Goal: Information Seeking & Learning: Learn about a topic

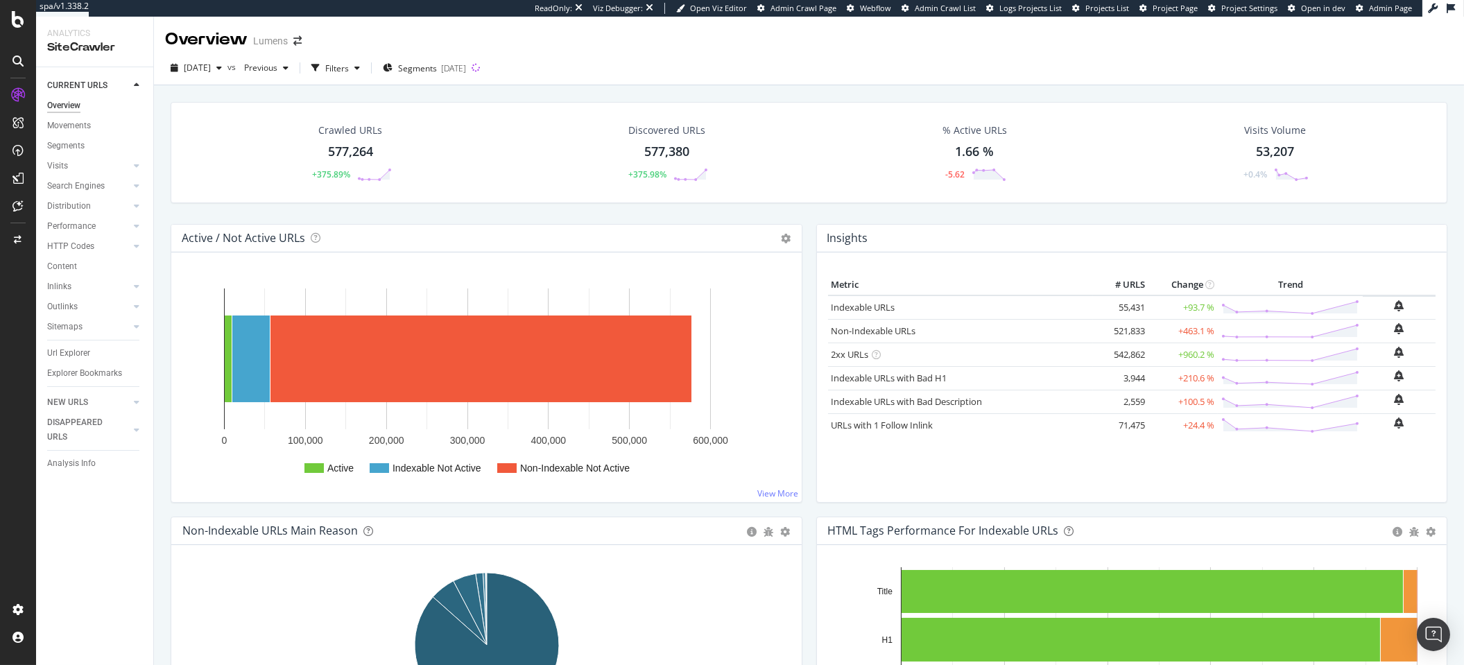
scroll to position [45, 0]
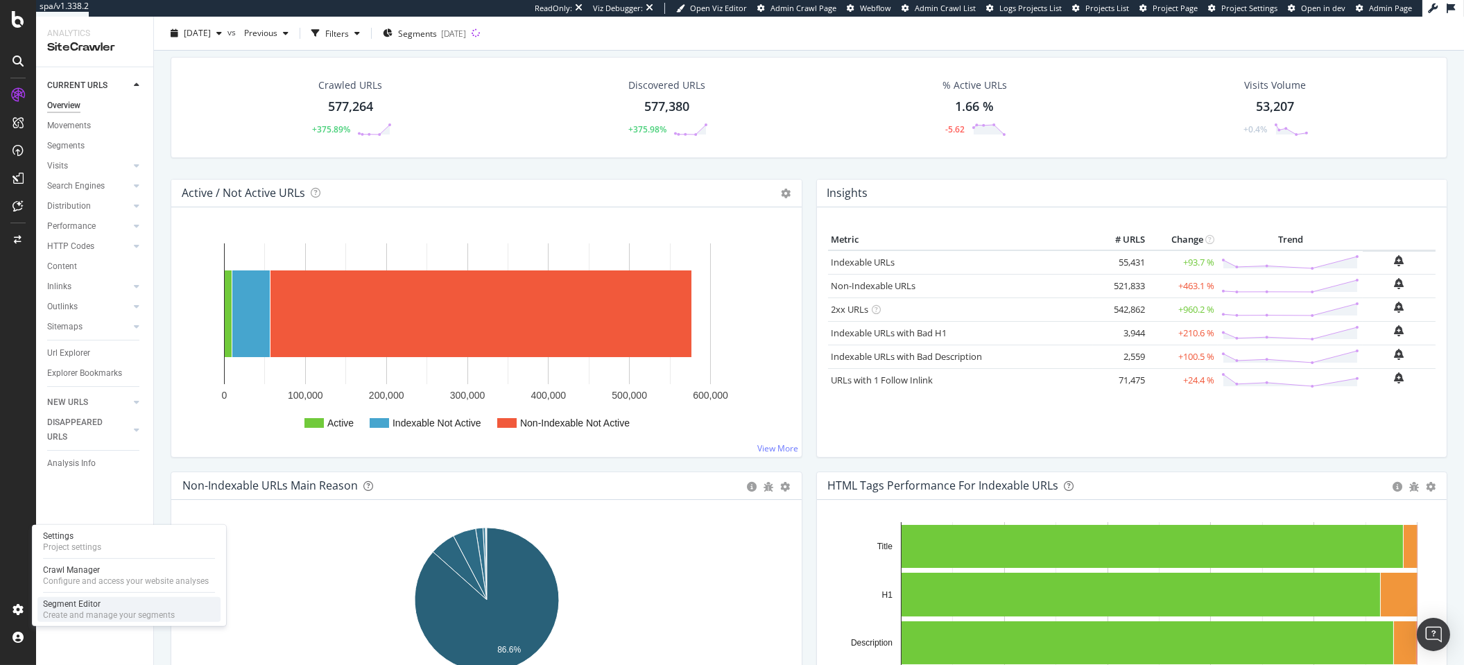
click at [119, 600] on div "Segment Editor" at bounding box center [109, 603] width 132 height 11
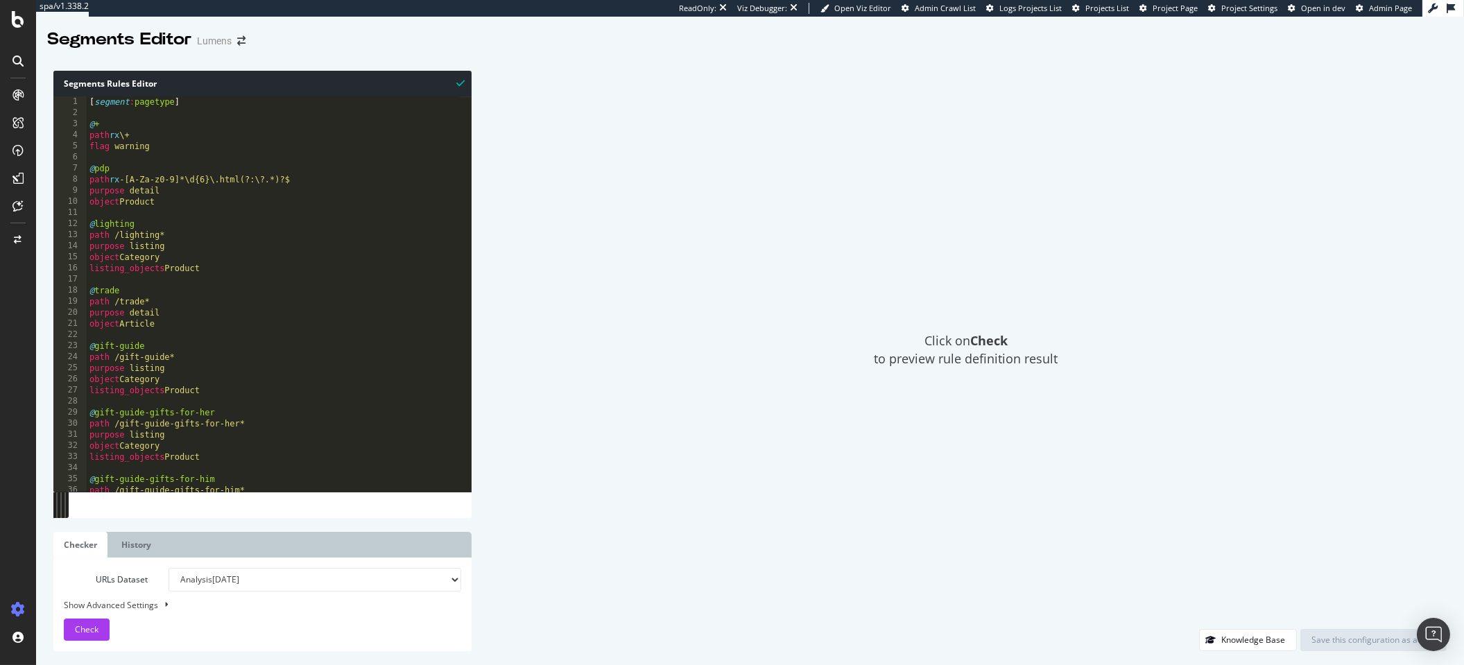
type textarea "object Product"
click at [186, 200] on div "[ segment : pagetype ] @ + path rx \+ flag warning @ pdp path rx -[A-Za-z0-9]*\…" at bounding box center [273, 304] width 373 height 417
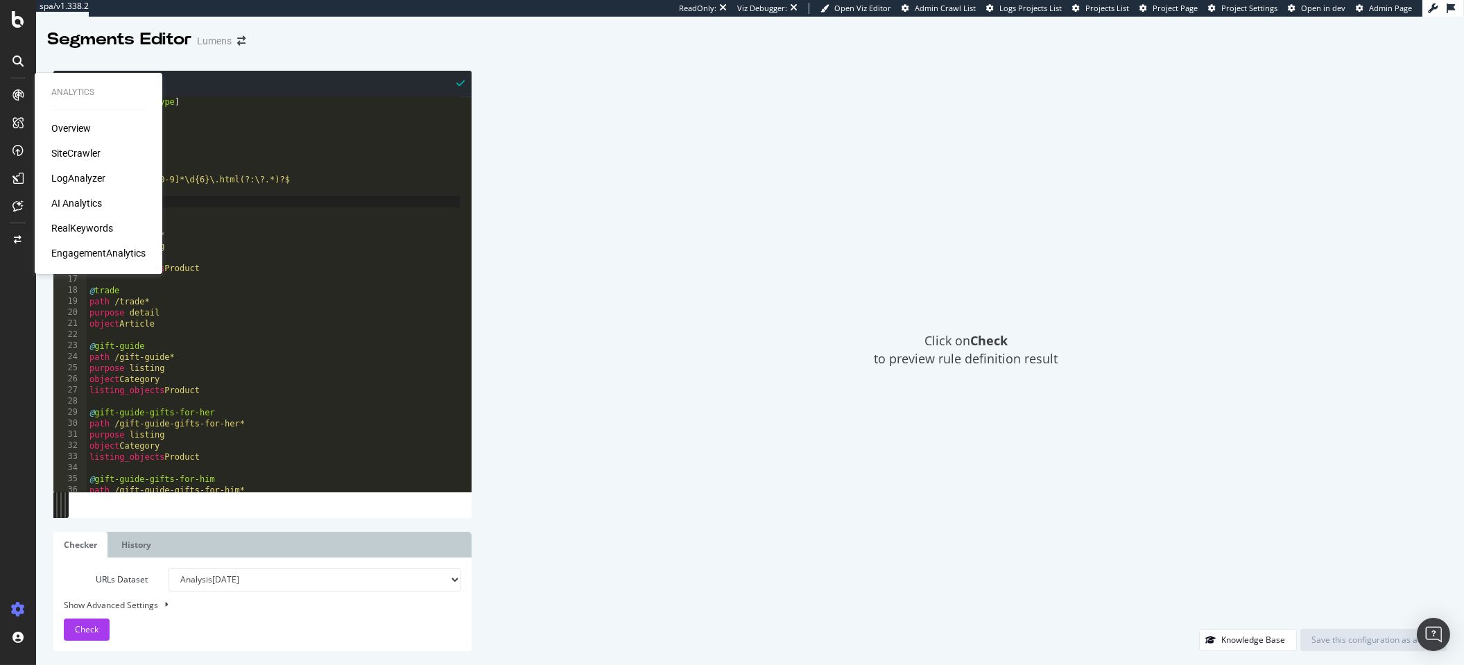
click at [69, 153] on div "SiteCrawler" at bounding box center [75, 153] width 49 height 14
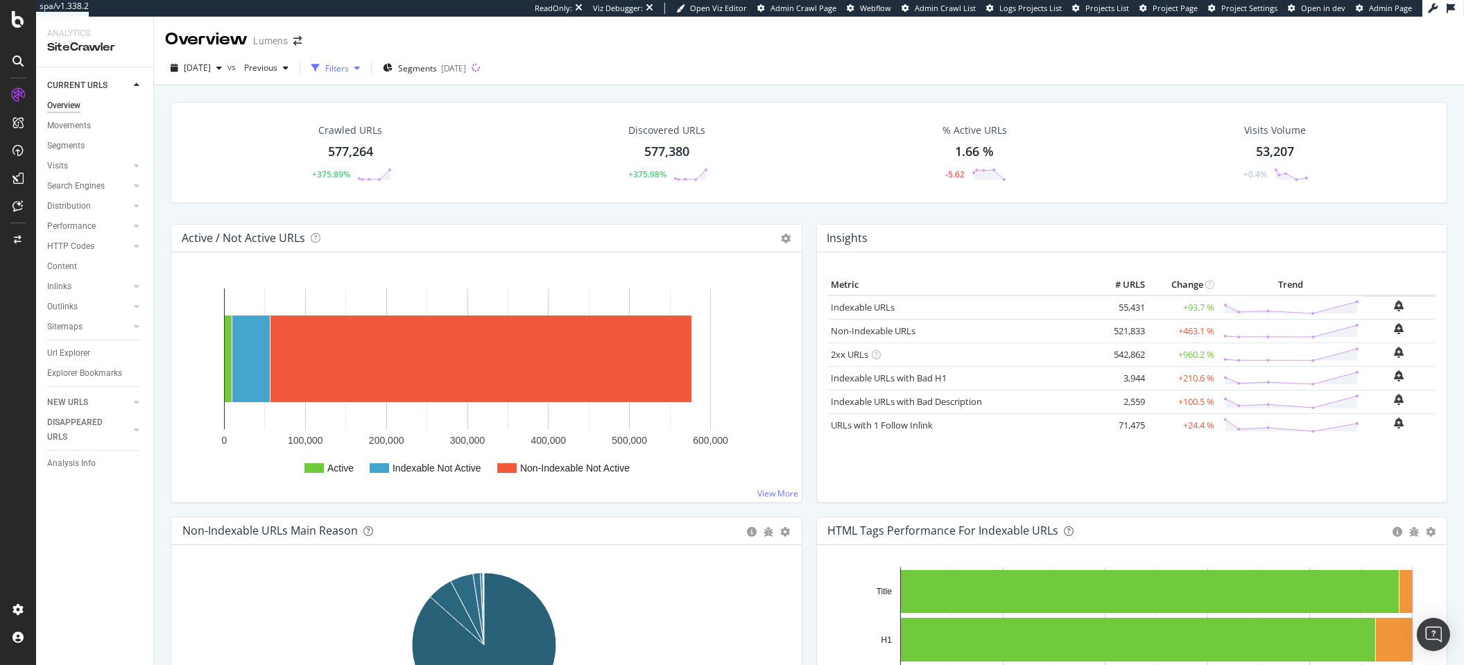
click at [349, 67] on div "Filters" at bounding box center [337, 68] width 24 height 12
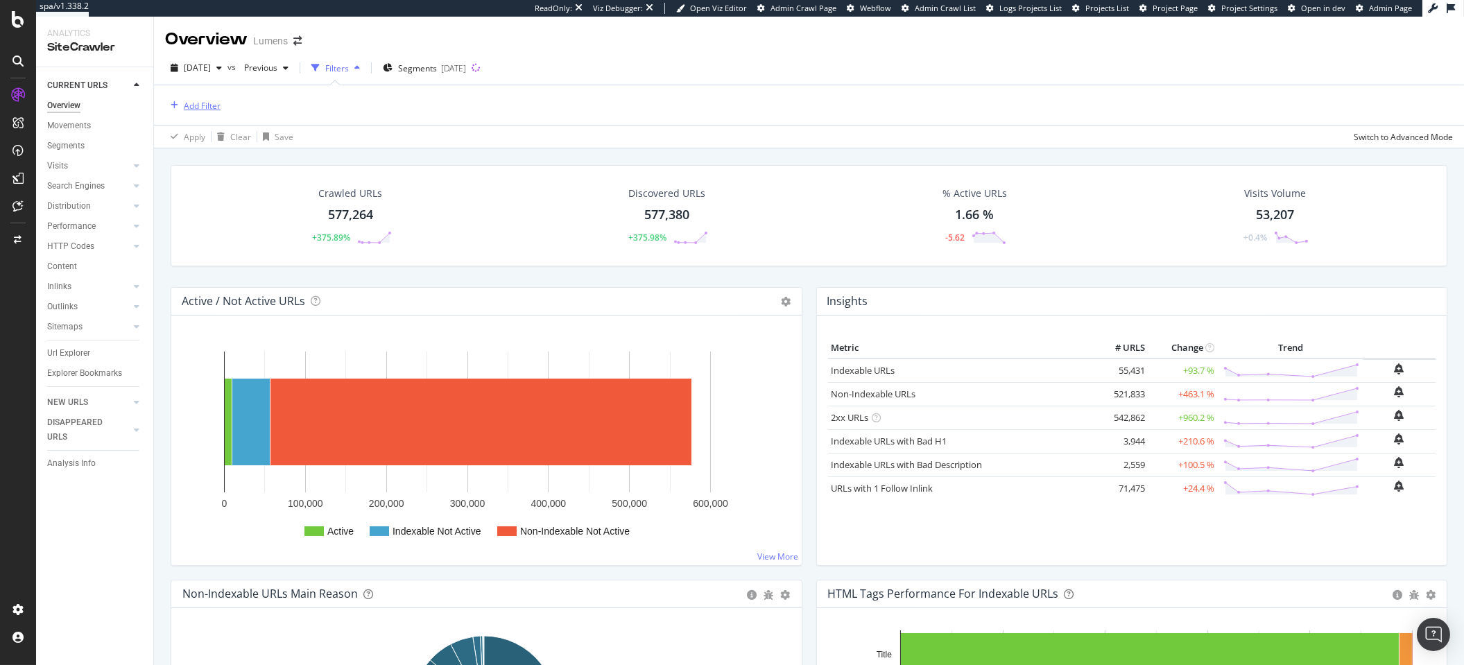
click at [202, 110] on div "Add Filter" at bounding box center [202, 106] width 37 height 12
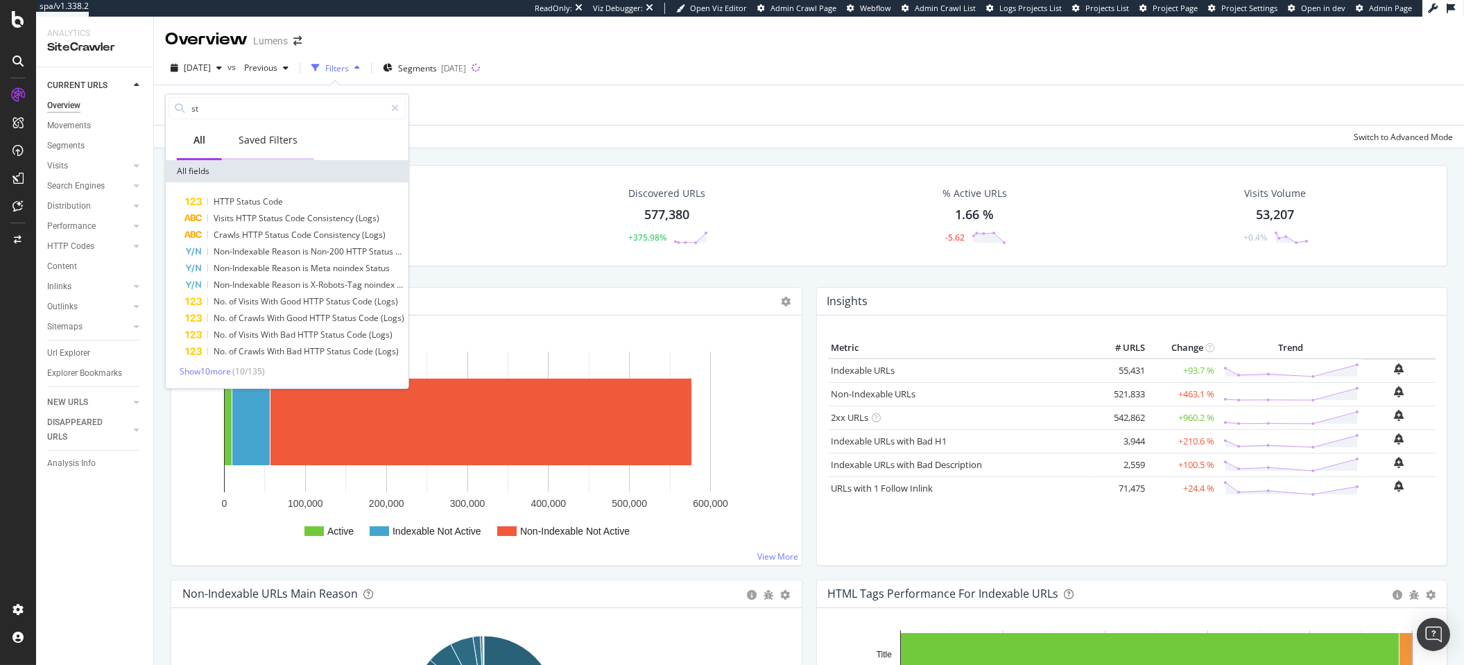
type input "s"
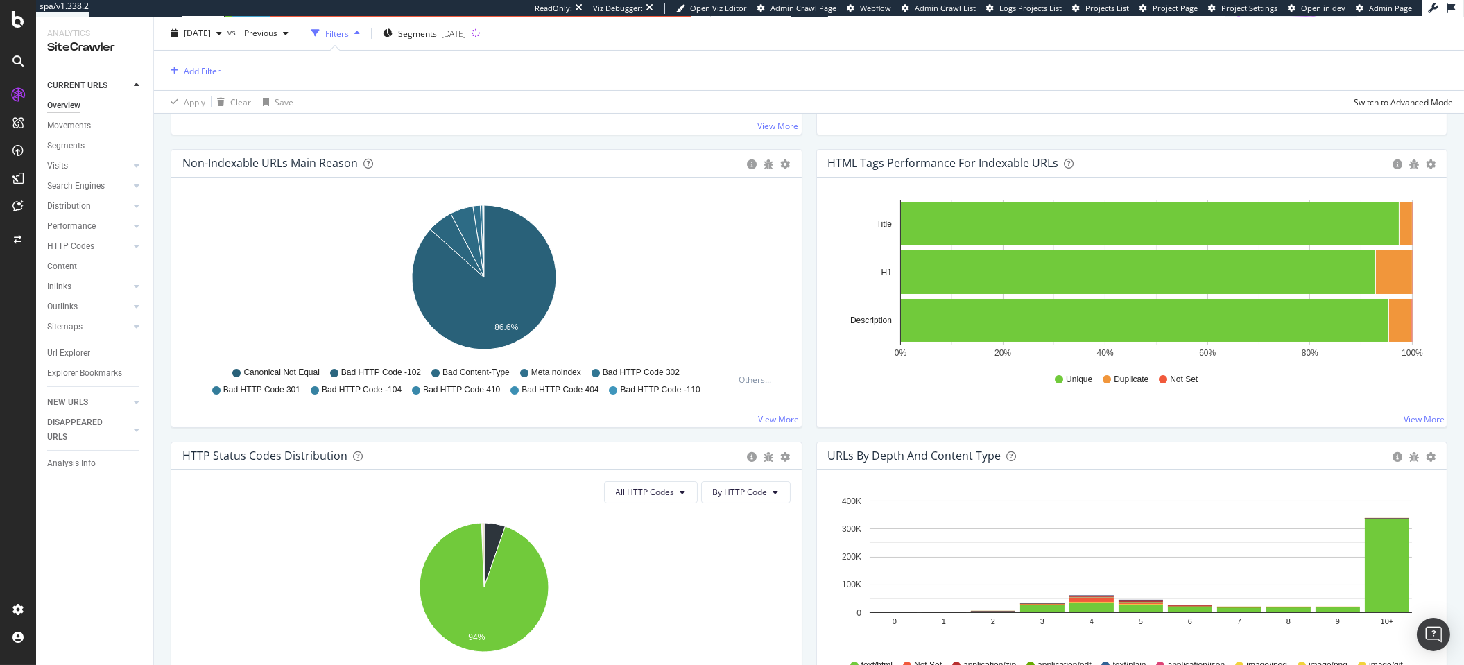
scroll to position [453, 0]
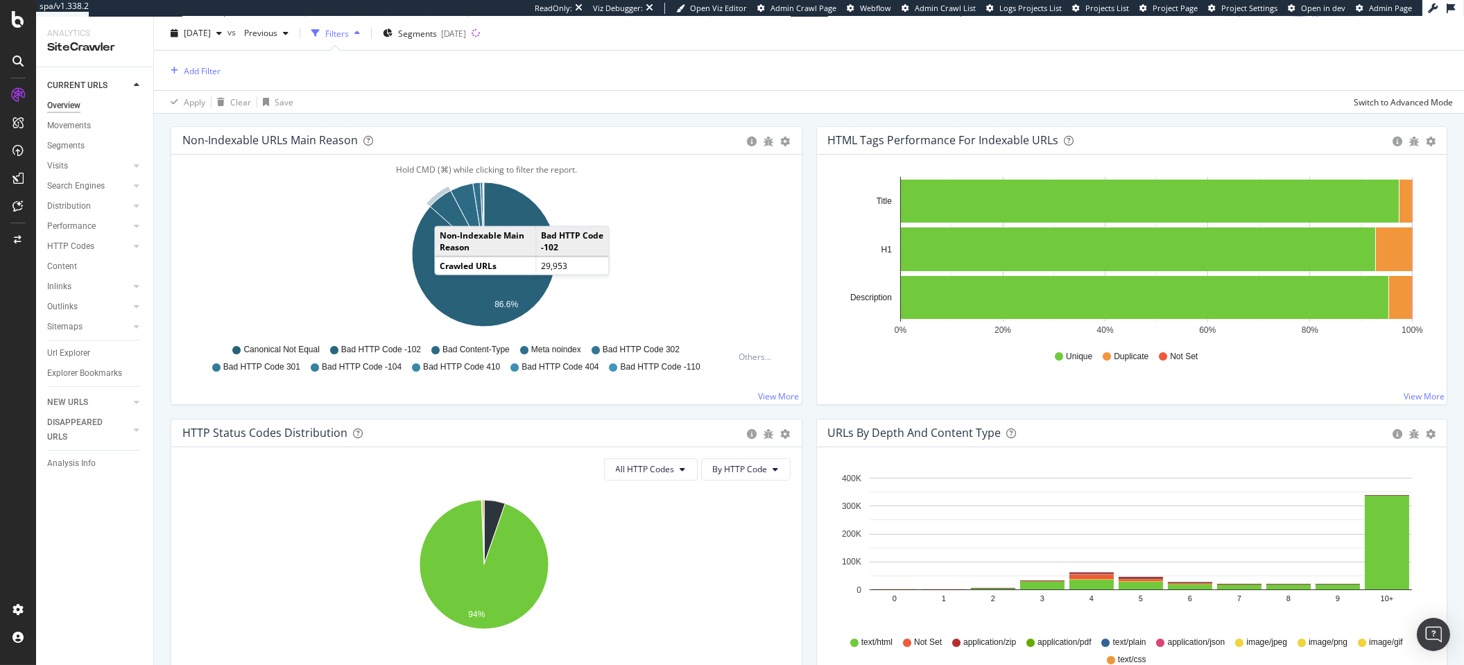
click at [448, 209] on icon "A chart." at bounding box center [457, 223] width 54 height 64
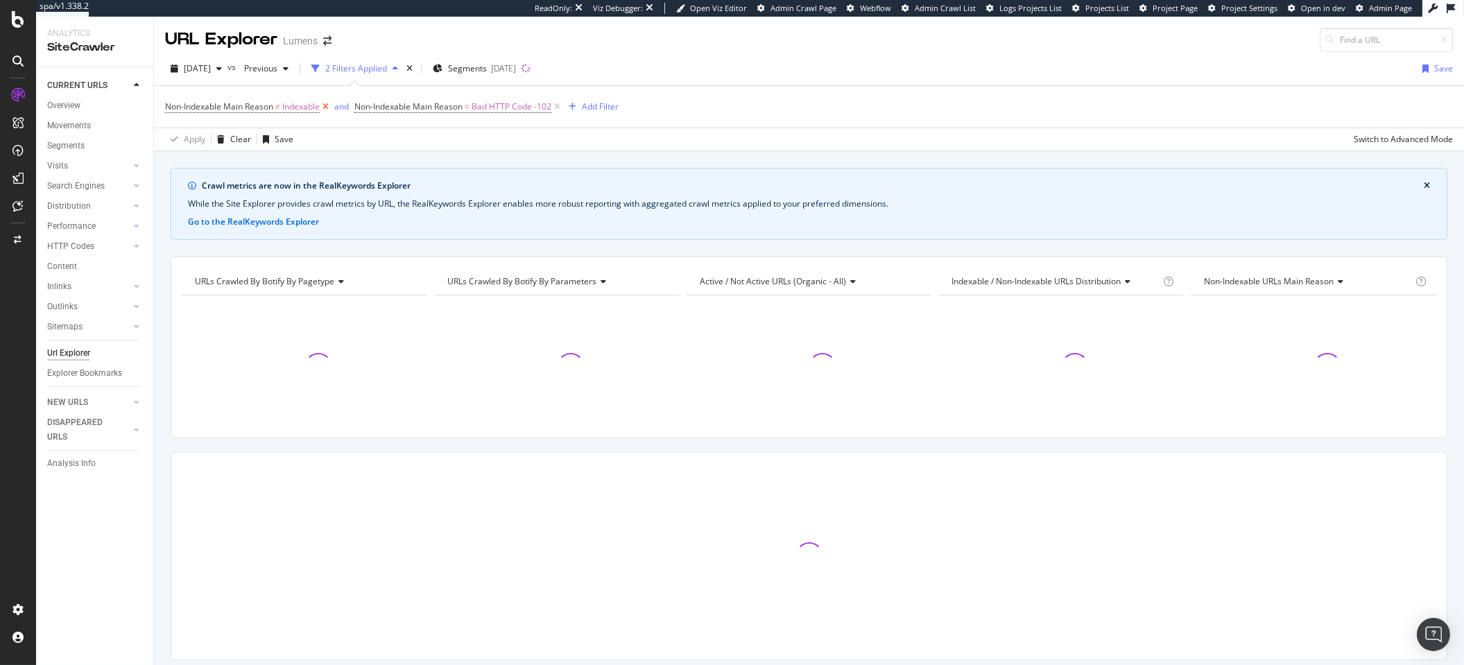
click at [325, 106] on icon at bounding box center [326, 107] width 12 height 14
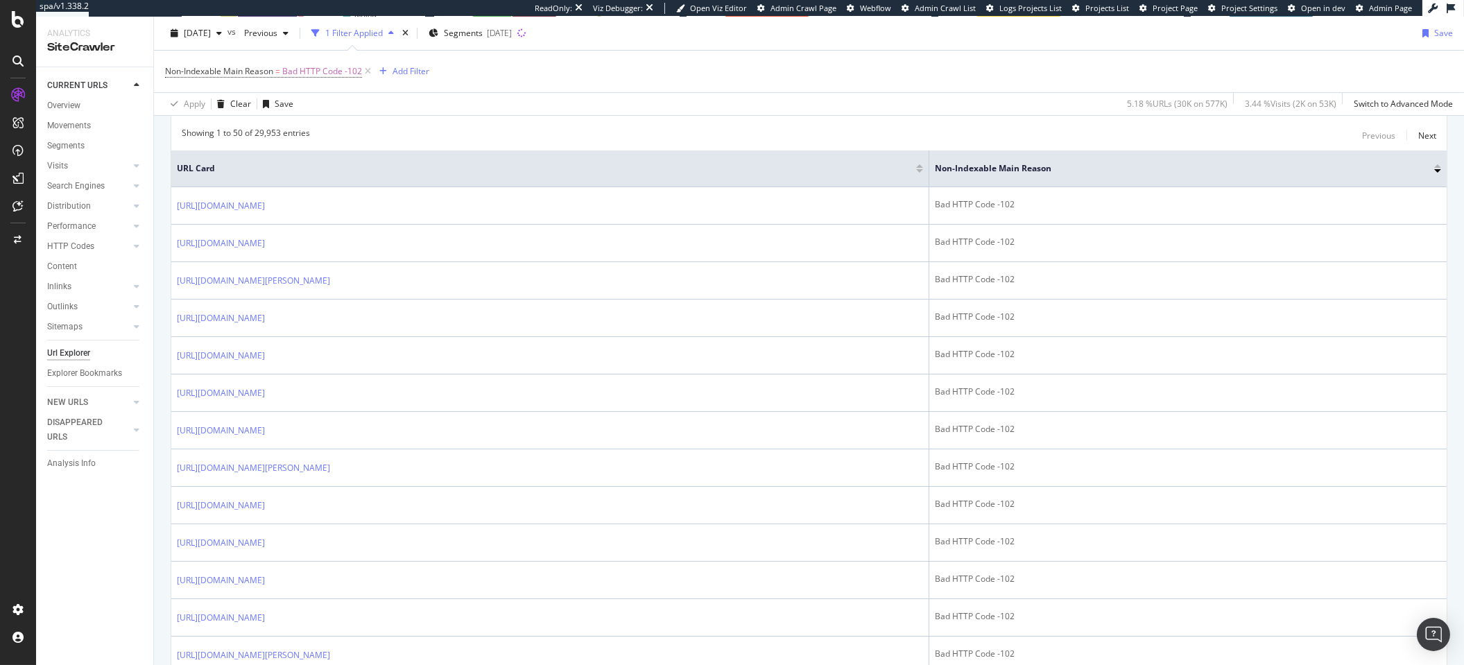
scroll to position [260, 0]
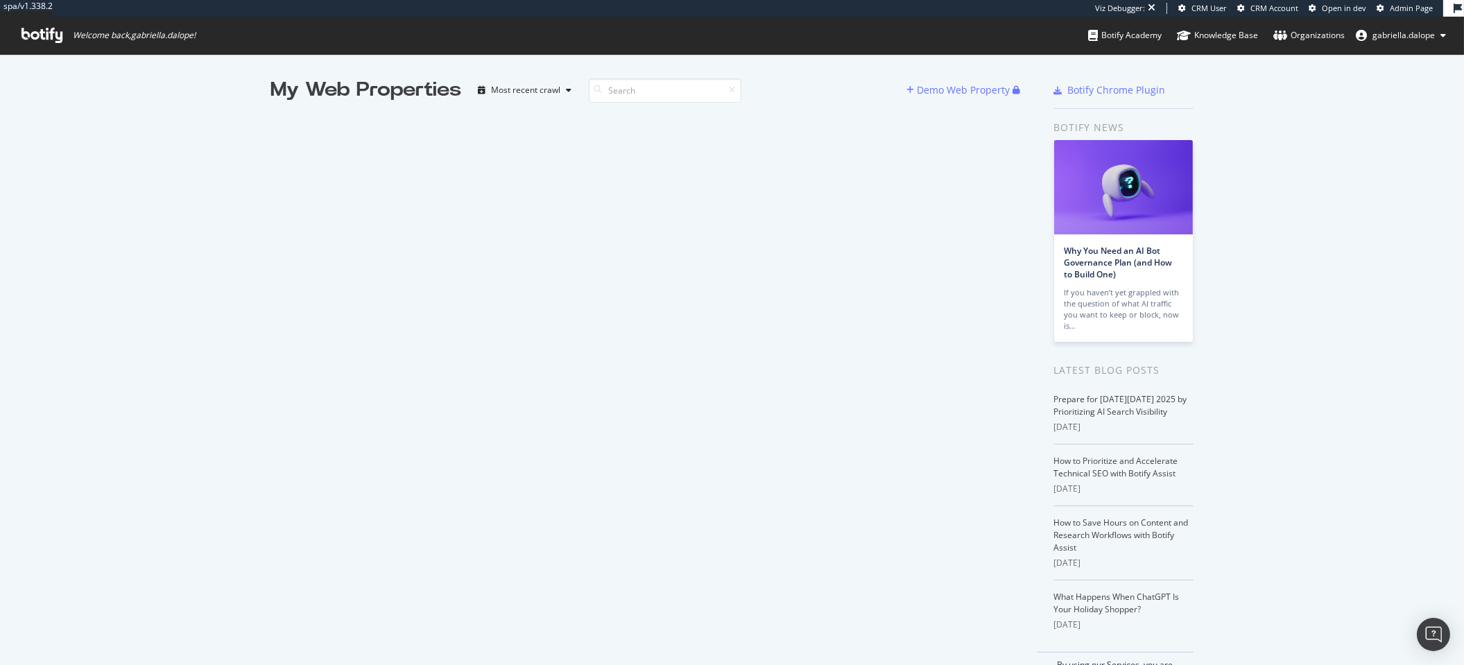
scroll to position [653, 1440]
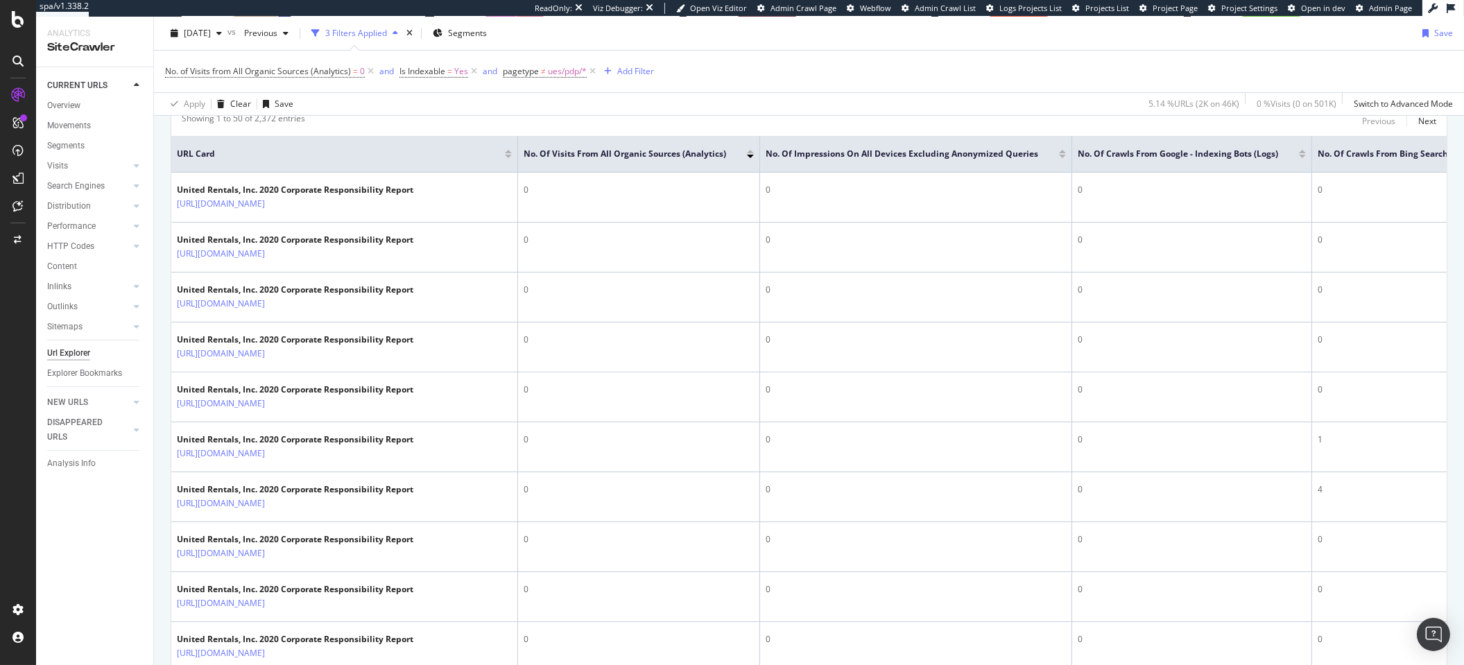
scroll to position [397, 0]
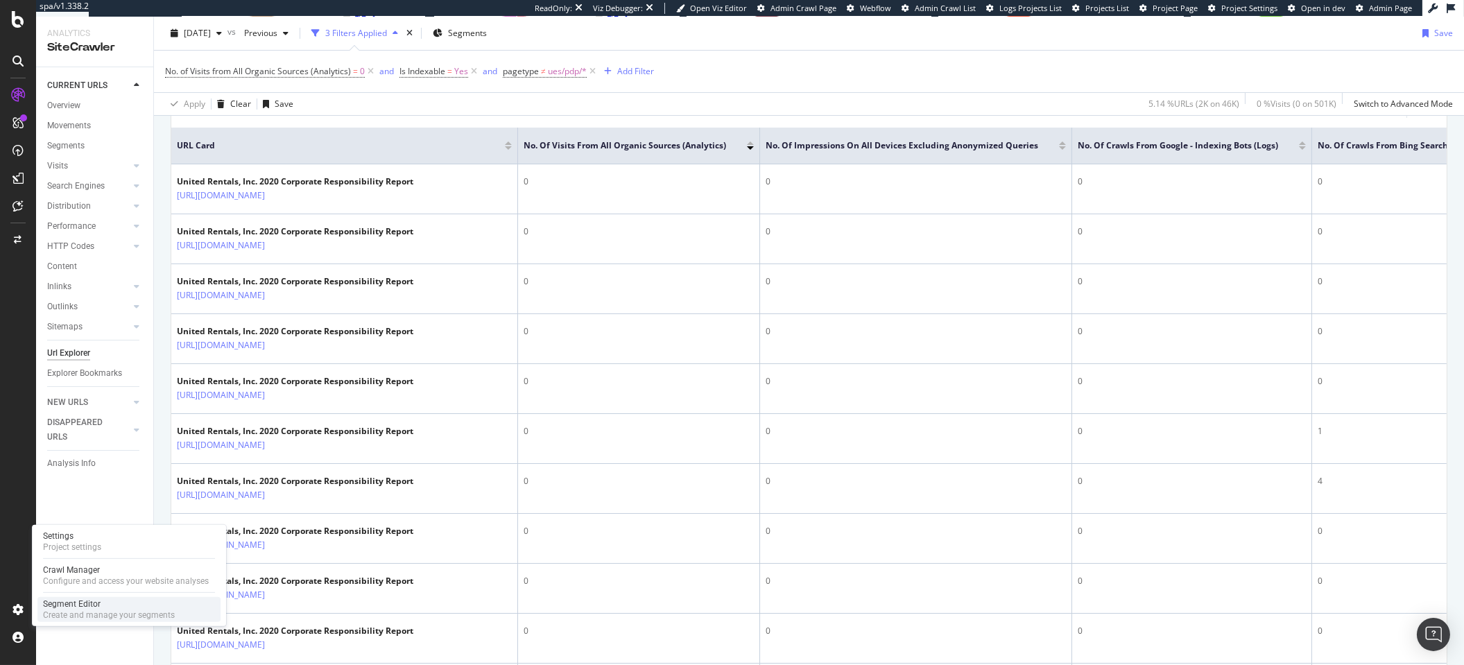
click at [80, 541] on div "Create and manage your segments" at bounding box center [109, 614] width 132 height 11
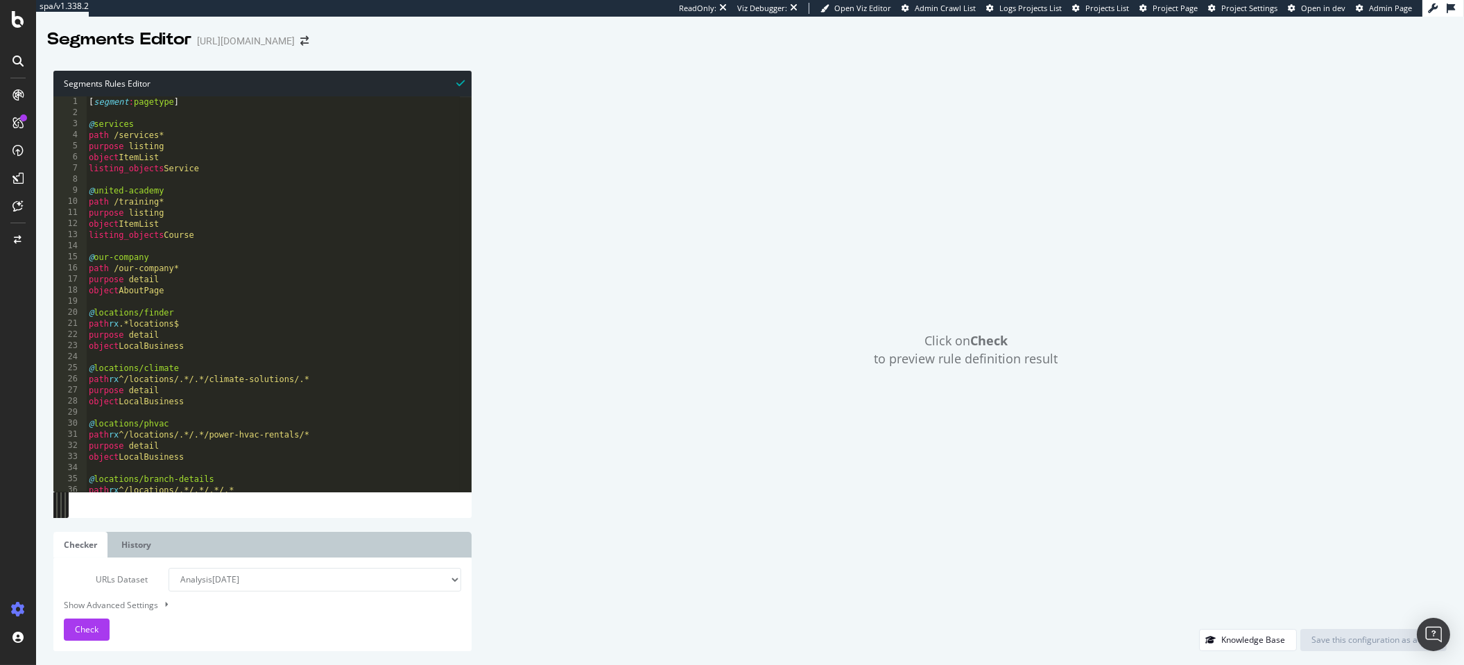
type textarea "@united-academy"
click at [251, 189] on div "[ segment : pagetype ] @ services path /services* purpose listing object ItemLi…" at bounding box center [273, 304] width 374 height 417
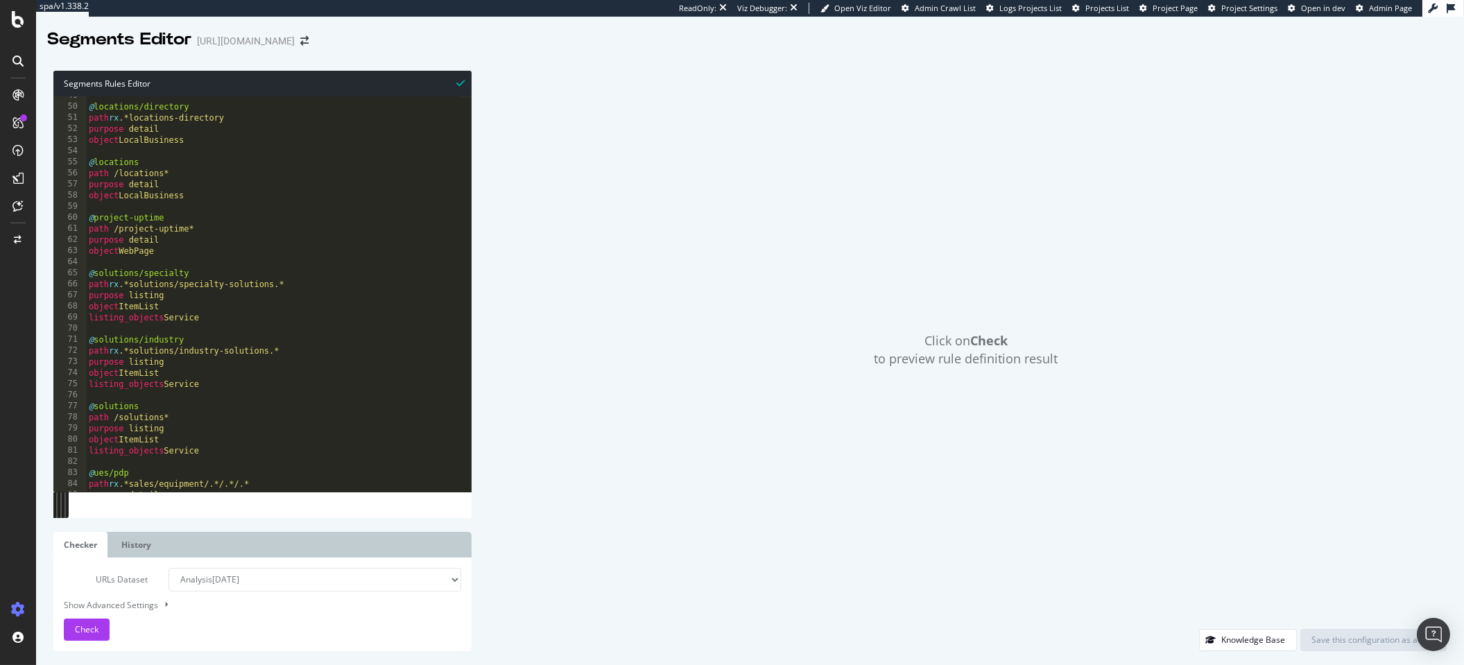
scroll to position [538, 0]
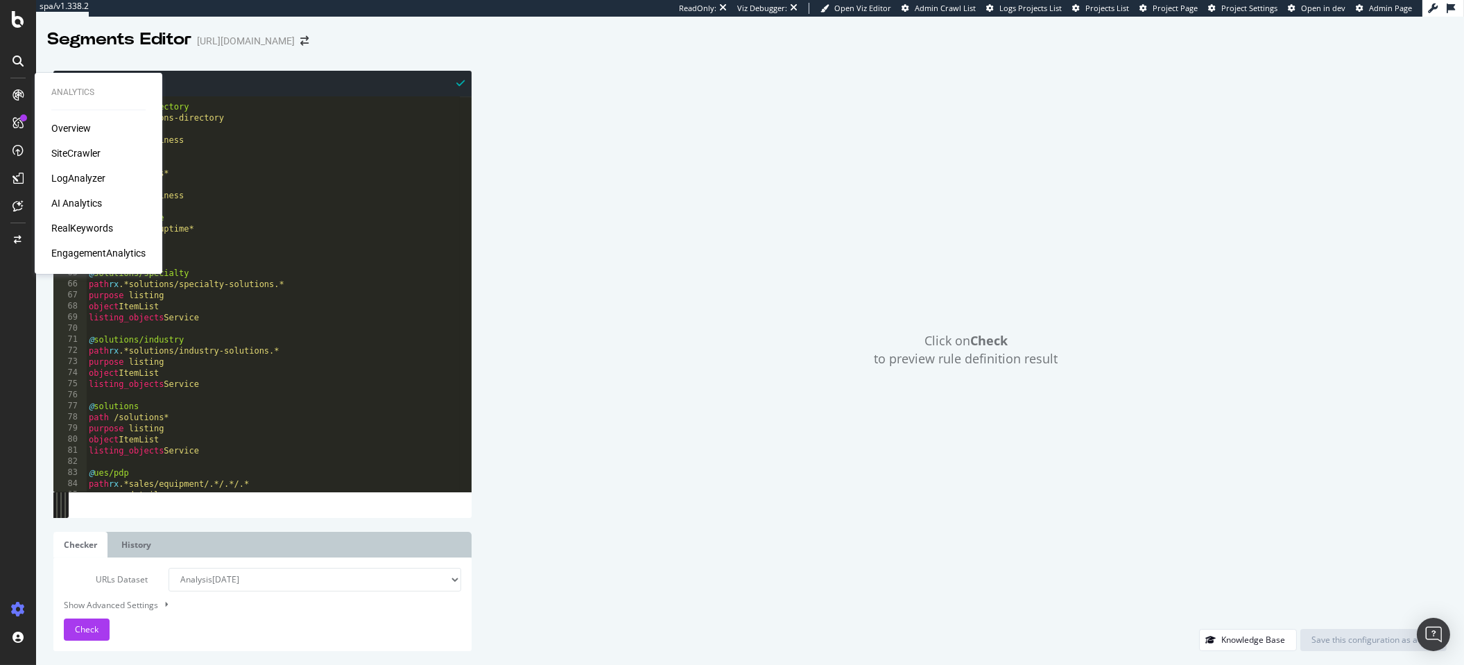
click at [73, 149] on div "SiteCrawler" at bounding box center [75, 153] width 49 height 14
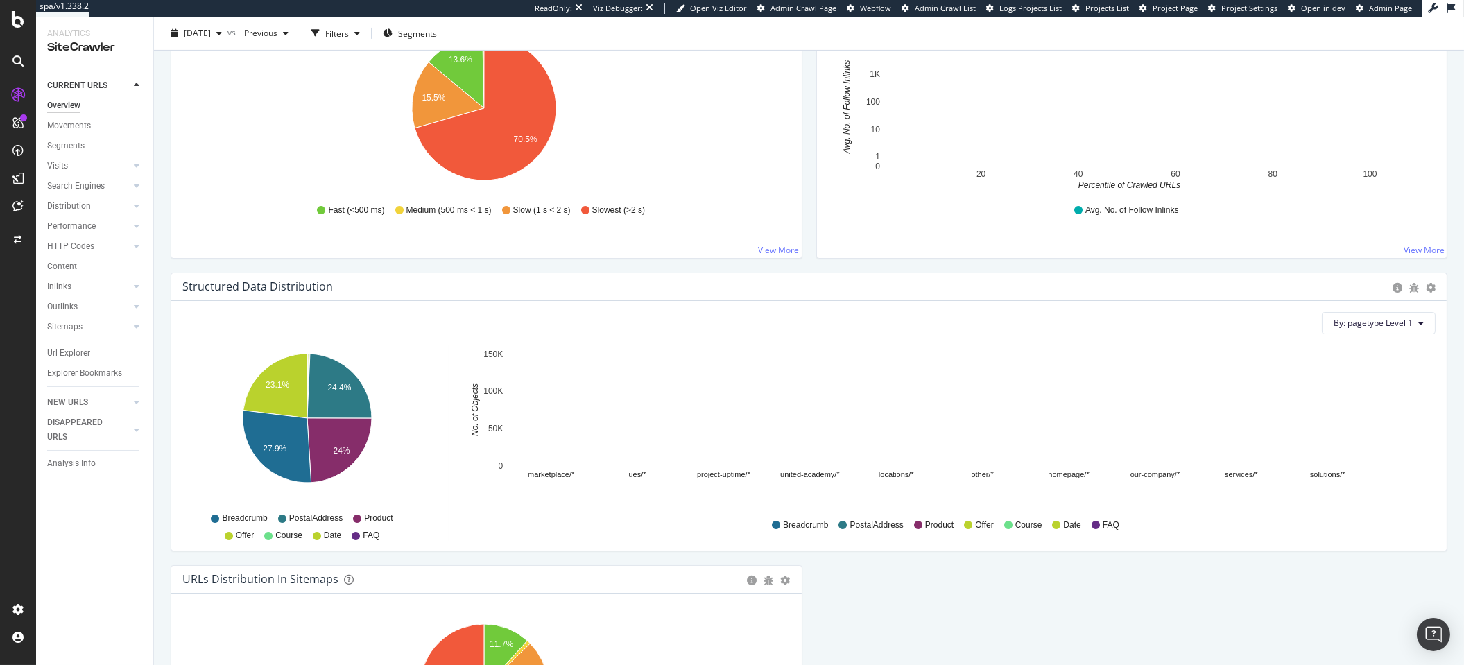
scroll to position [1358, 0]
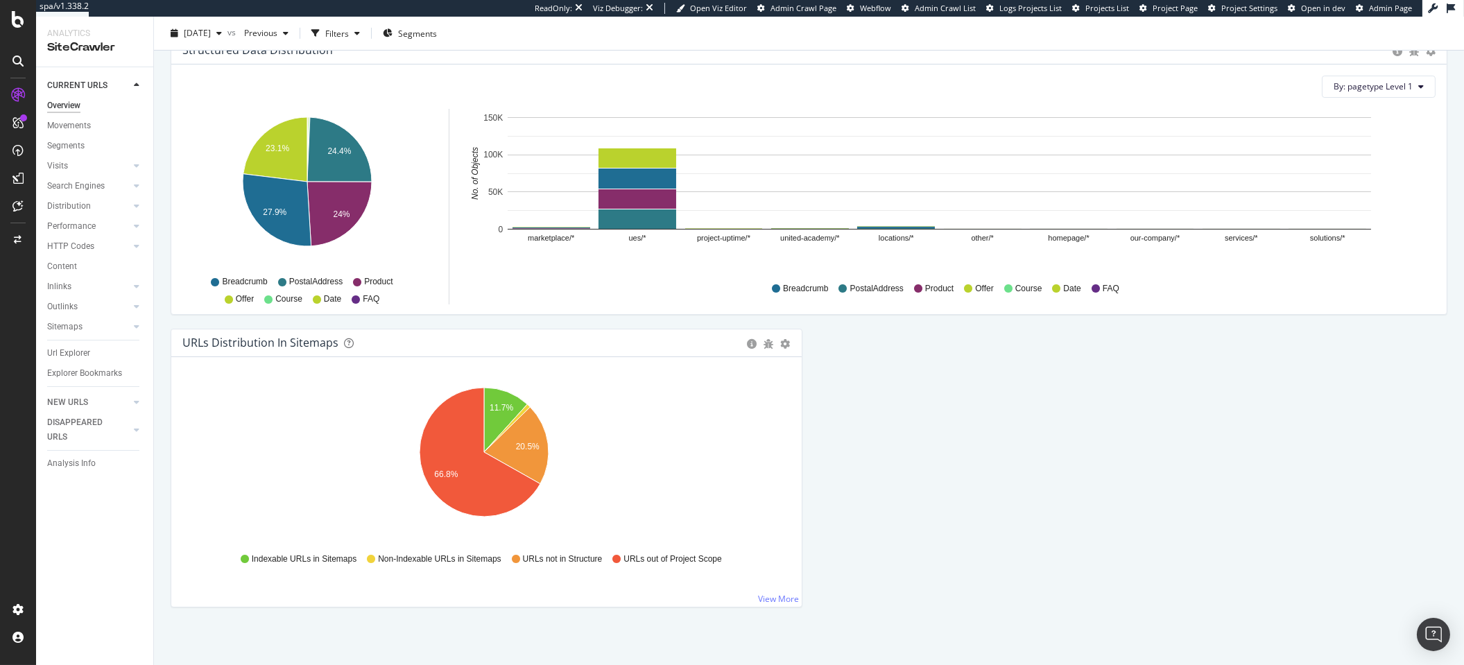
click at [162, 298] on div "Overview https://www.unitedrentals.com/ 2025 Sep. 25th vs Previous Filters Segm…" at bounding box center [809, 341] width 1310 height 648
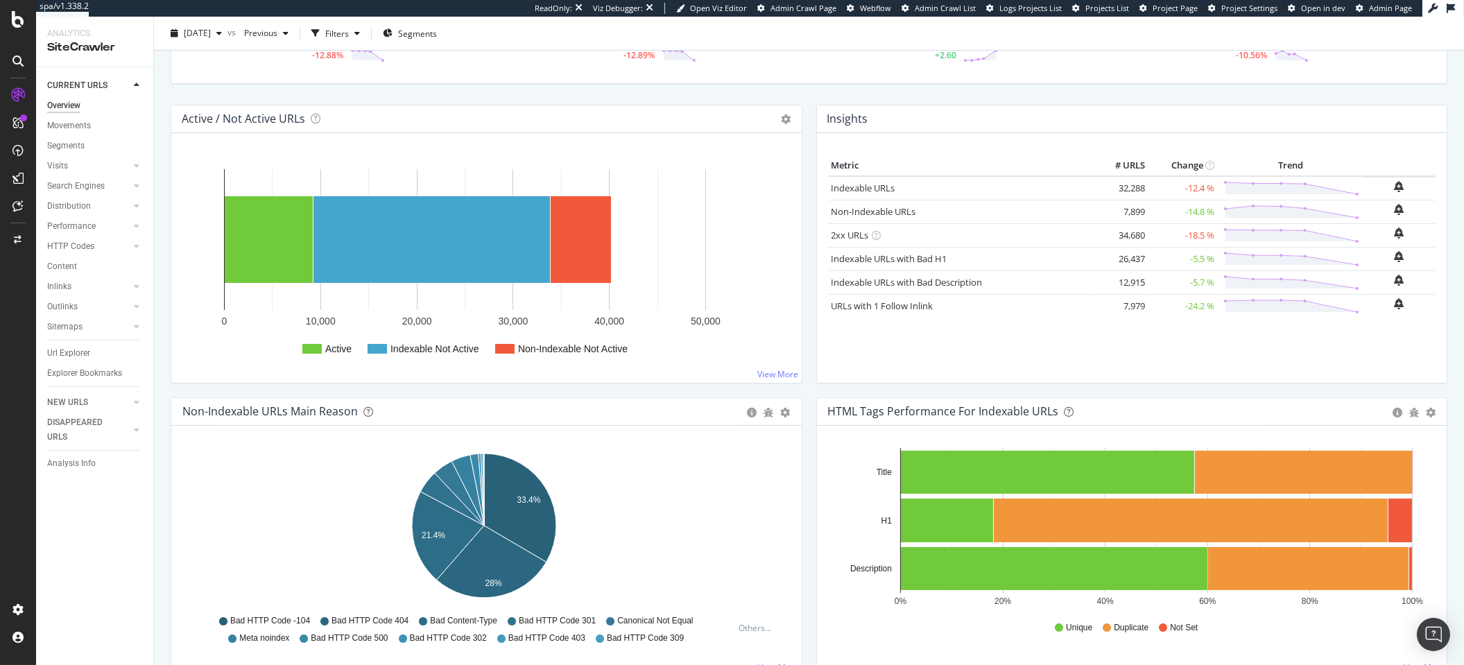
scroll to position [122, 0]
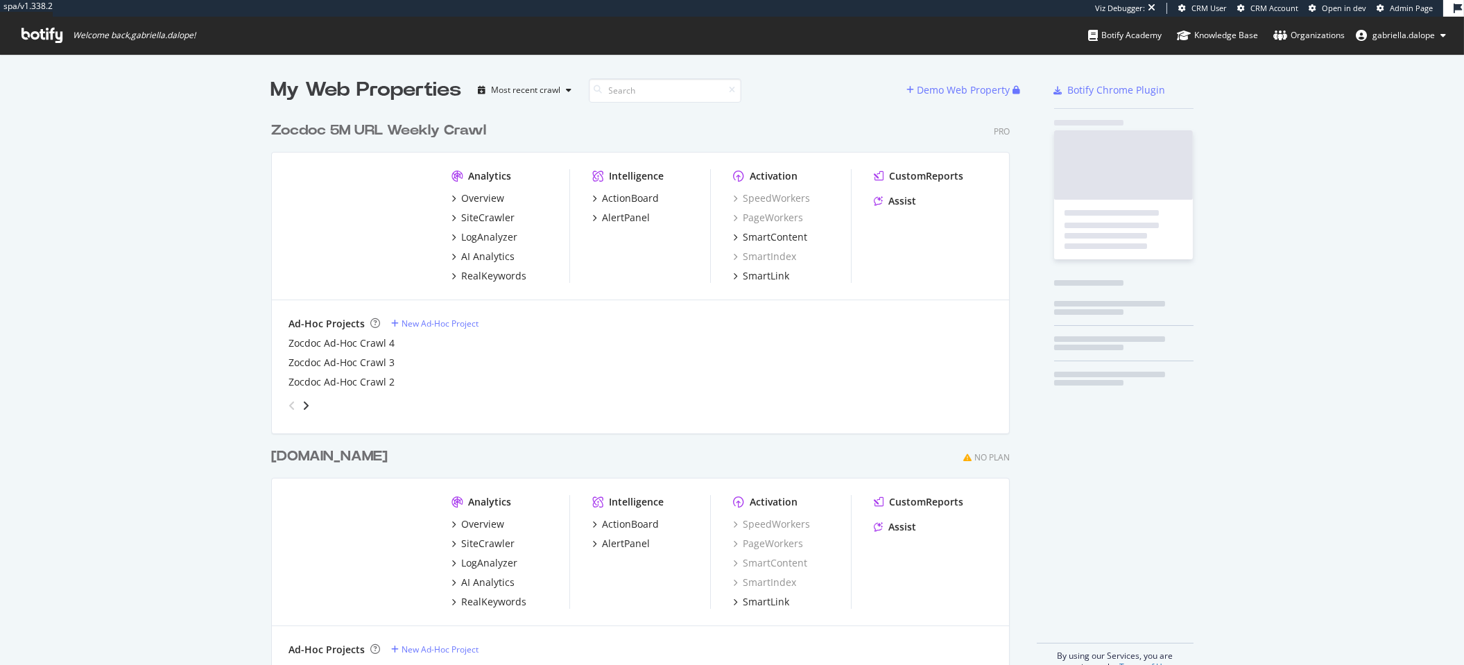
scroll to position [557, 738]
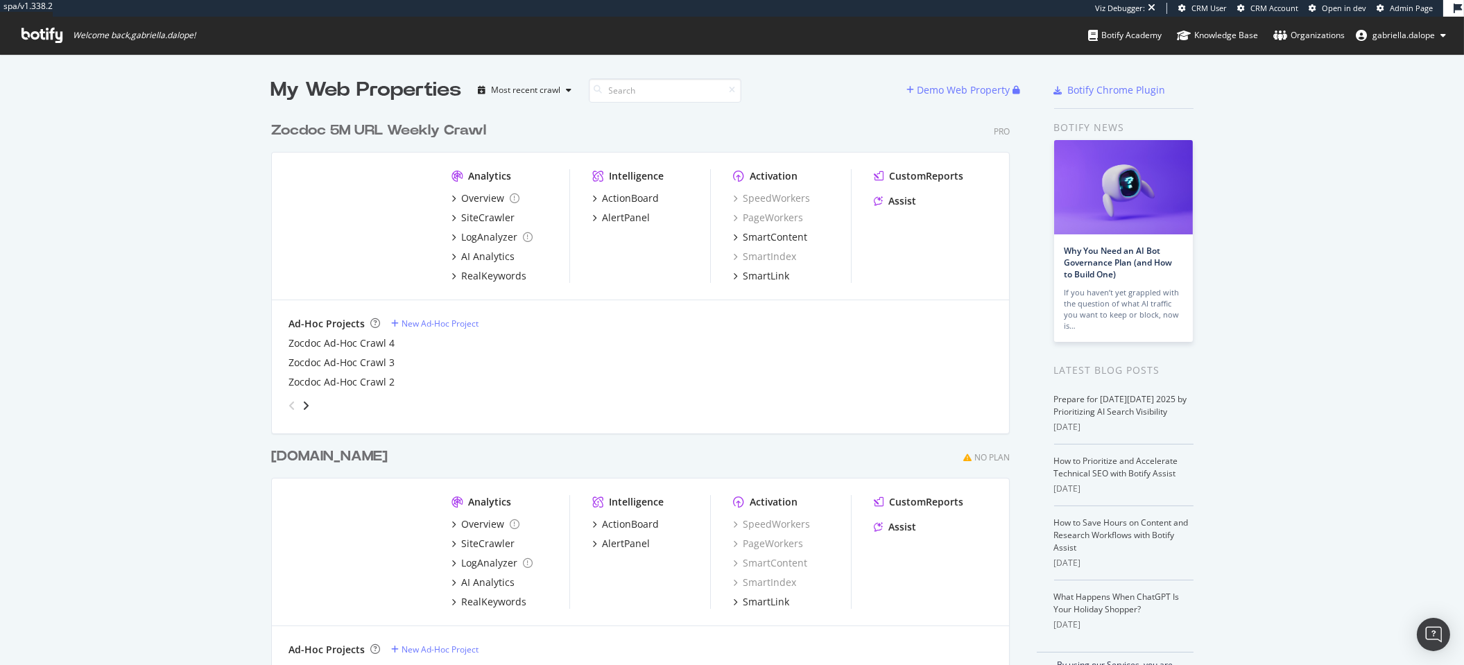
click at [369, 126] on div "Zocdoc 5M URL Weekly Crawl" at bounding box center [378, 131] width 215 height 20
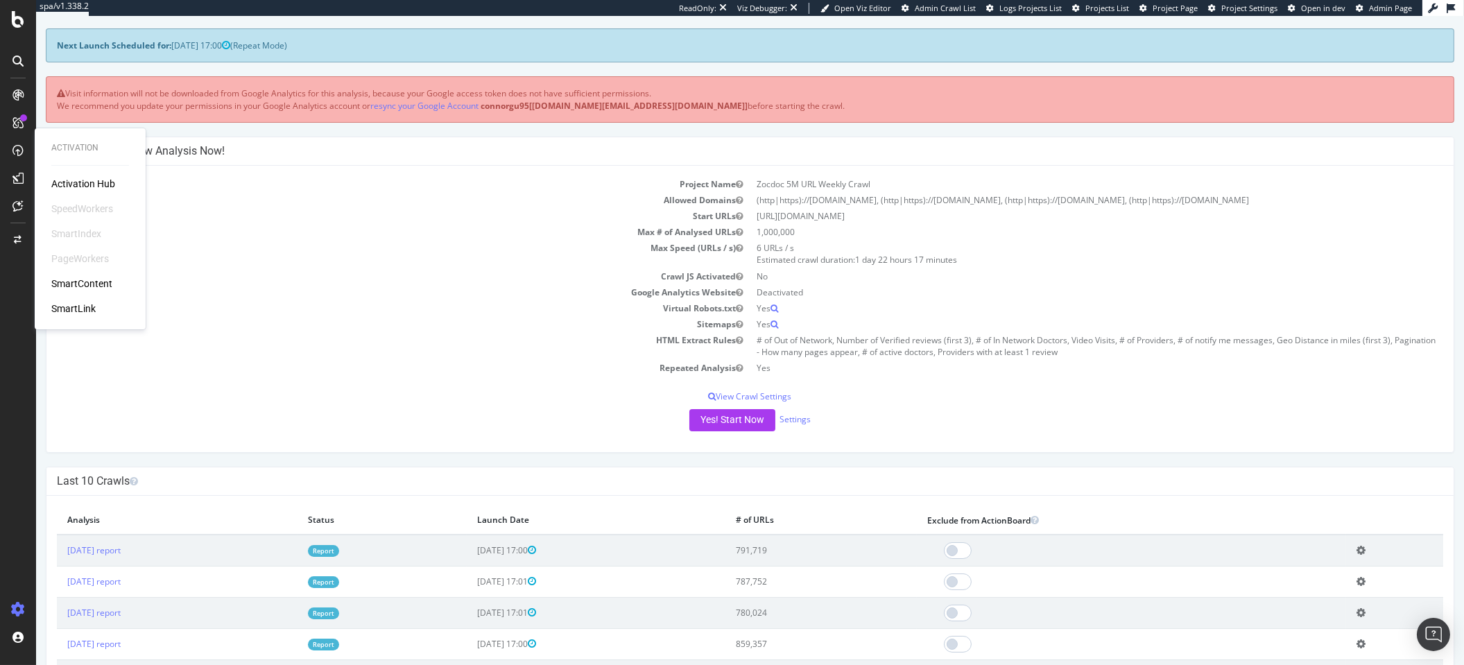
scroll to position [112, 0]
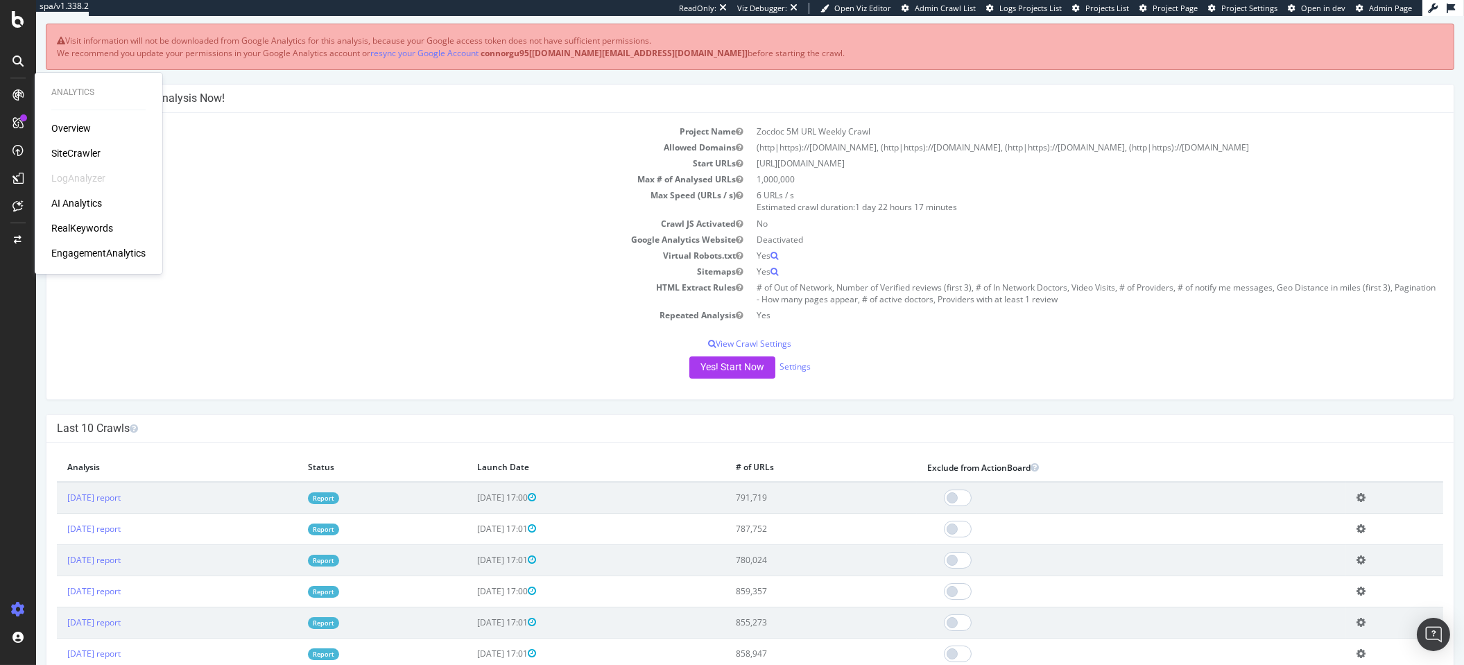
click at [62, 149] on div "SiteCrawler" at bounding box center [75, 153] width 49 height 14
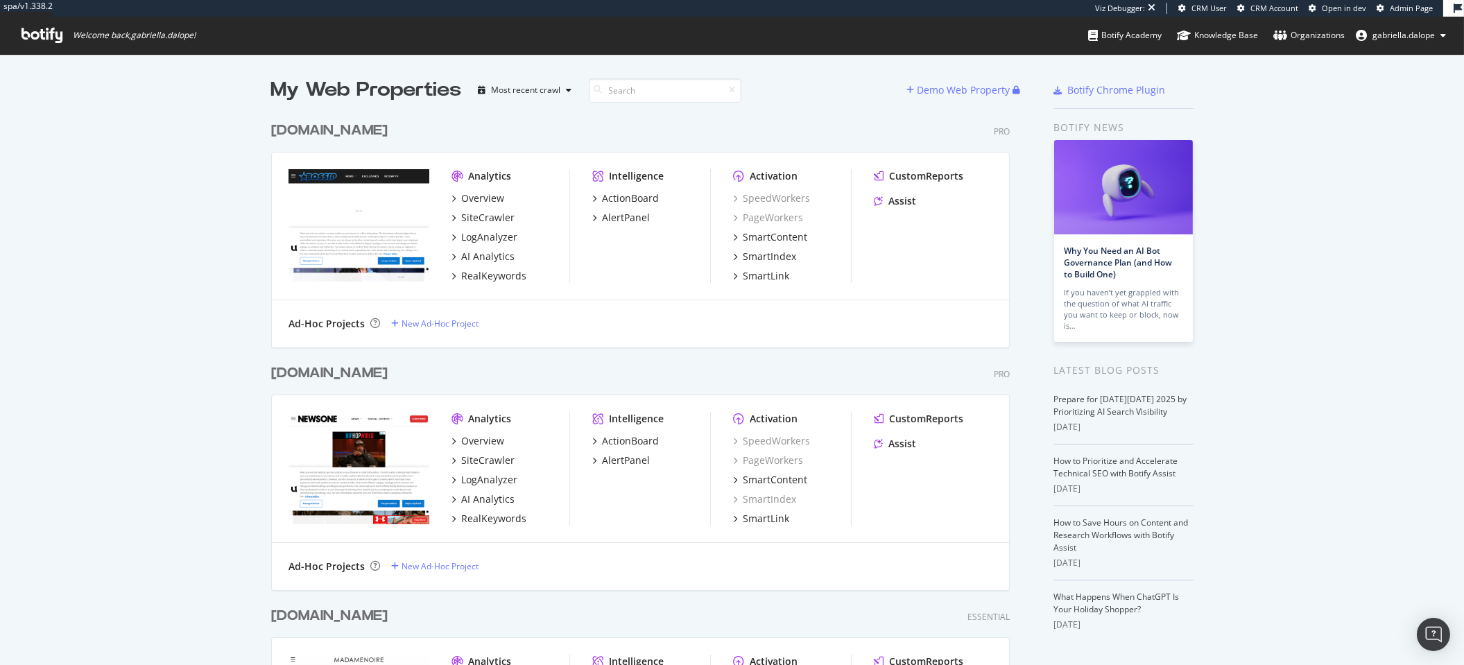
scroll to position [189, 0]
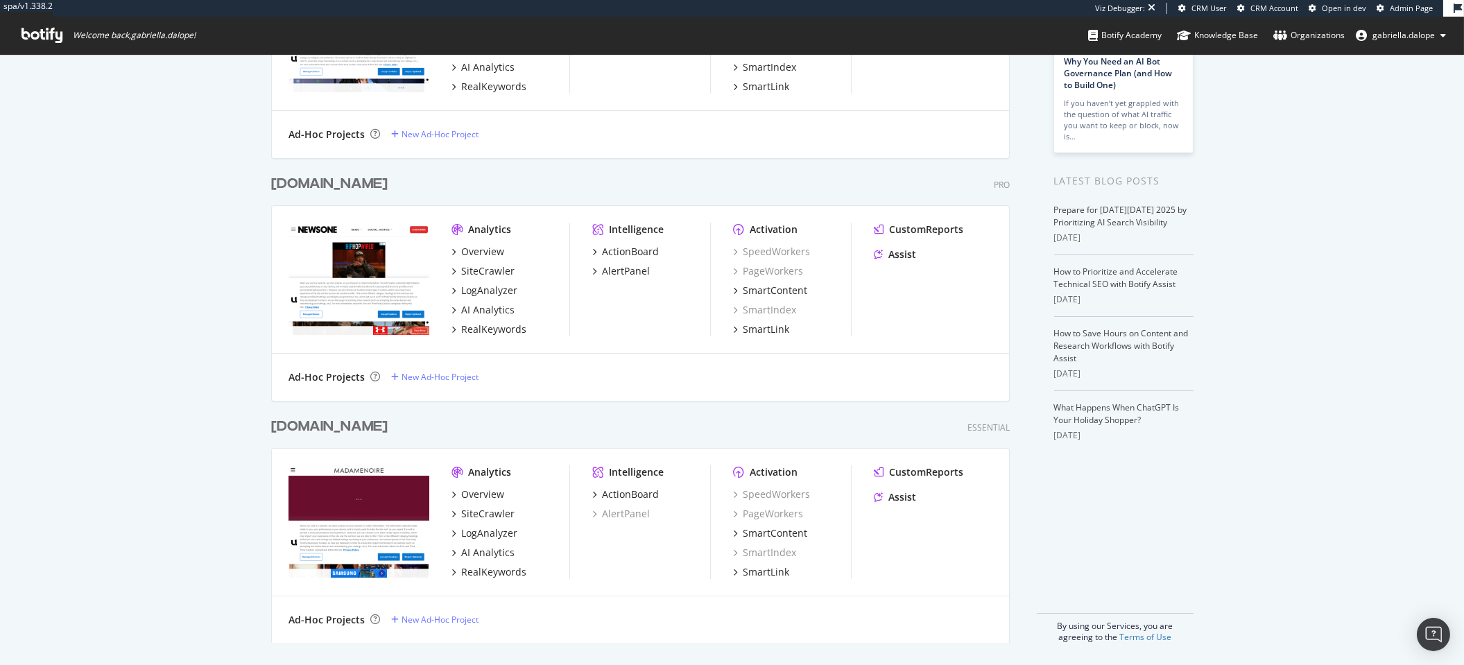
click at [307, 184] on div "[DOMAIN_NAME]" at bounding box center [329, 184] width 116 height 20
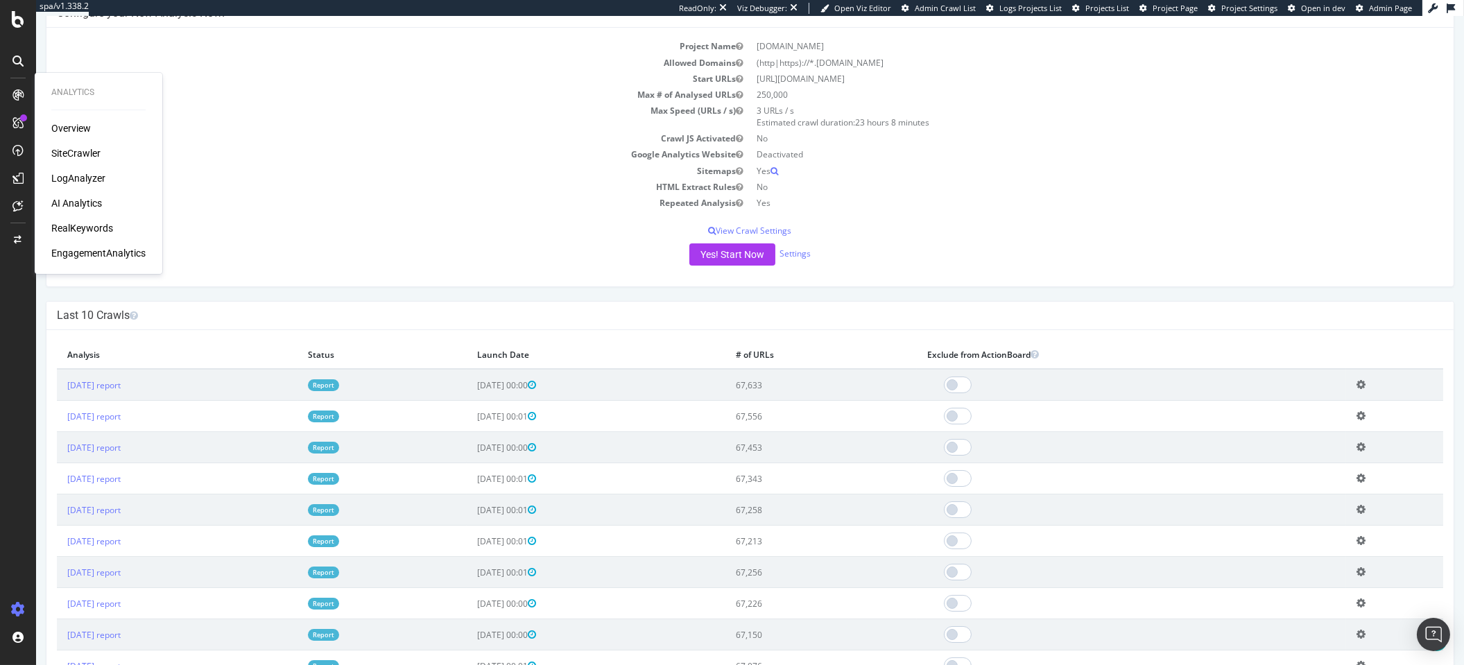
scroll to position [141, 0]
click at [89, 150] on div "SiteCrawler" at bounding box center [75, 153] width 49 height 14
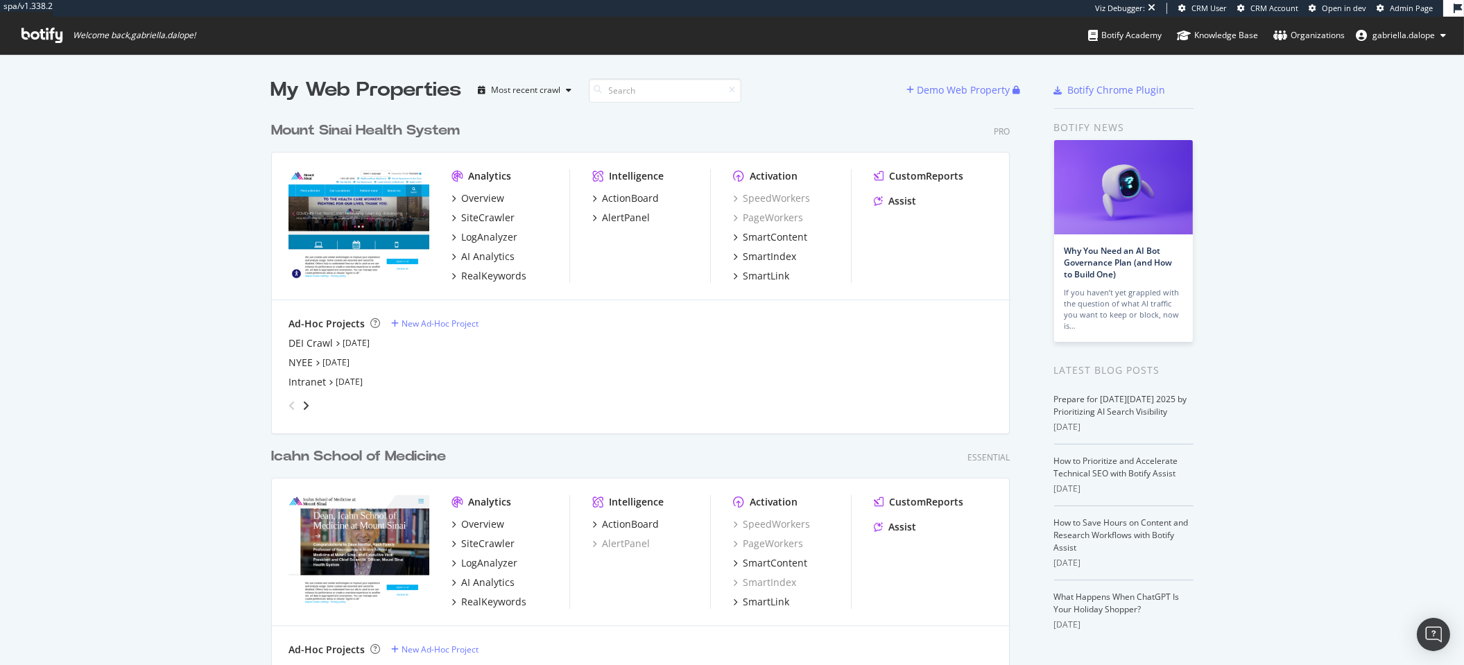
scroll to position [16, 0]
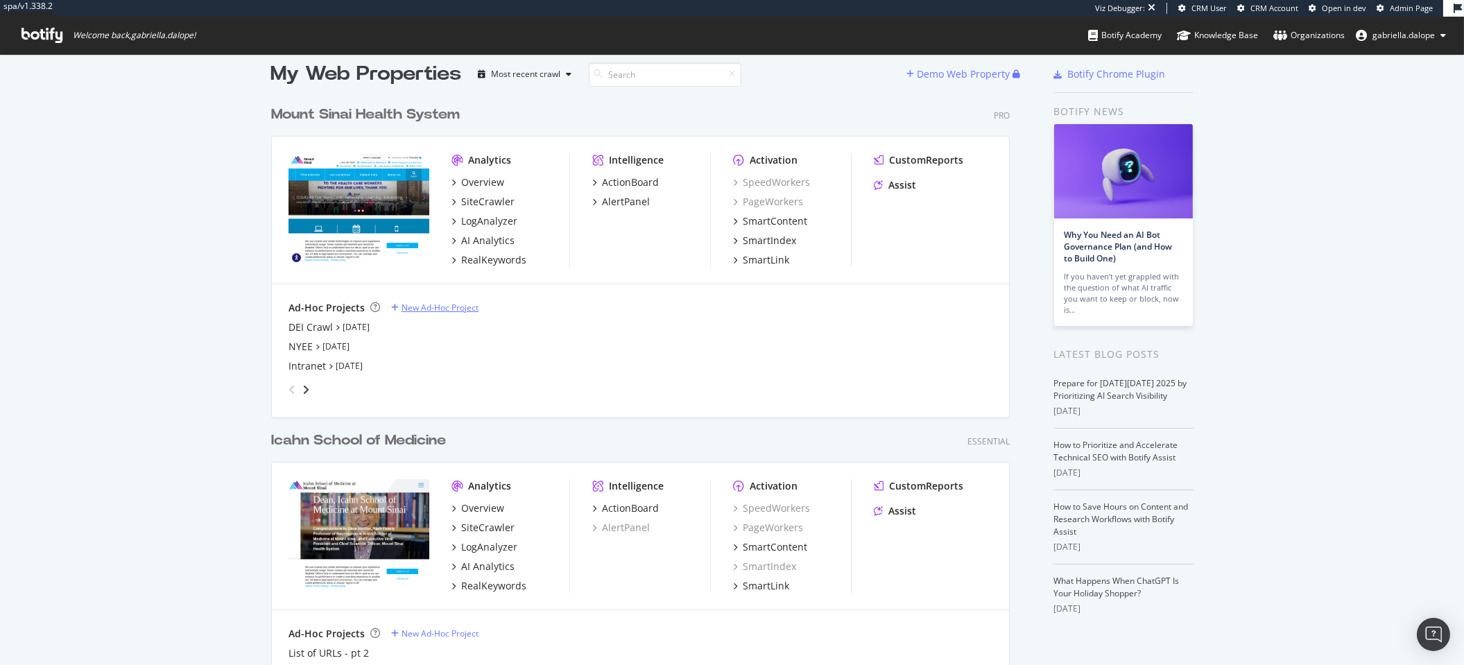
click at [416, 306] on div "New Ad-Hoc Project" at bounding box center [439, 308] width 77 height 12
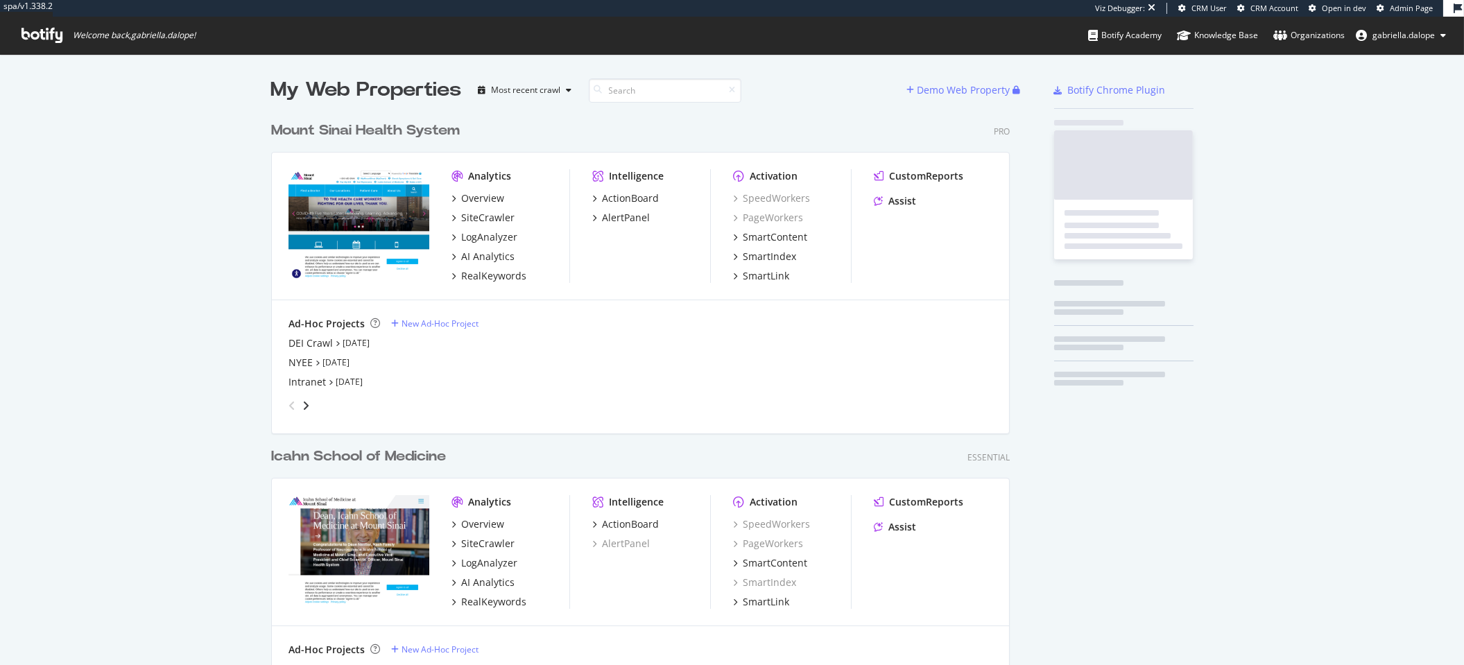
scroll to position [596, 738]
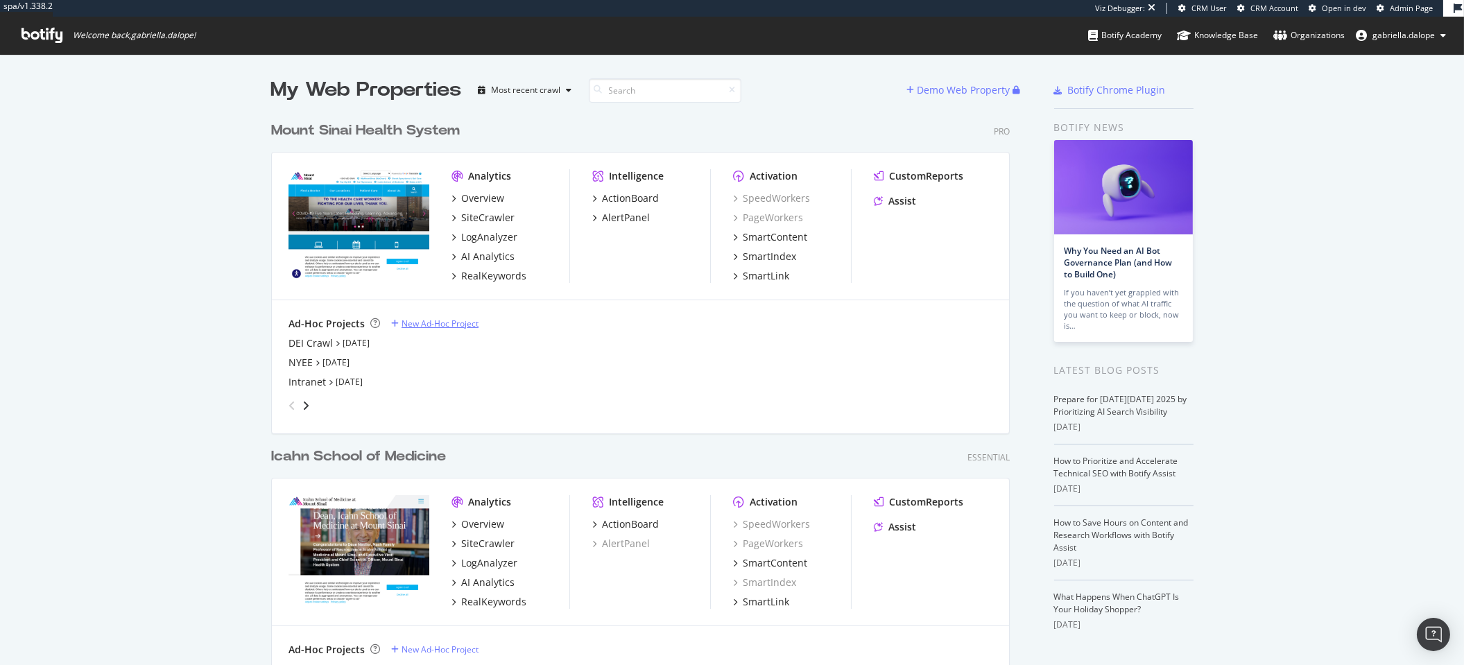
click at [444, 323] on div "New Ad-Hoc Project" at bounding box center [439, 324] width 77 height 12
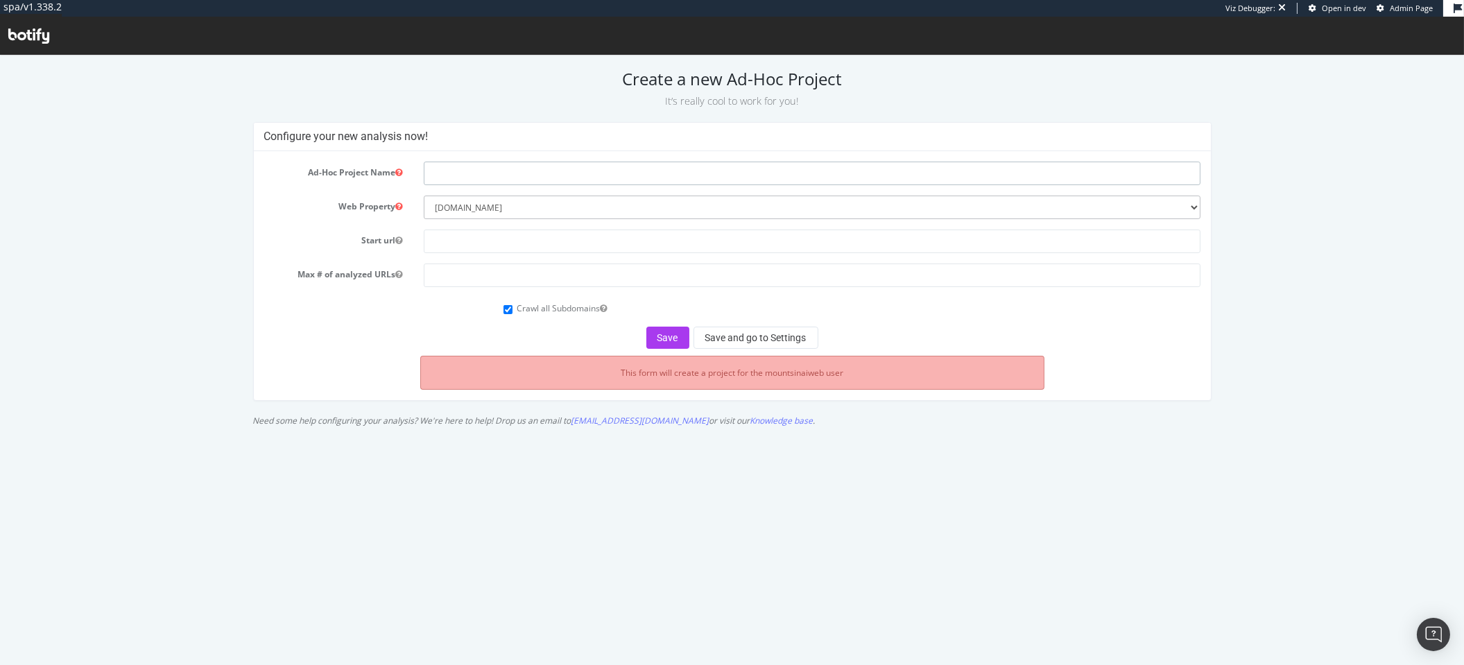
click at [481, 180] on input "text" at bounding box center [812, 174] width 777 height 24
type input "Stakeholder Audit"
click at [552, 242] on input "text" at bounding box center [812, 242] width 777 height 24
click at [526, 205] on select "--------- [DOMAIN_NAME] [DOMAIN_NAME]" at bounding box center [812, 208] width 777 height 24
click at [424, 196] on select "--------- [DOMAIN_NAME] [DOMAIN_NAME]" at bounding box center [812, 208] width 777 height 24
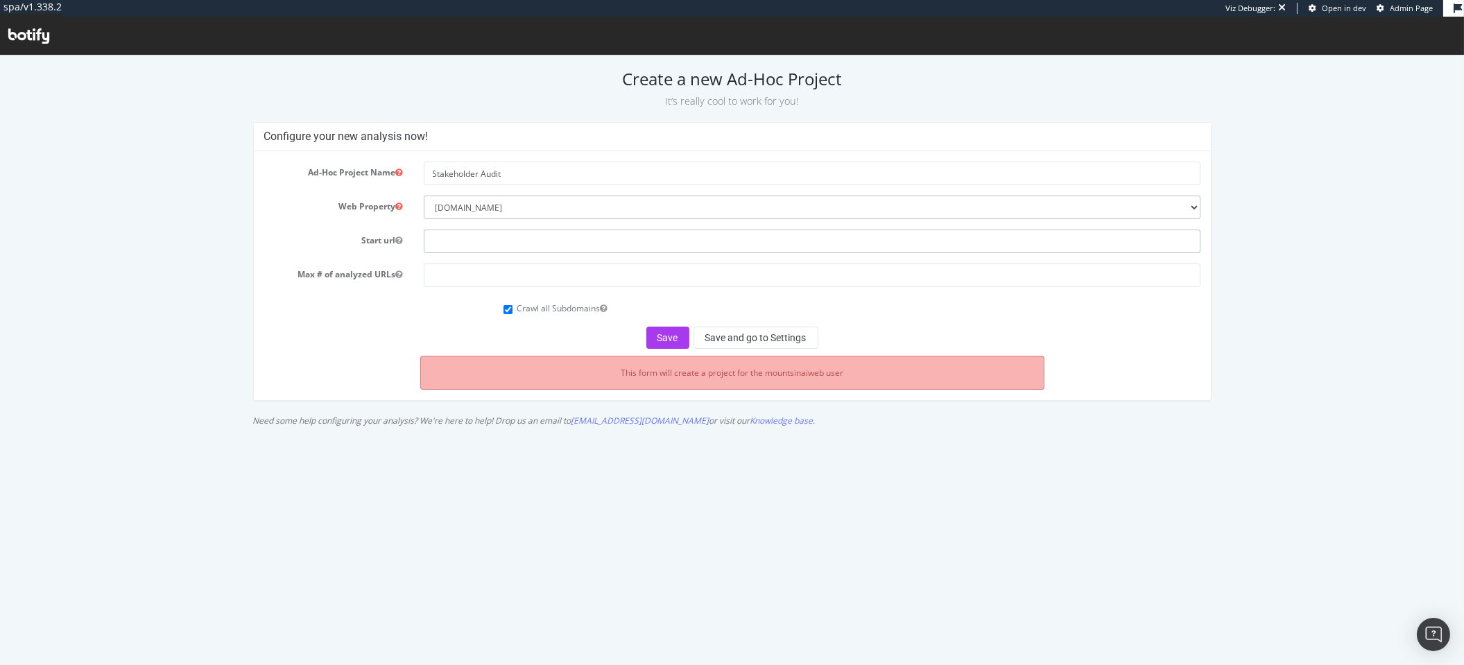
click at [457, 236] on input "text" at bounding box center [812, 242] width 777 height 24
click at [451, 236] on input "[DOMAIN_NAME]" at bounding box center [812, 242] width 777 height 24
click at [451, 236] on input "mountsinai.org" at bounding box center [812, 242] width 777 height 24
paste input "https://www.mountsinai.org/"
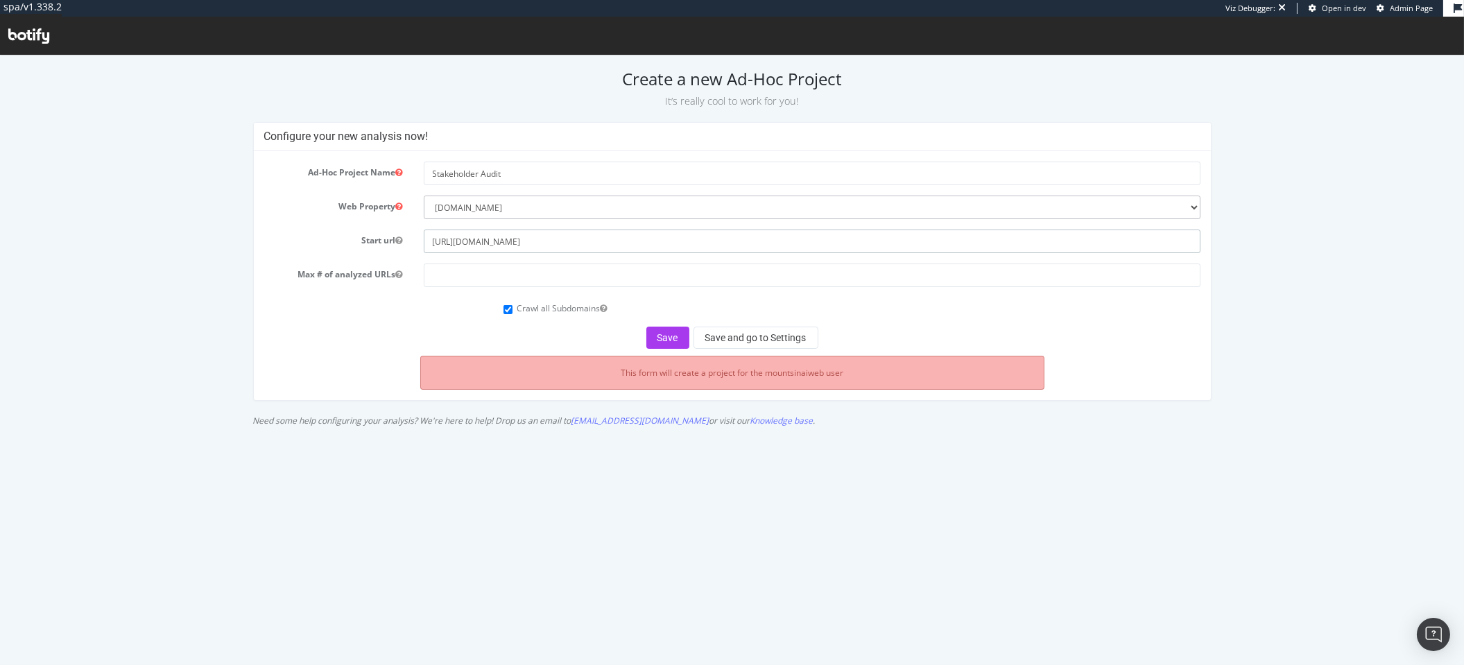
type input "https://www.mountsinai.org/"
click at [447, 279] on input "number" at bounding box center [812, 275] width 777 height 24
click at [508, 306] on input "Crawl all Subdomains" at bounding box center [507, 309] width 9 height 9
click at [507, 306] on input "Crawl all Subdomains" at bounding box center [507, 309] width 9 height 9
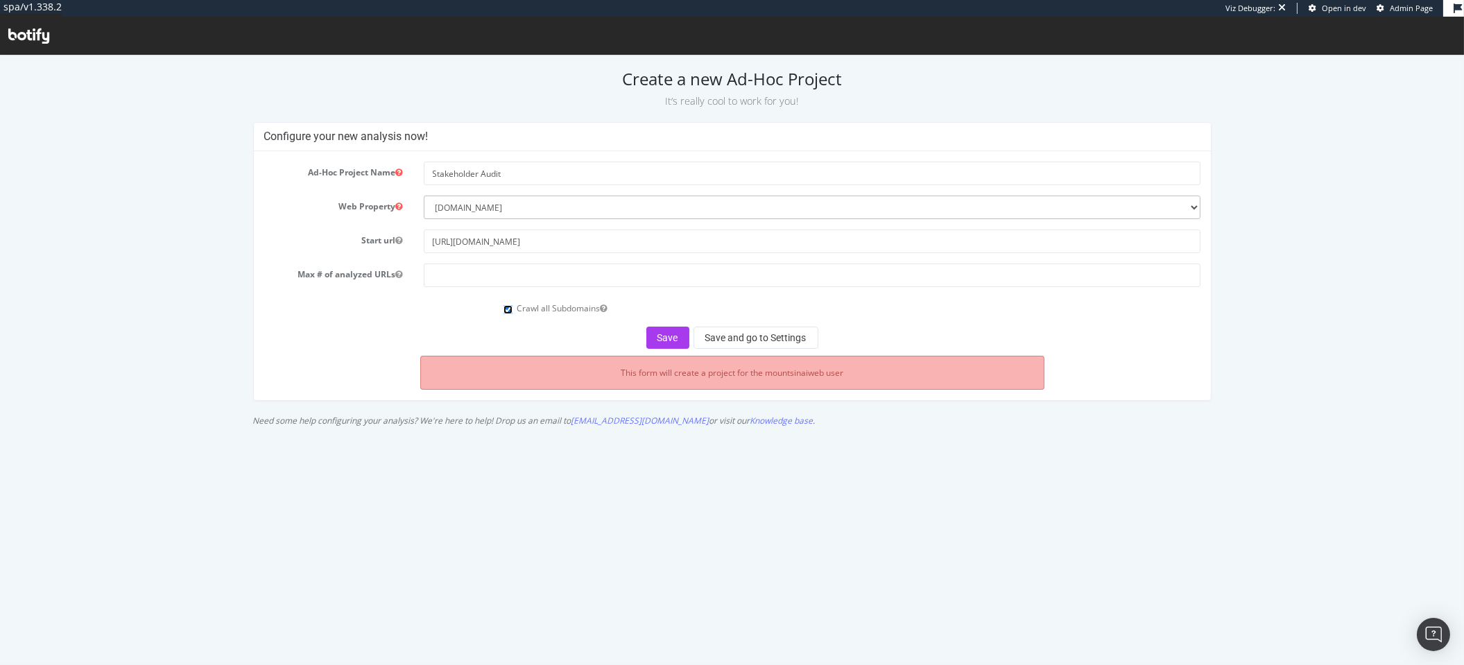
checkbox input "false"
click at [736, 341] on button "Save and go to Settings" at bounding box center [755, 338] width 125 height 22
click at [499, 273] on input "number" at bounding box center [812, 275] width 777 height 24
type input "1"
type input "2"
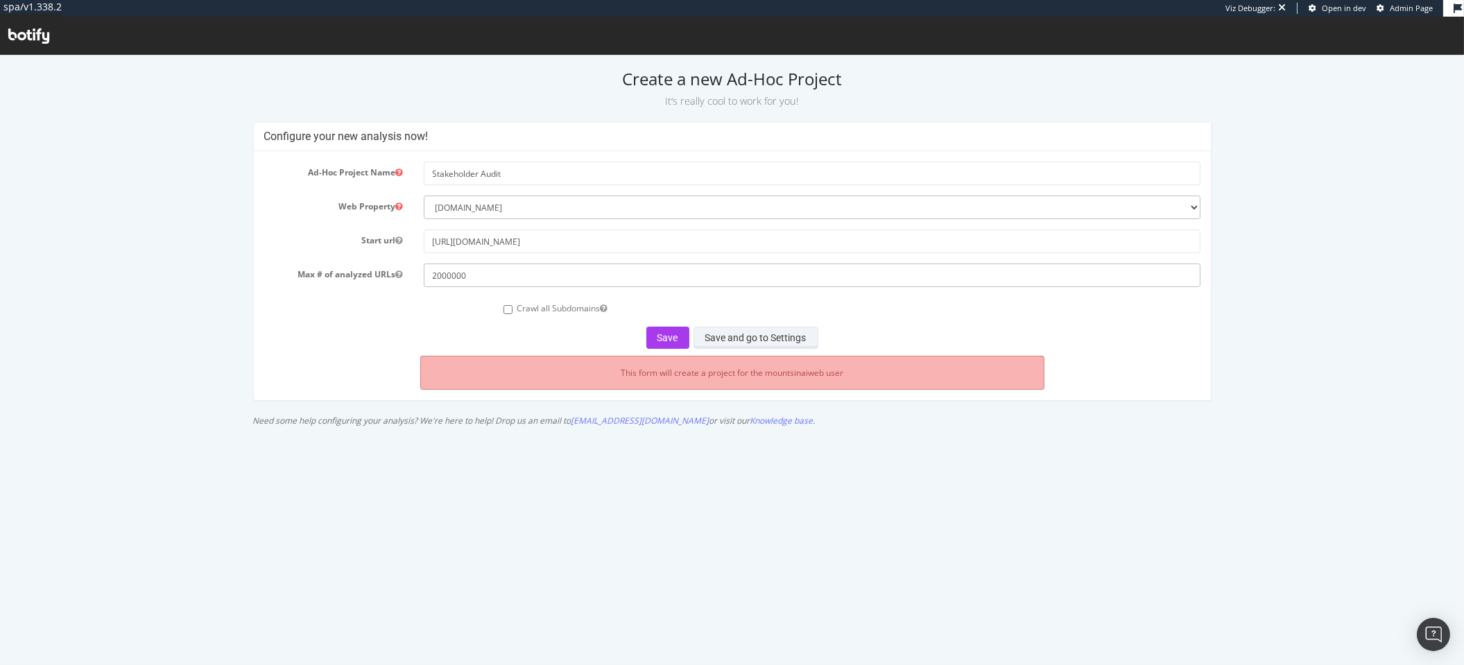
type input "2000000"
click at [711, 335] on button "Save and go to Settings" at bounding box center [755, 338] width 125 height 22
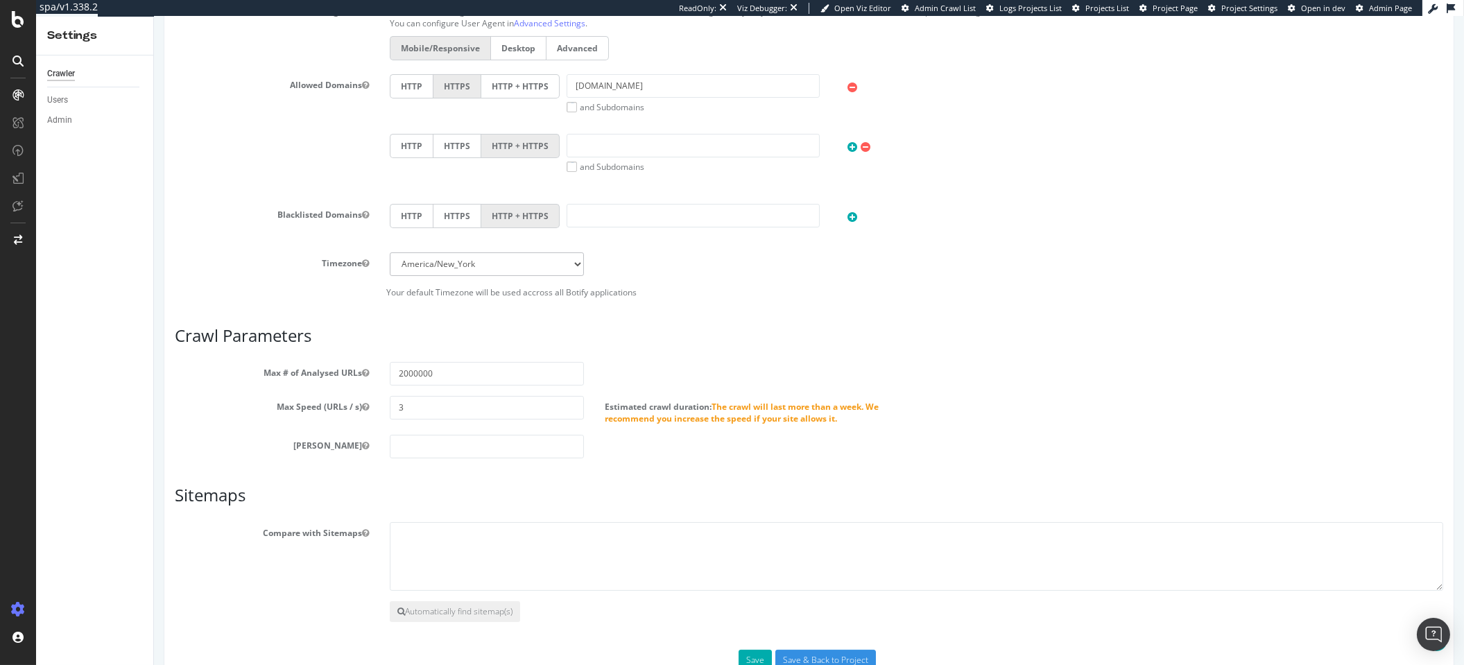
scroll to position [641, 0]
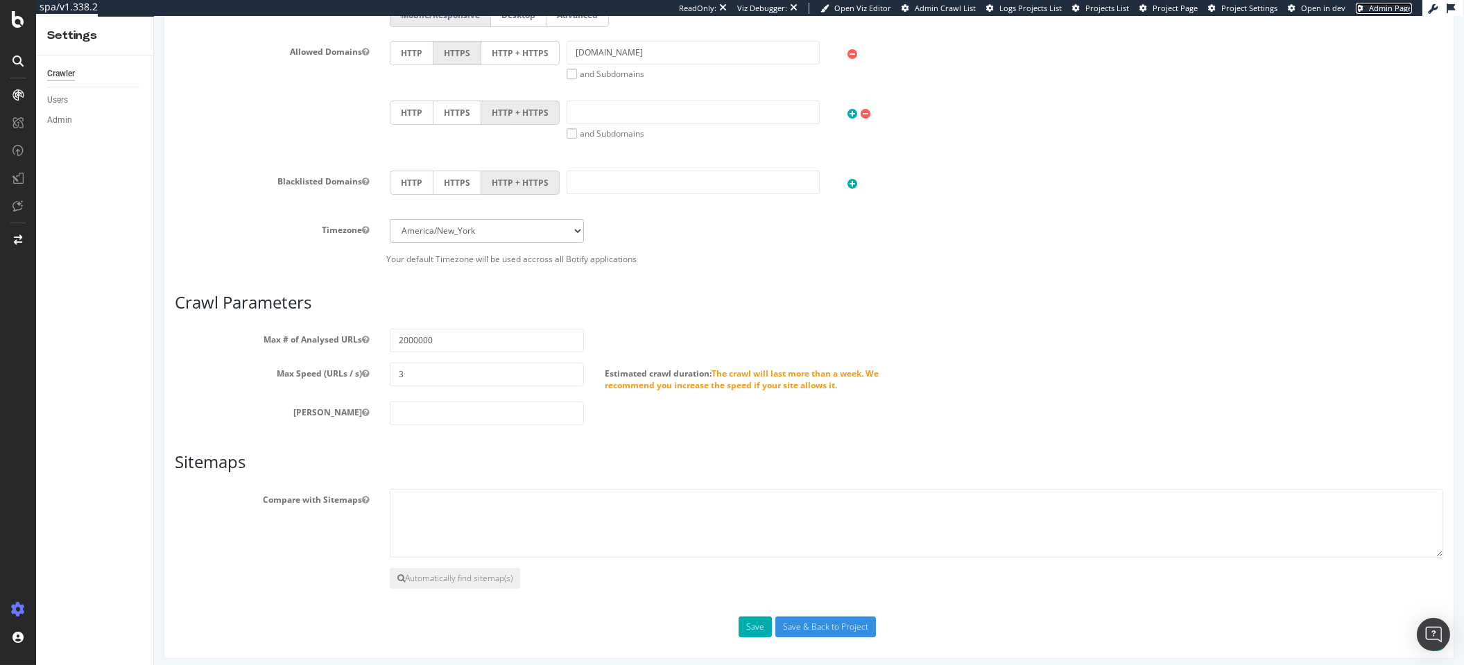
click at [1387, 6] on span "Admin Page" at bounding box center [1390, 8] width 43 height 10
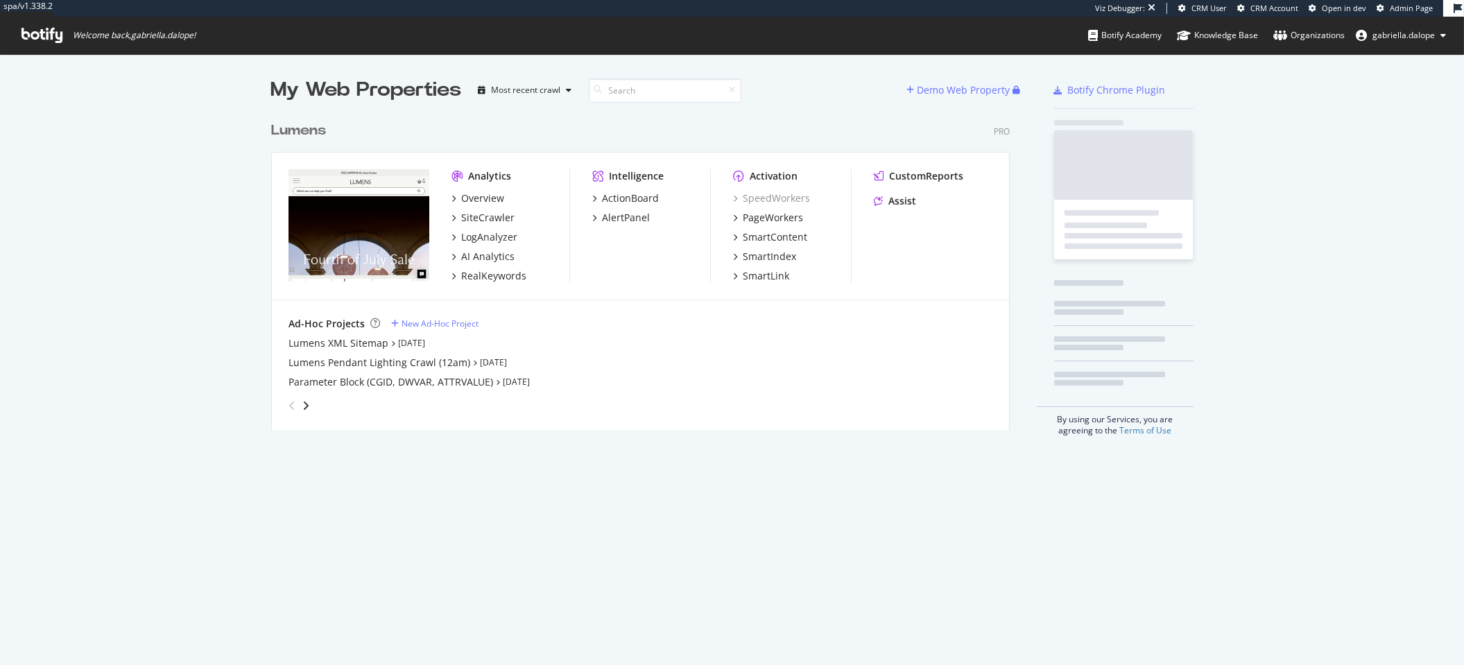
scroll to position [314, 738]
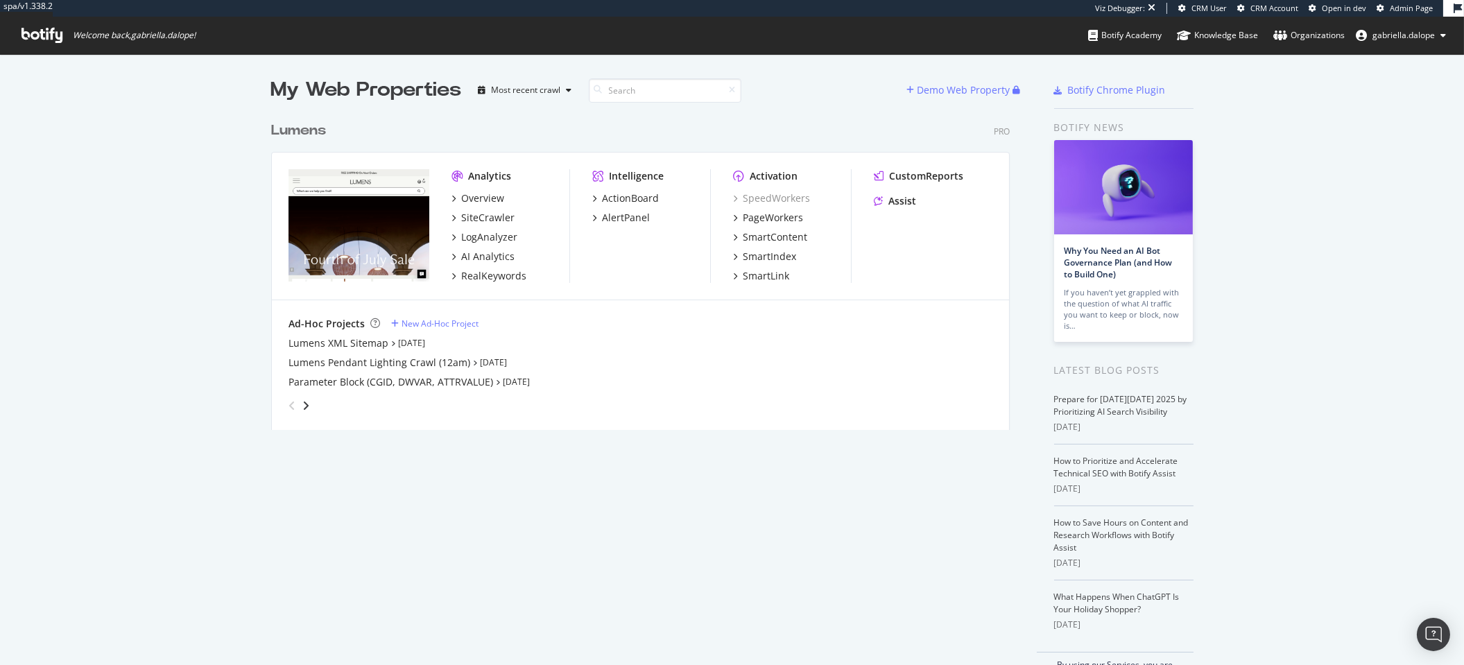
click at [279, 132] on div "Lumens" at bounding box center [298, 131] width 55 height 20
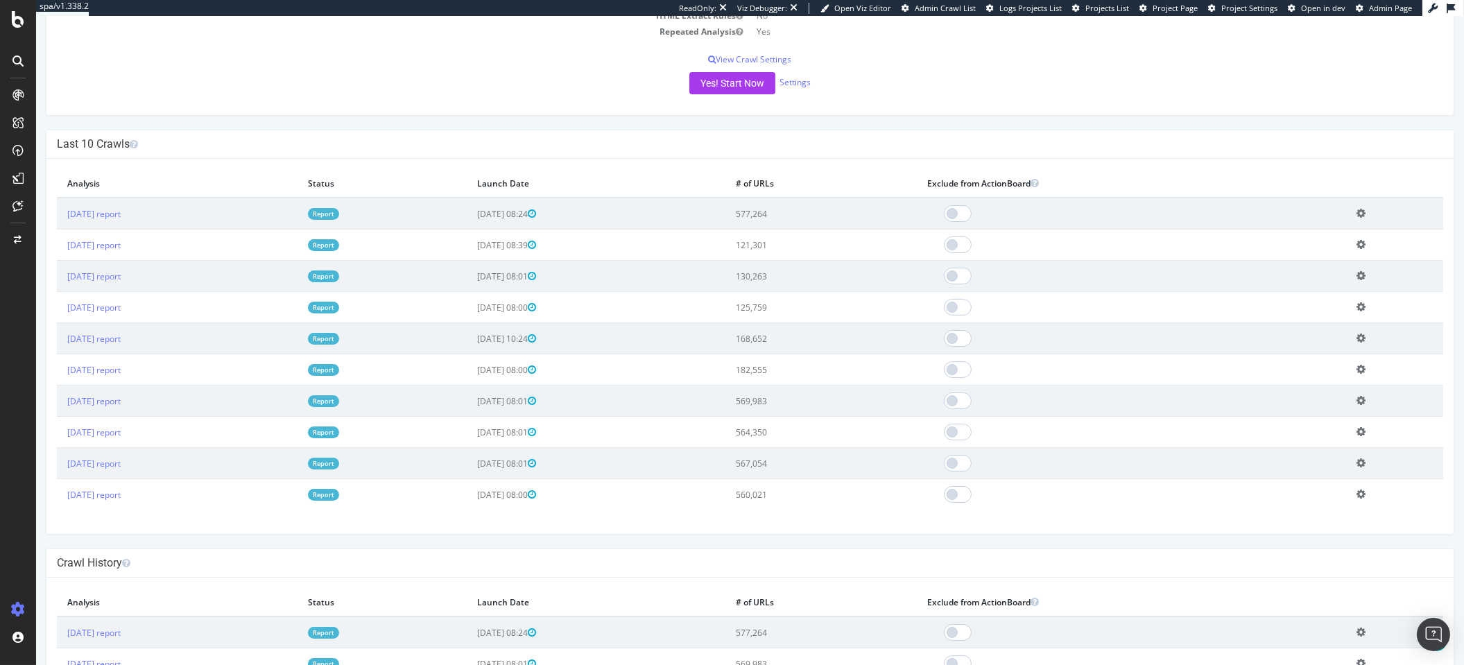
scroll to position [313, 0]
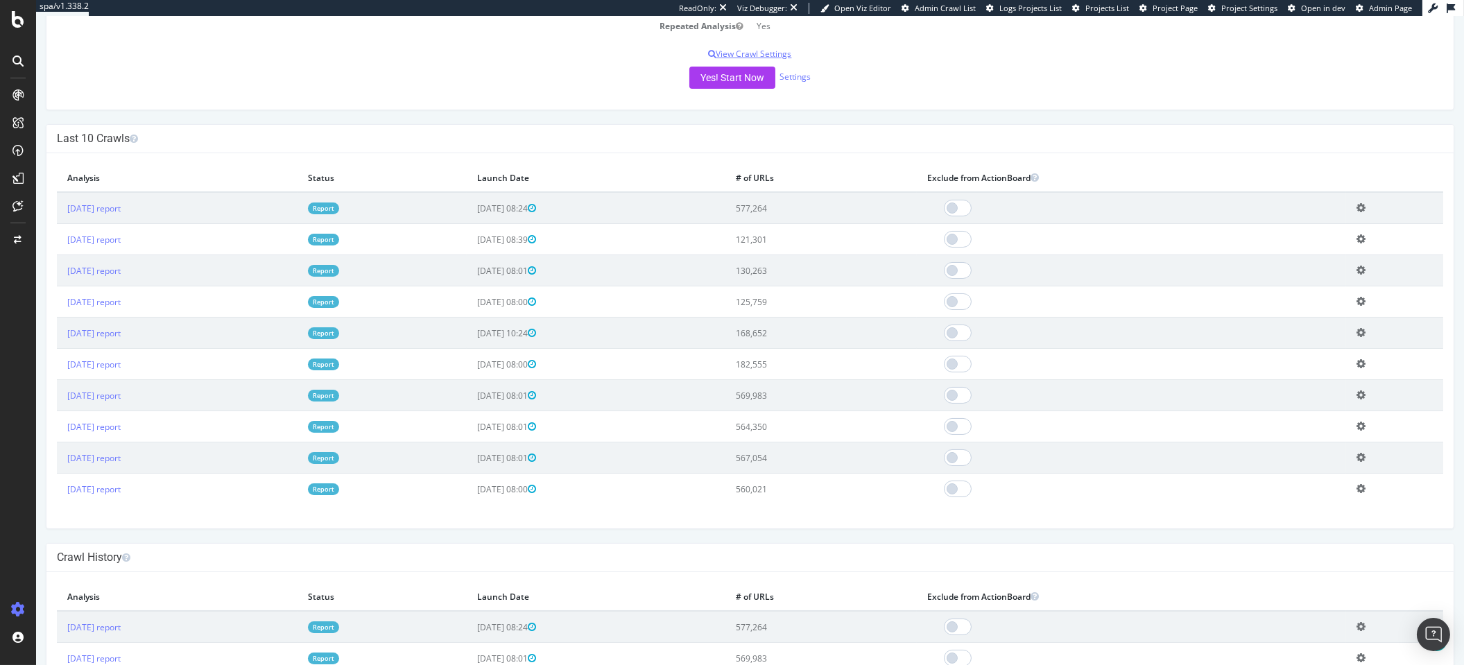
click at [768, 51] on p "View Crawl Settings" at bounding box center [750, 54] width 1386 height 12
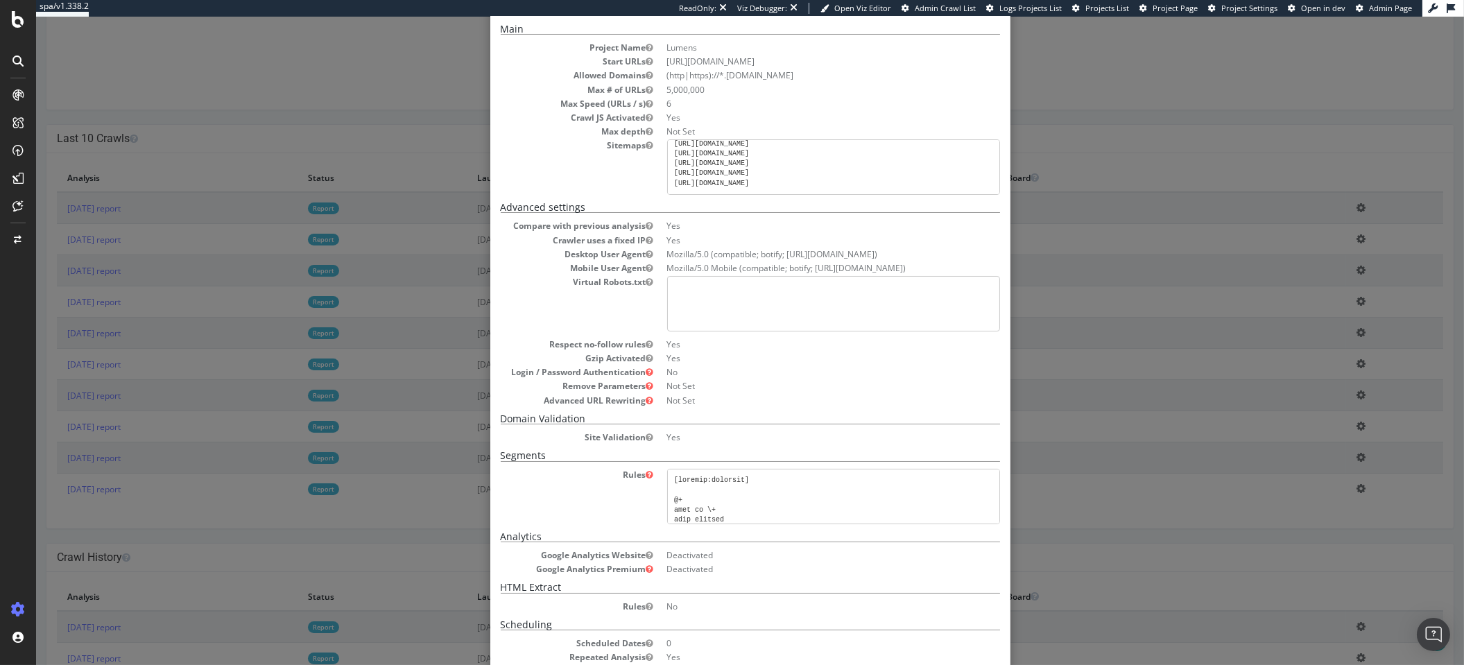
scroll to position [0, 0]
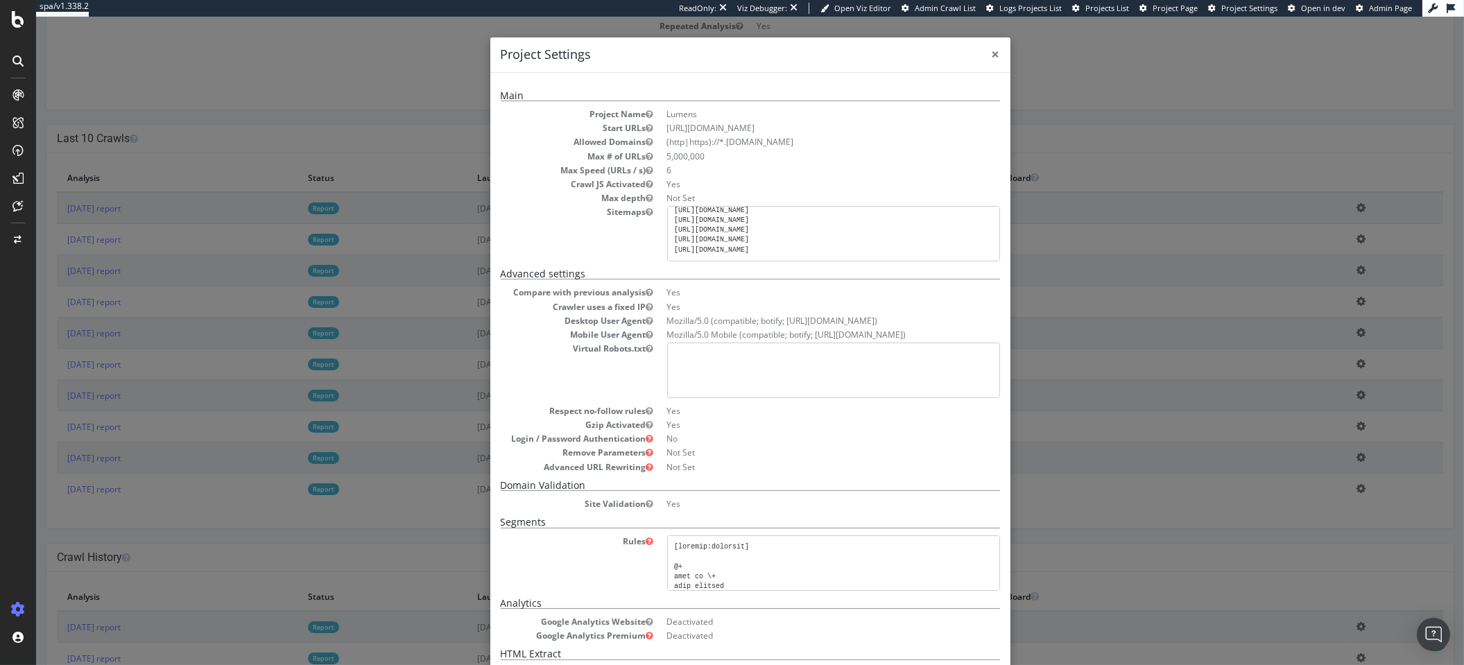
click at [992, 53] on span "×" at bounding box center [996, 53] width 8 height 19
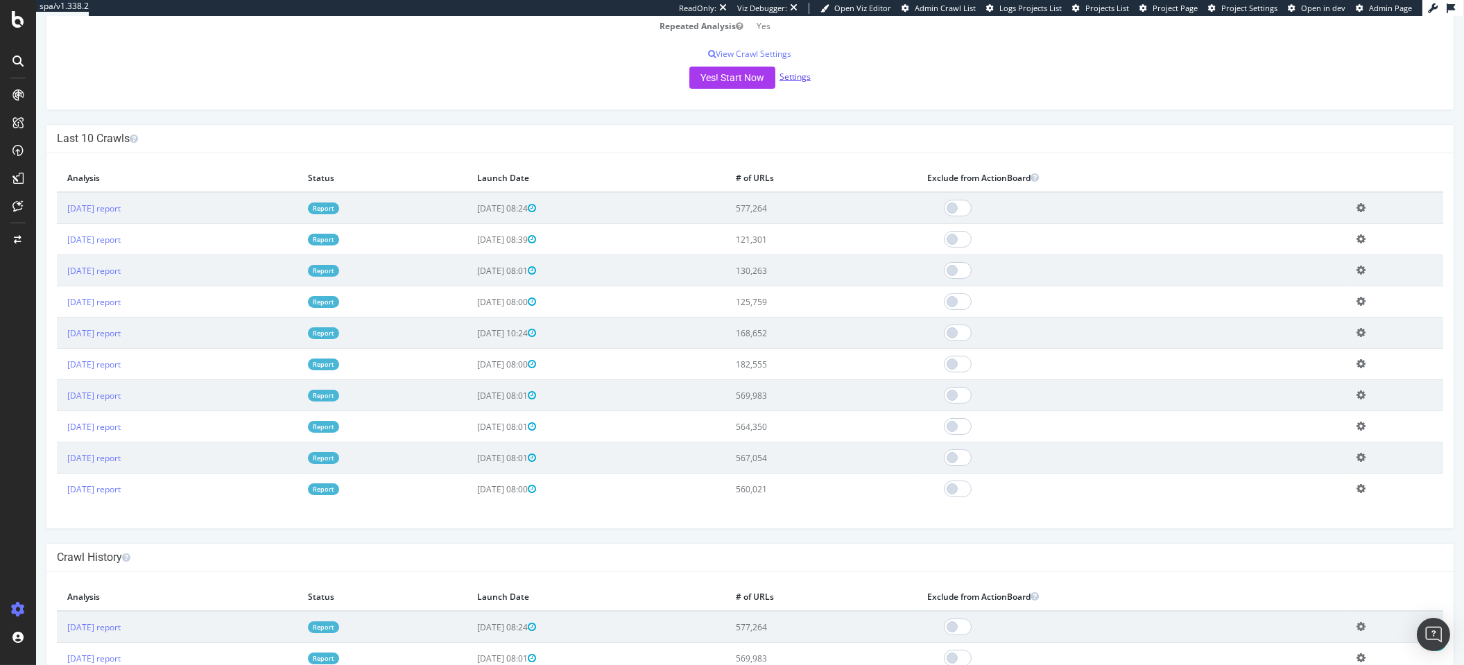
click at [793, 80] on link "Settings" at bounding box center [794, 77] width 31 height 12
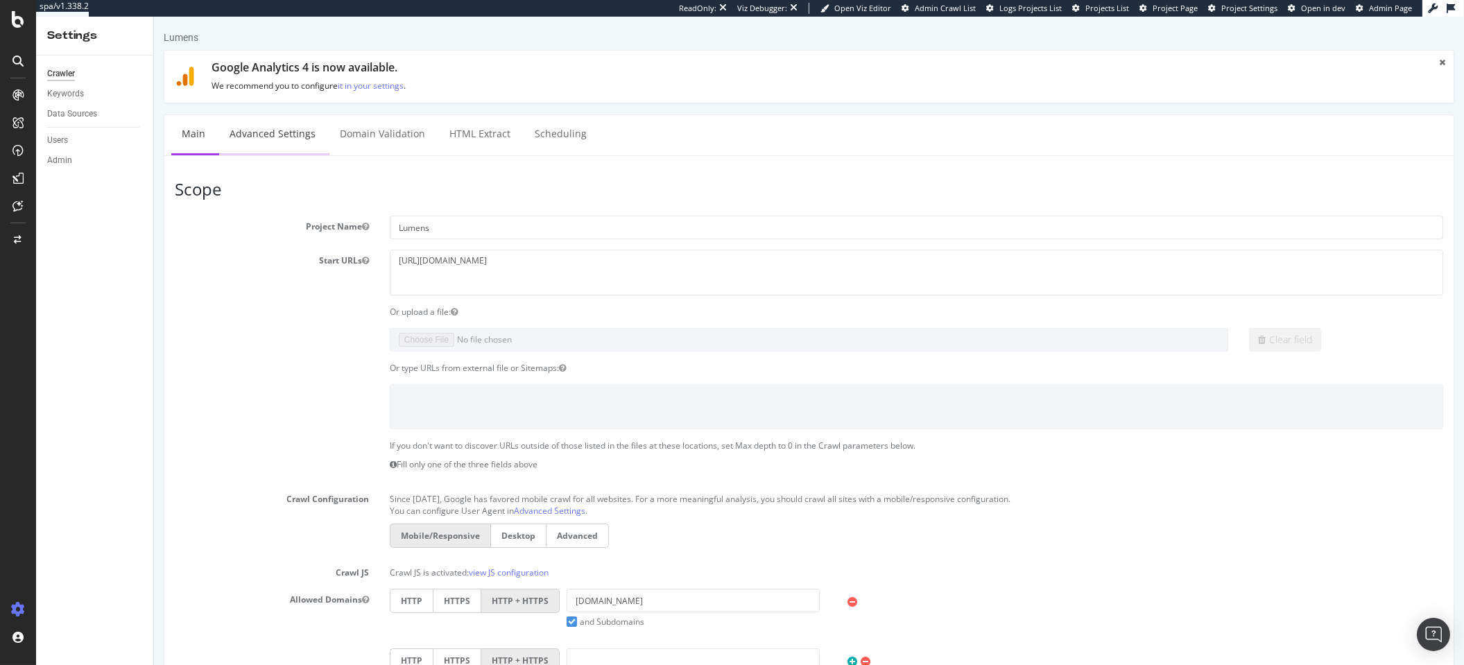
click at [263, 135] on link "Advanced Settings" at bounding box center [271, 134] width 107 height 38
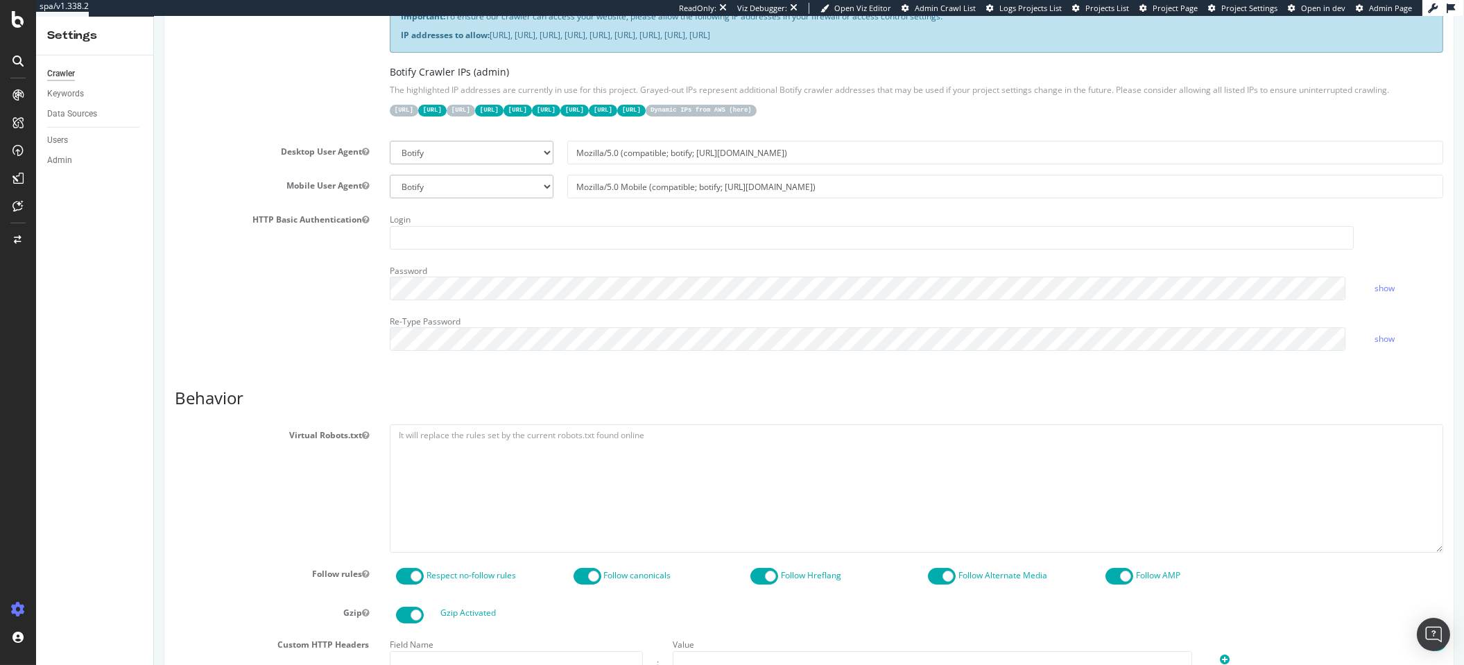
scroll to position [357, 0]
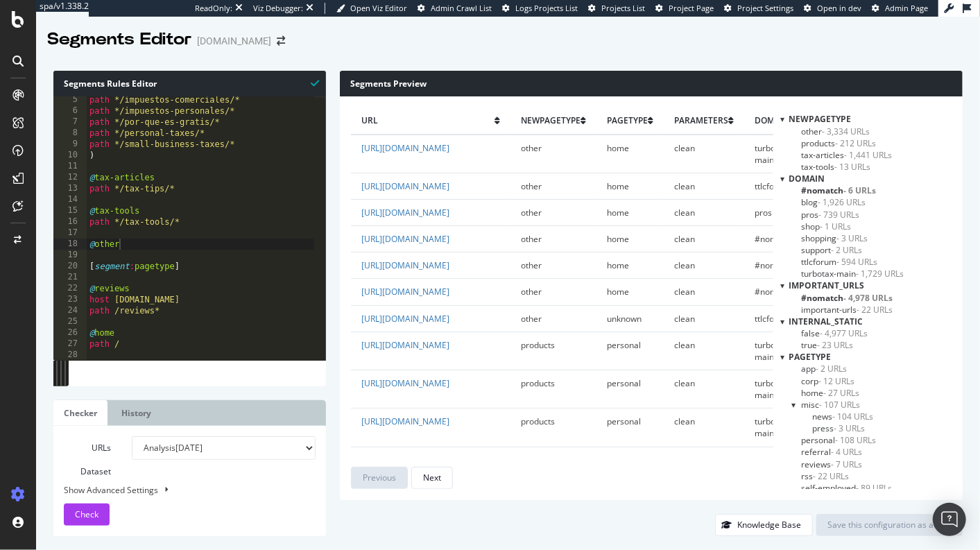
scroll to position [46, 0]
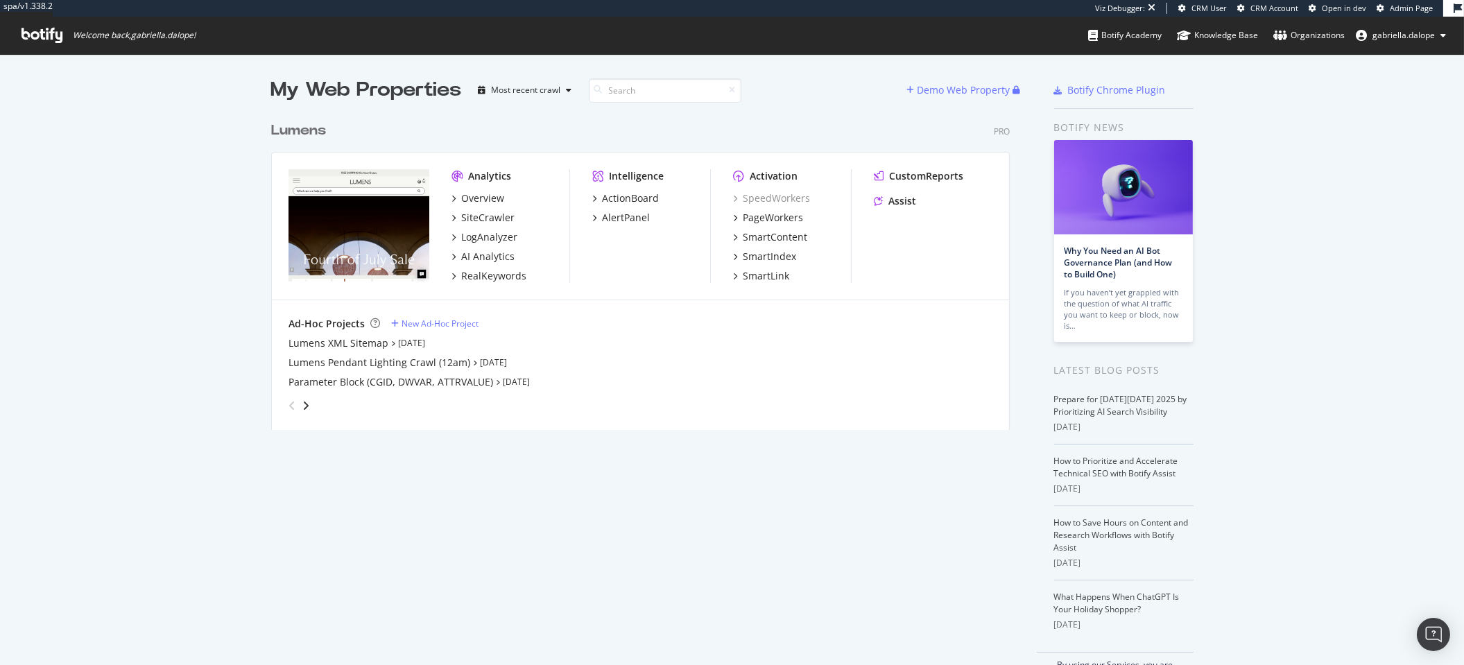
scroll to position [314, 738]
click at [474, 217] on div "SiteCrawler" at bounding box center [487, 218] width 53 height 14
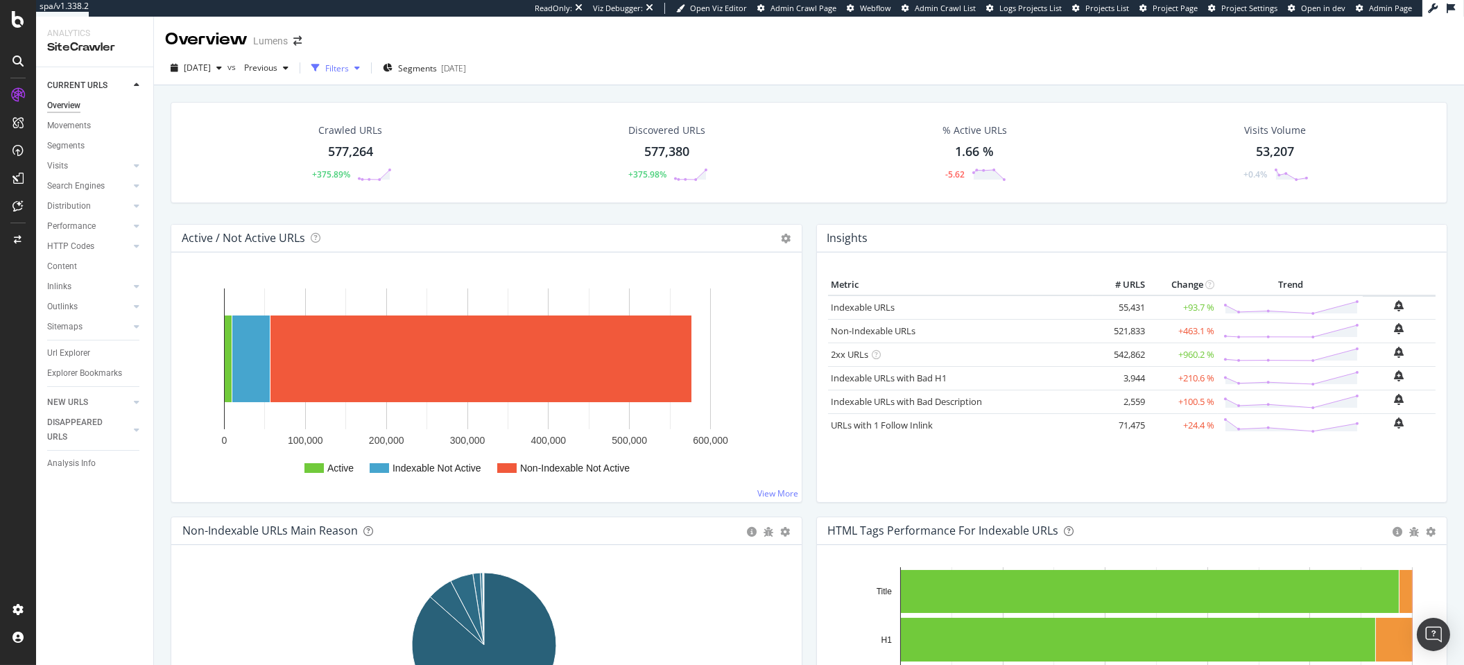
click at [349, 67] on div "Filters" at bounding box center [337, 68] width 24 height 12
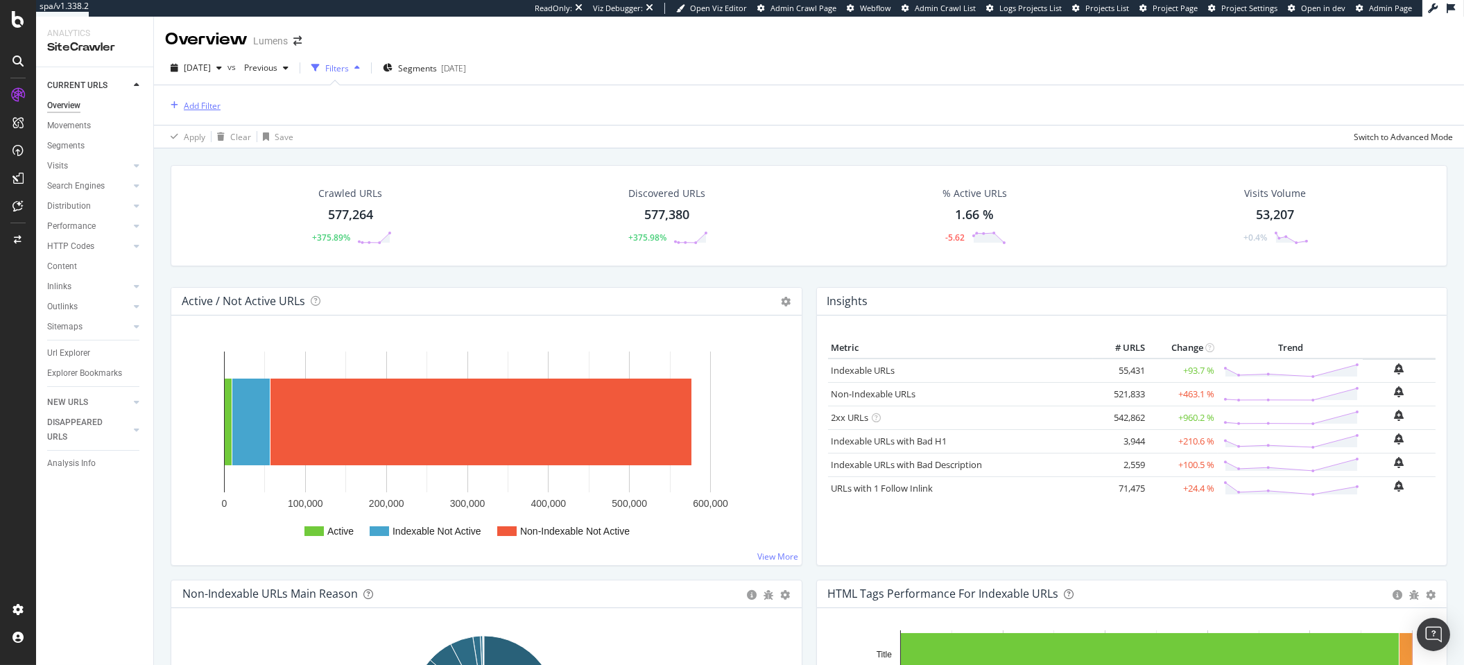
click at [201, 102] on div "Add Filter" at bounding box center [202, 106] width 37 height 12
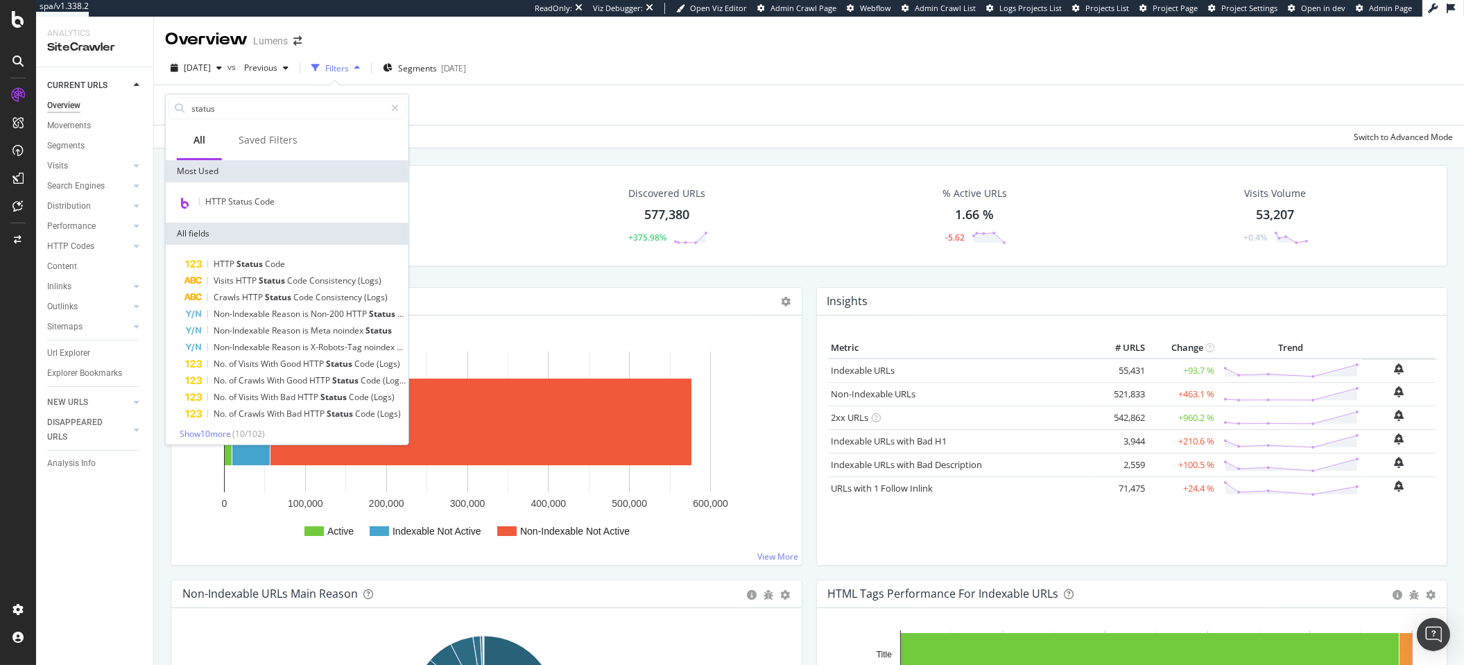
type input "status"
click at [196, 209] on div "HTTP Status Code" at bounding box center [286, 202] width 237 height 18
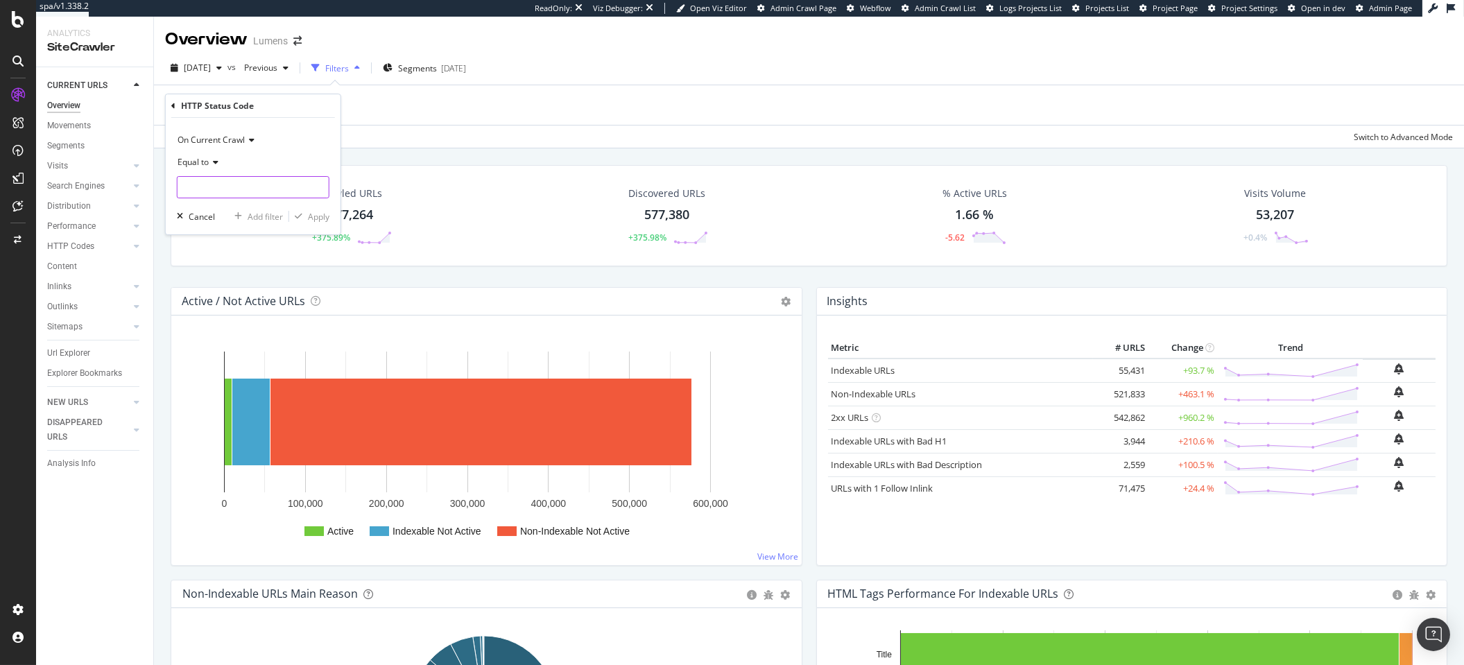
click at [205, 191] on input "number" at bounding box center [253, 187] width 153 height 22
type input "302"
click at [206, 205] on span "302" at bounding box center [232, 206] width 102 height 12
click at [314, 216] on div "Apply" at bounding box center [318, 217] width 21 height 12
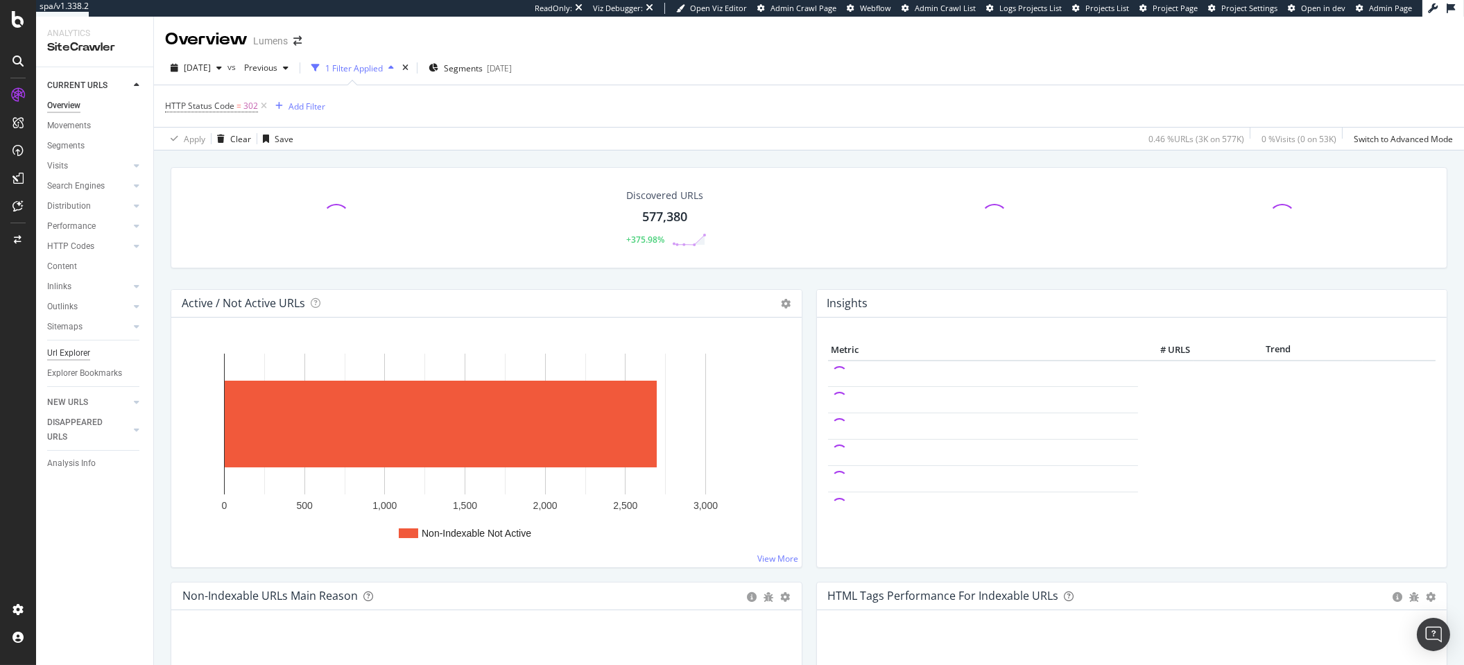
click at [65, 352] on div "Url Explorer" at bounding box center [68, 353] width 43 height 15
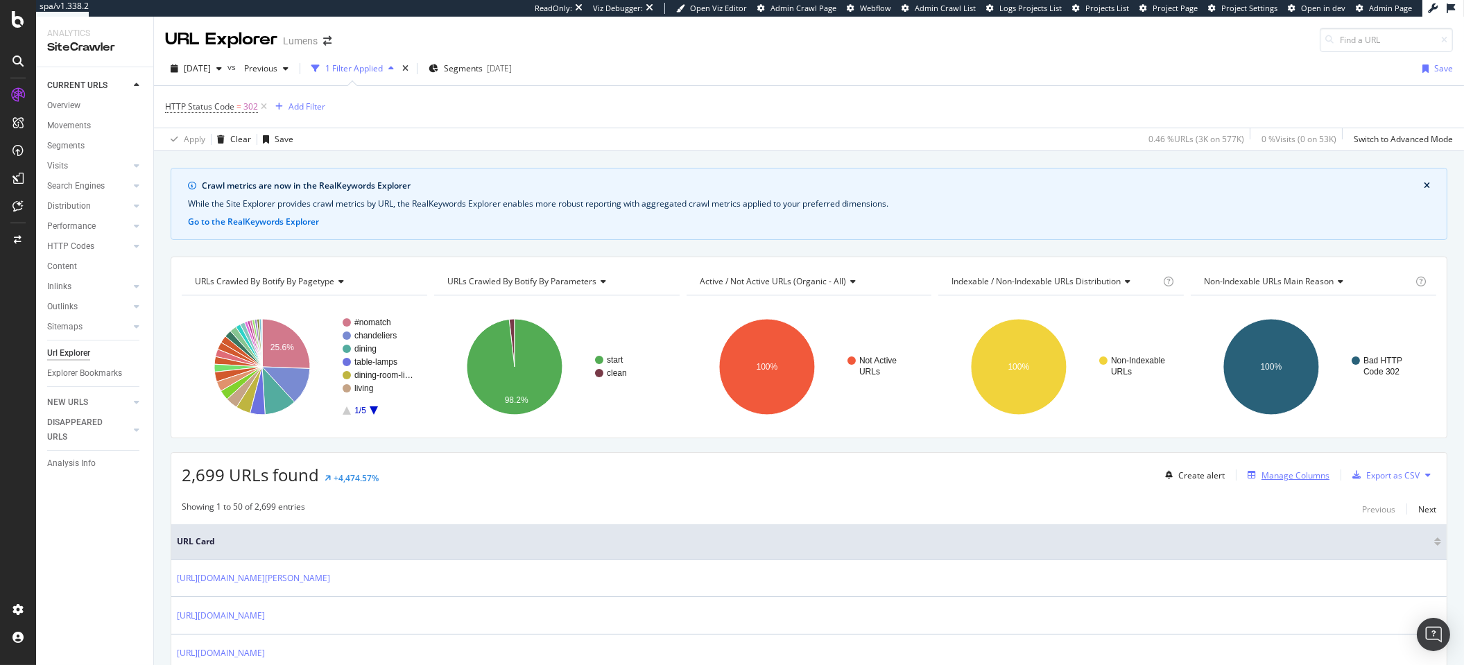
click at [1261, 469] on div "Manage Columns" at bounding box center [1295, 475] width 68 height 12
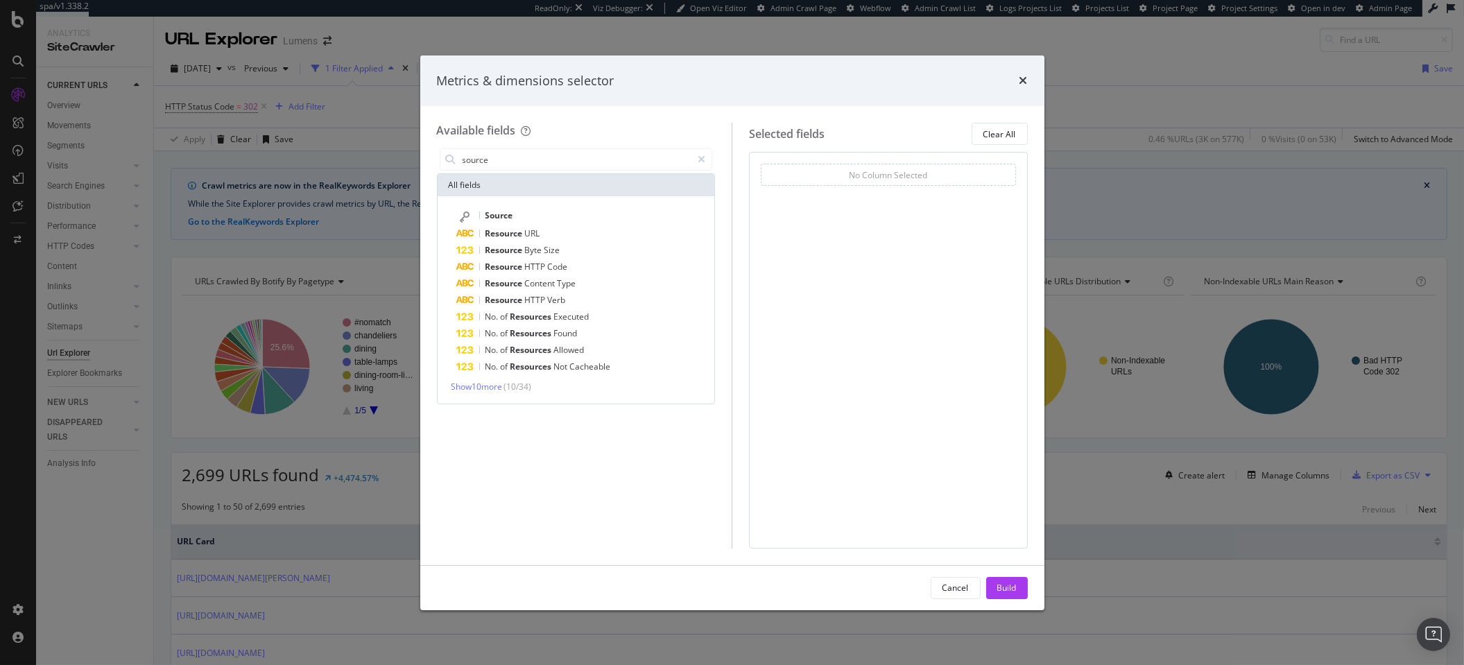
type input "source"
click at [580, 202] on div "Source Resource URL Resource Byte Size Resource HTTP Code Resource Content Type…" at bounding box center [576, 299] width 277 height 207
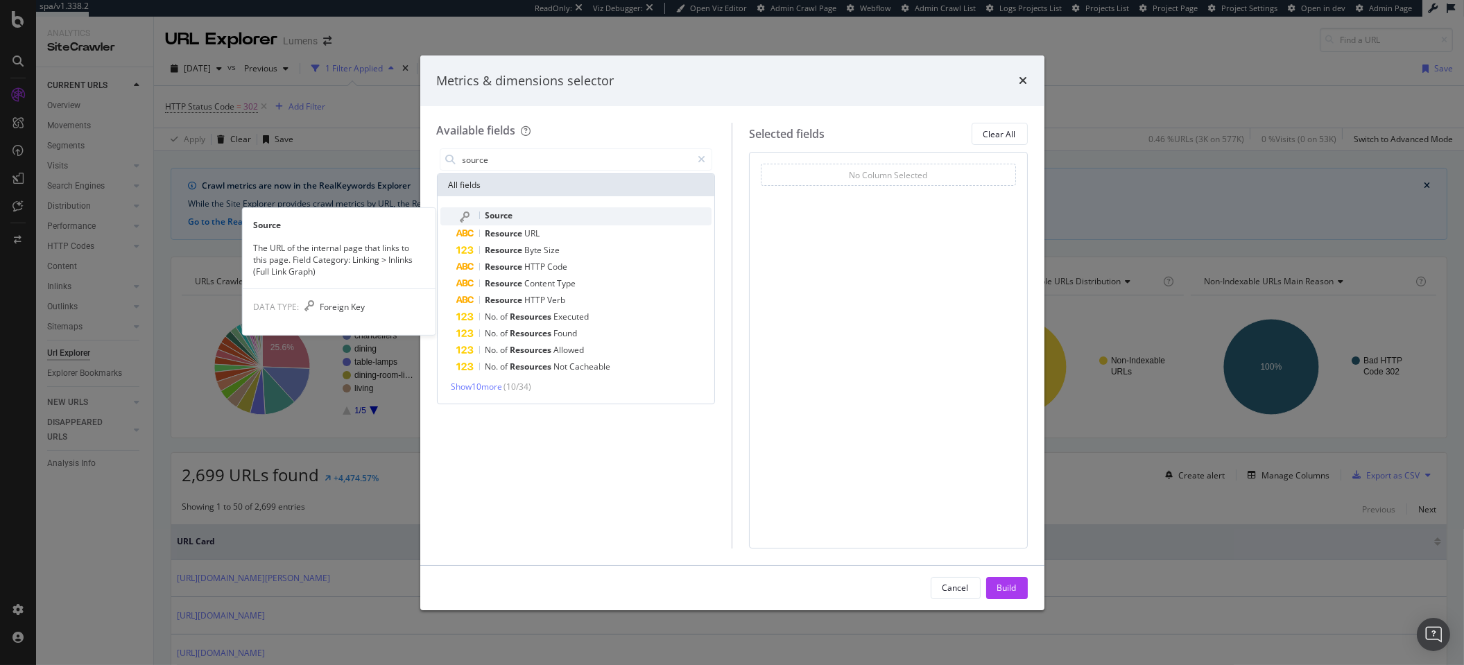
click at [580, 216] on div "Source" at bounding box center [584, 216] width 255 height 18
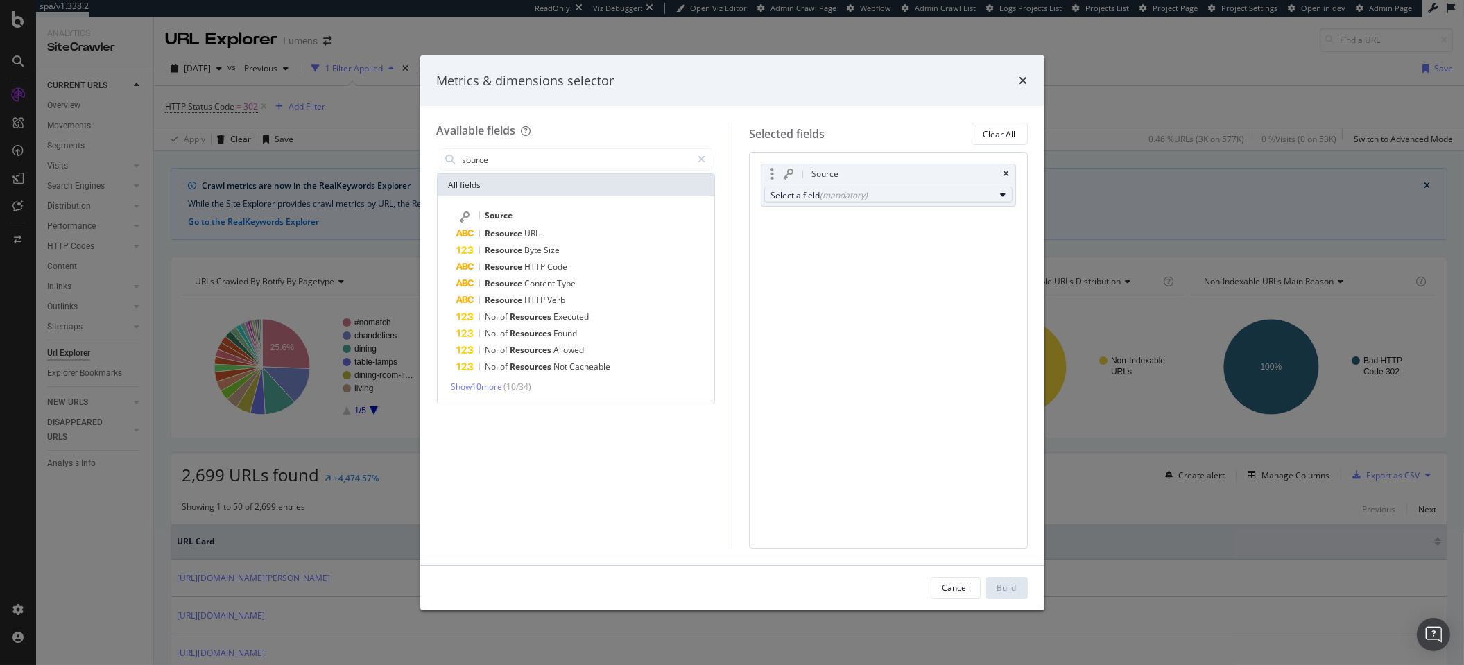
click at [855, 196] on div "(mandatory)" at bounding box center [844, 195] width 48 height 12
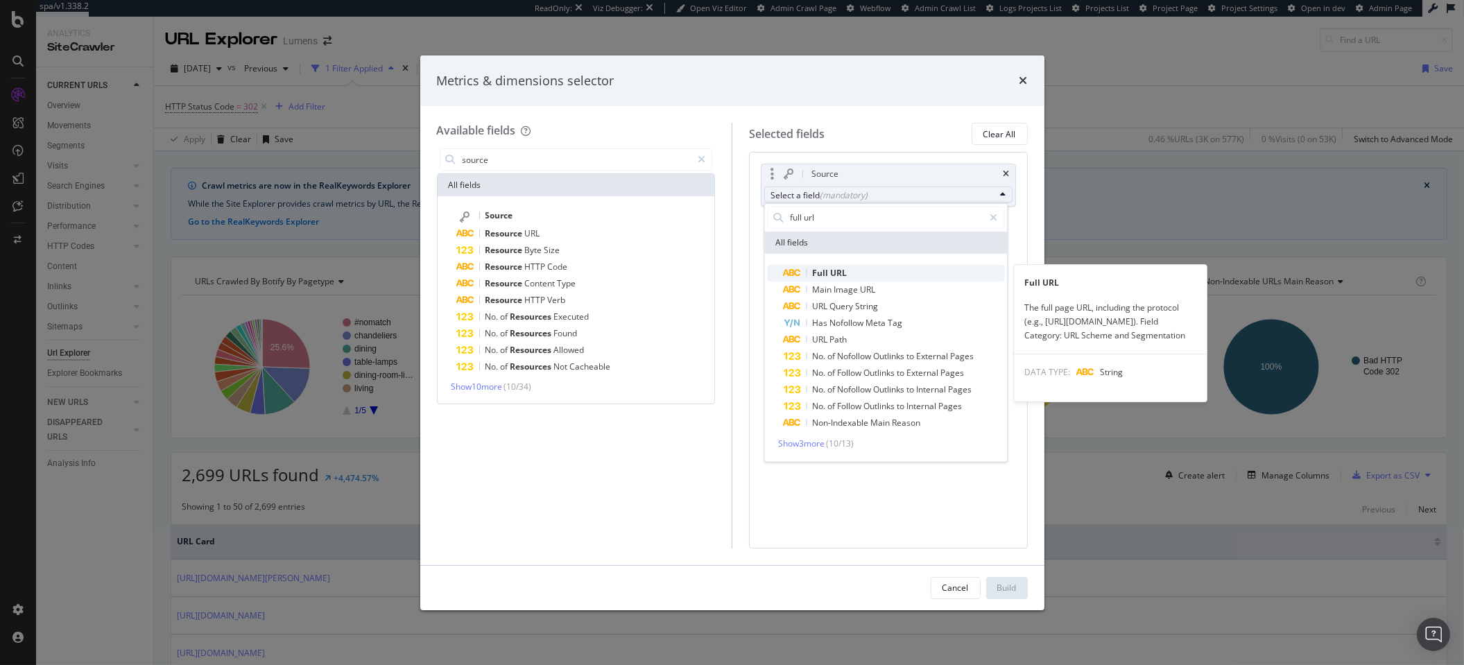
type input "full url"
click at [899, 272] on span "Full URL" at bounding box center [894, 272] width 220 height 17
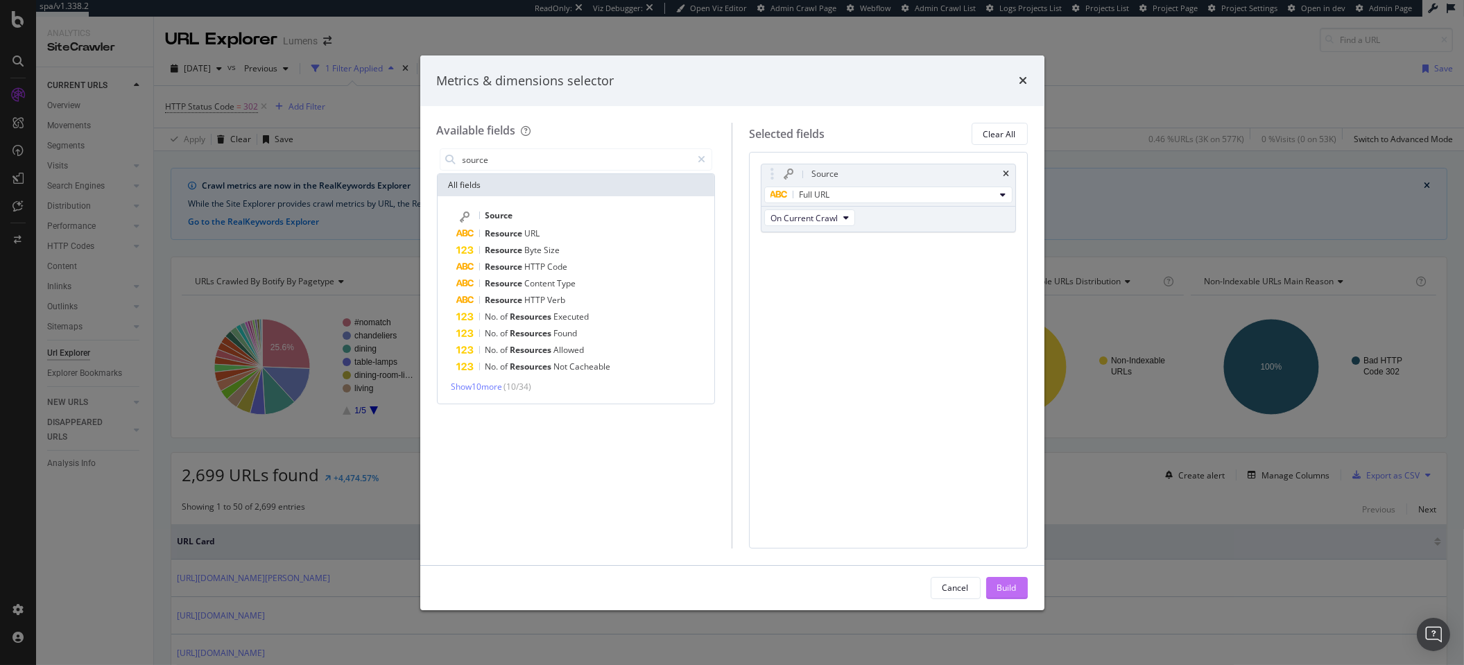
click at [1006, 574] on div "Build" at bounding box center [1006, 588] width 19 height 12
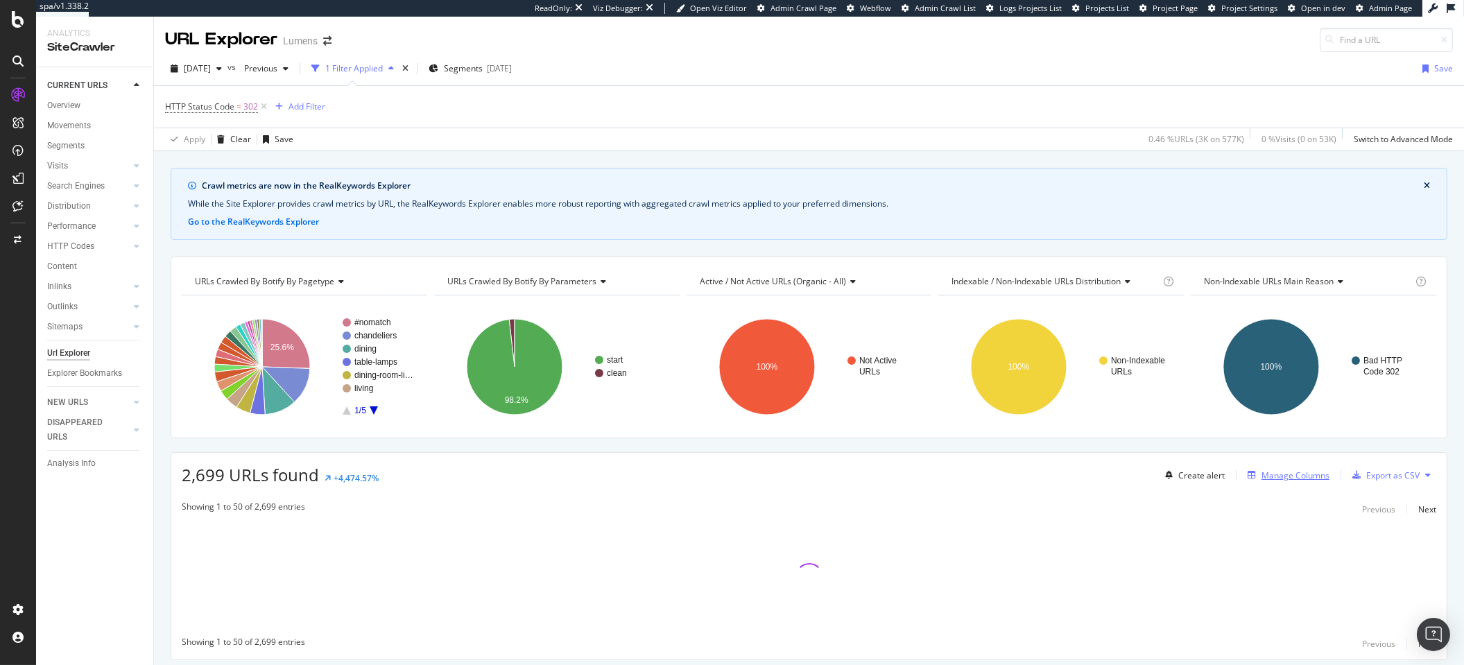
click at [1288, 477] on div "Manage Columns" at bounding box center [1295, 475] width 68 height 12
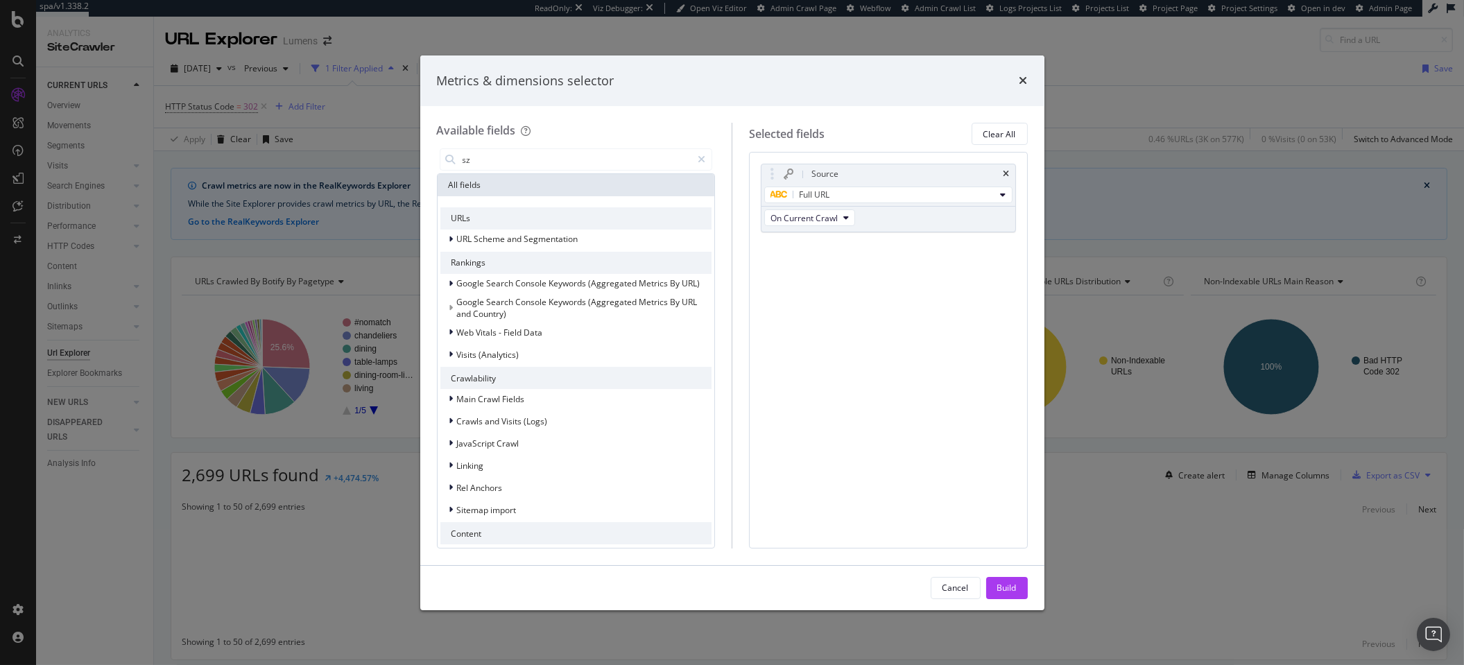
type input "s"
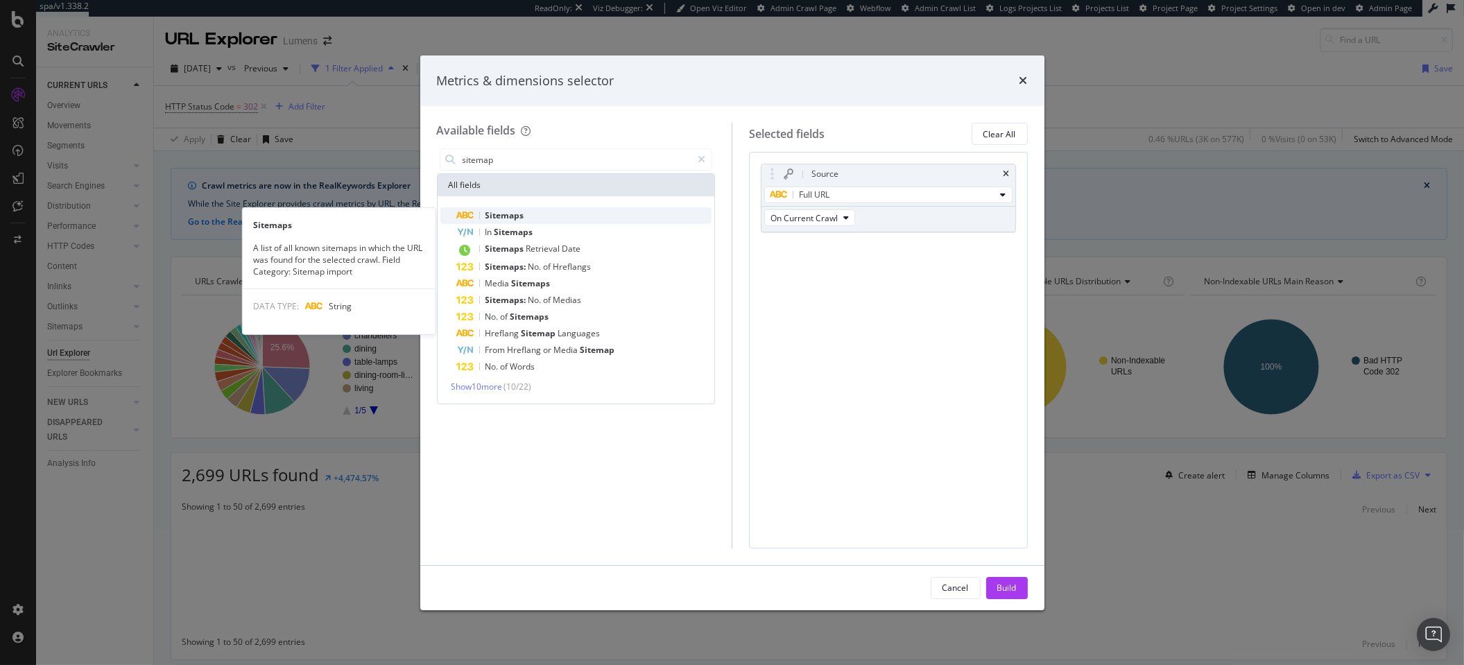
type input "sitemap"
click at [496, 217] on span "Sitemaps" at bounding box center [504, 215] width 39 height 12
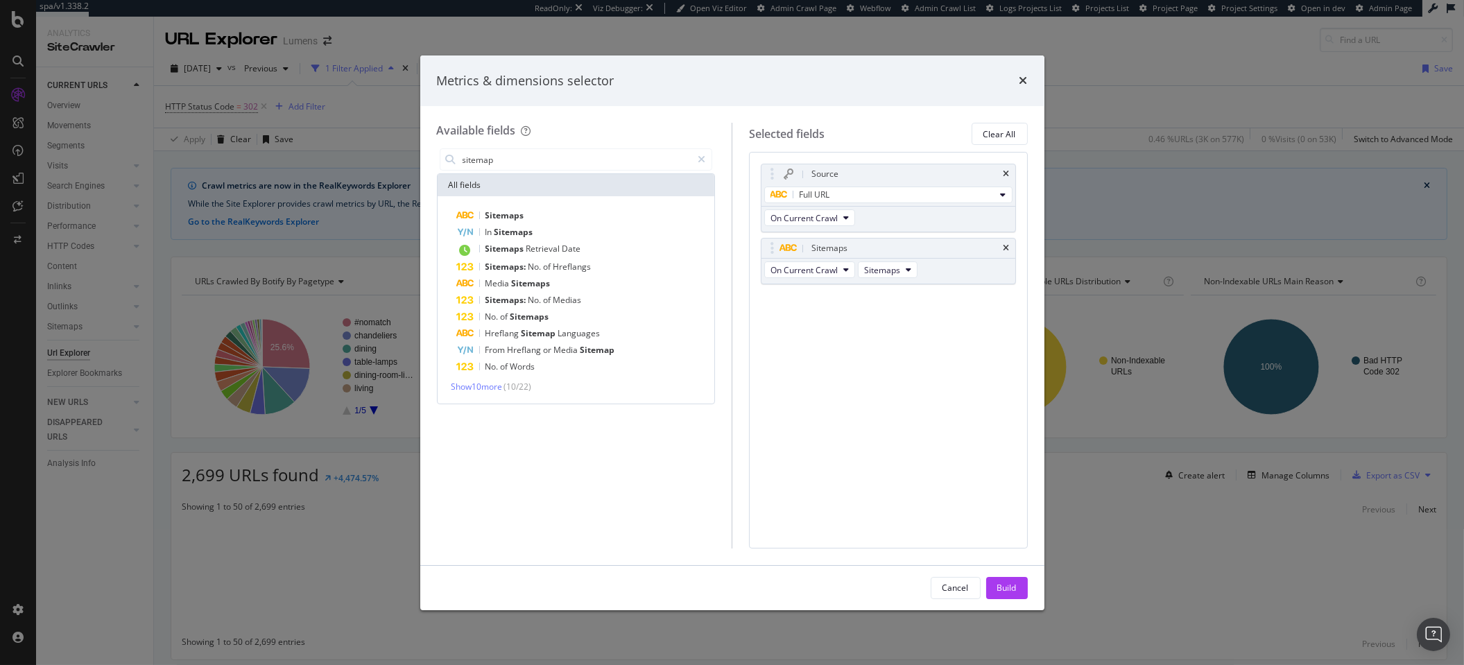
click at [1007, 574] on div "Build" at bounding box center [1006, 588] width 19 height 12
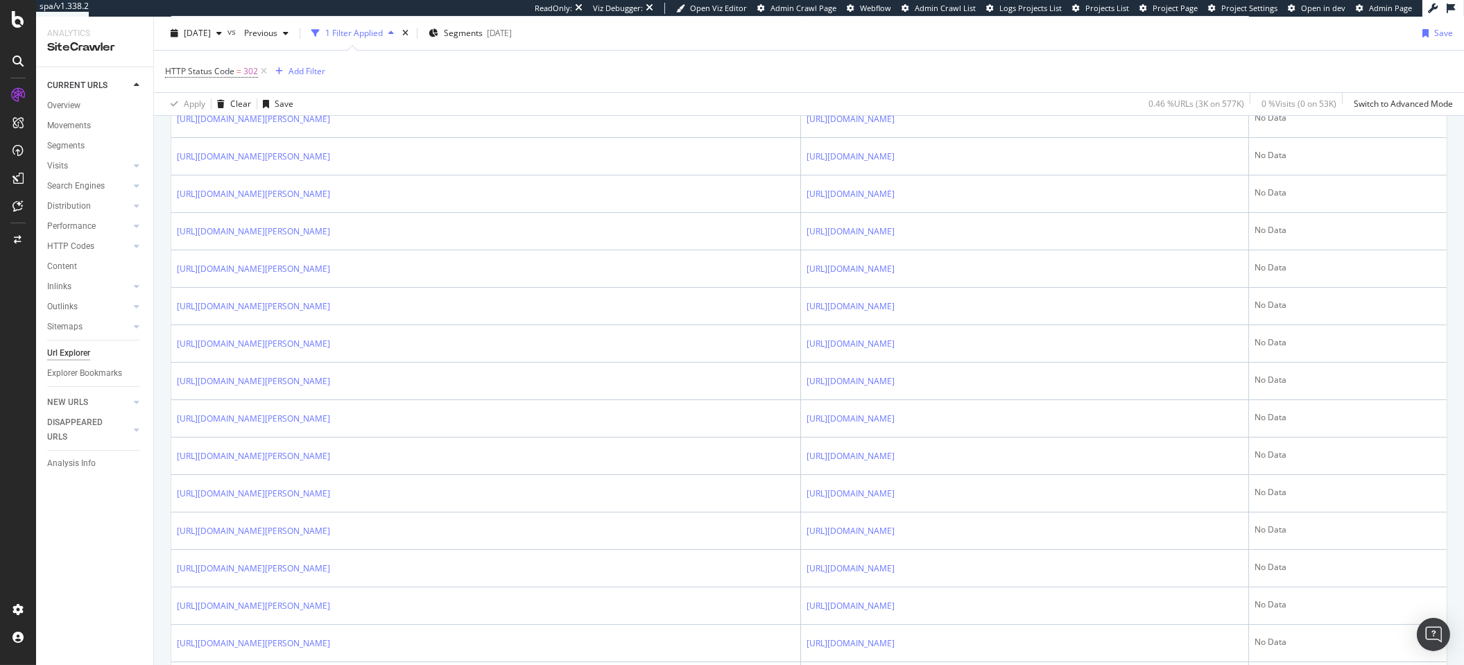
scroll to position [543, 0]
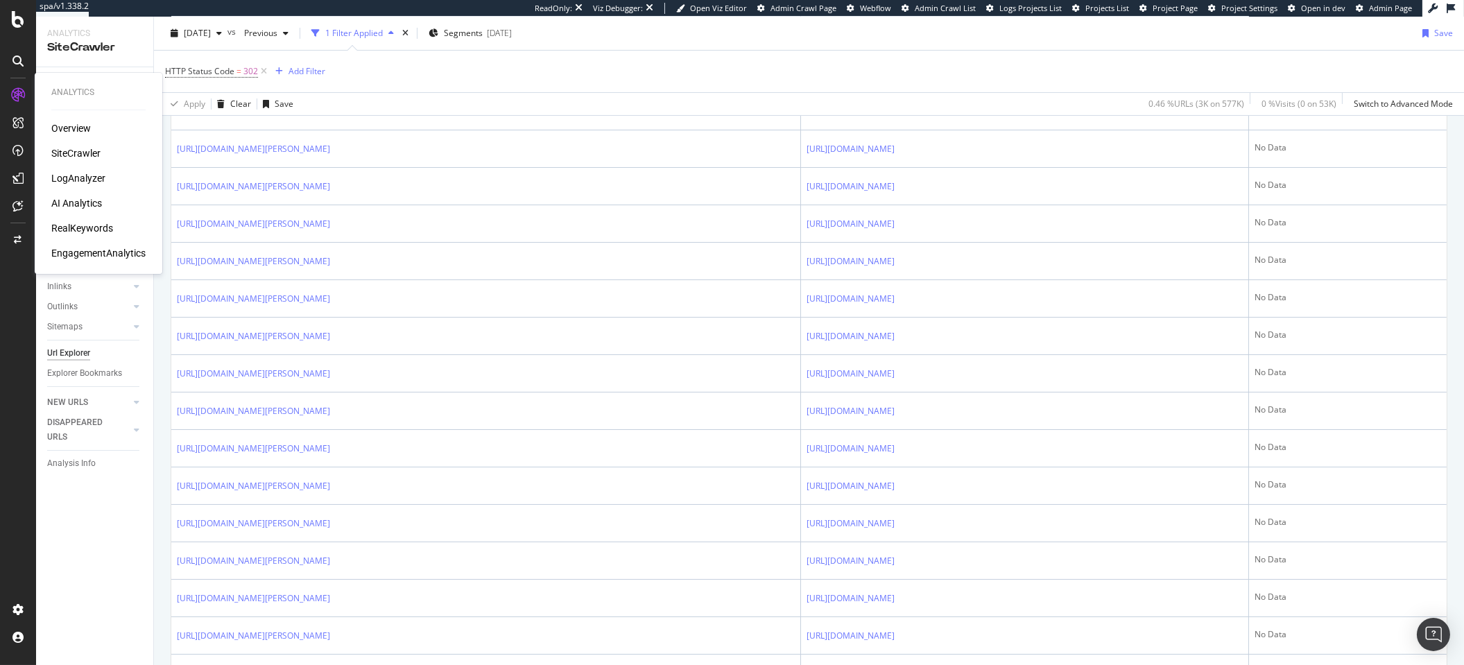
click at [69, 179] on div "LogAnalyzer" at bounding box center [78, 178] width 54 height 14
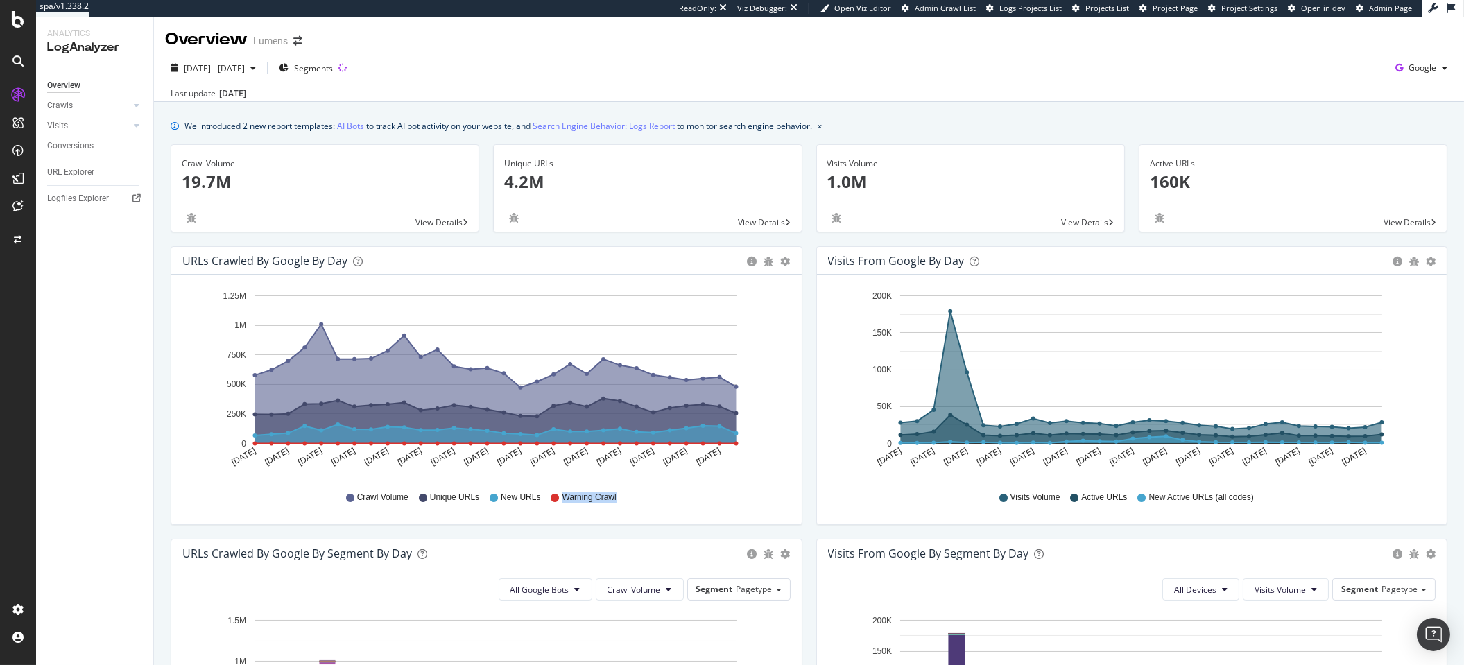
drag, startPoint x: 619, startPoint y: 499, endPoint x: 553, endPoint y: 502, distance: 65.9
click at [553, 502] on div "Crawl Volume Unique URLs New URLs Warning Crawl" at bounding box center [486, 497] width 594 height 31
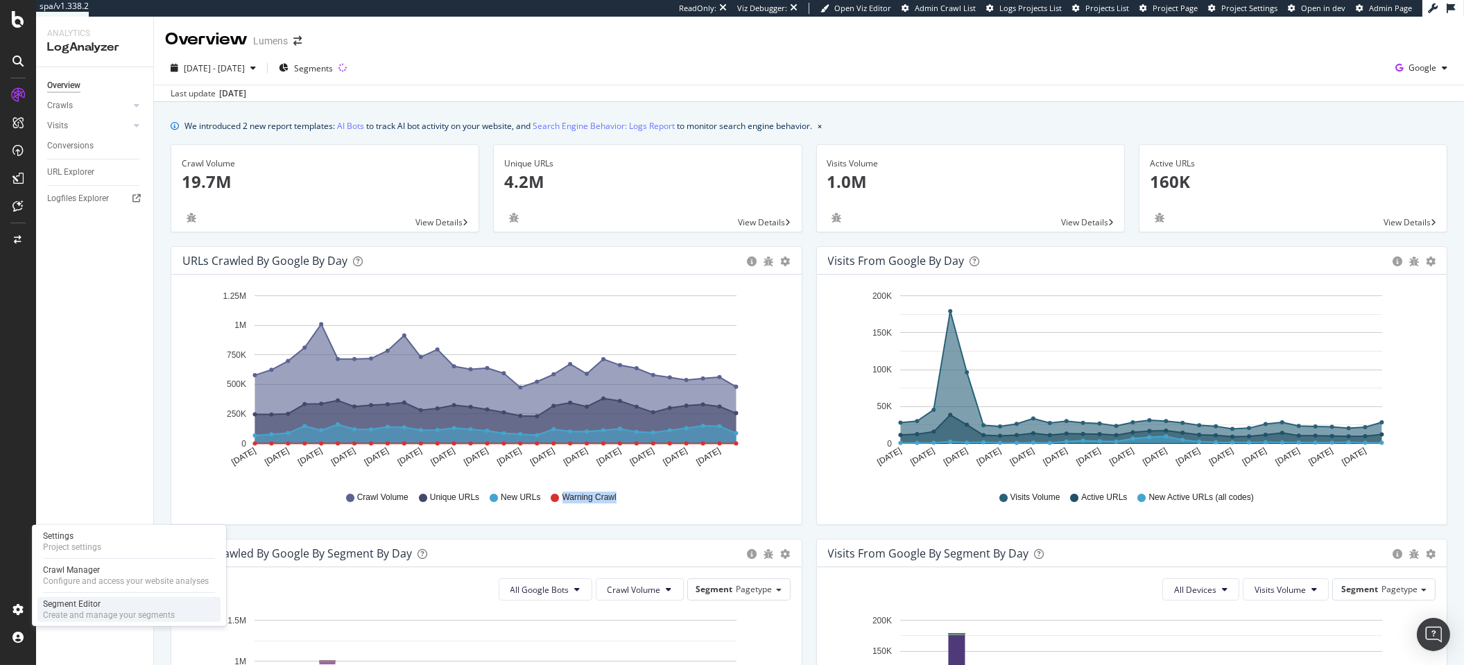
click at [49, 574] on div "Segment Editor" at bounding box center [109, 603] width 132 height 11
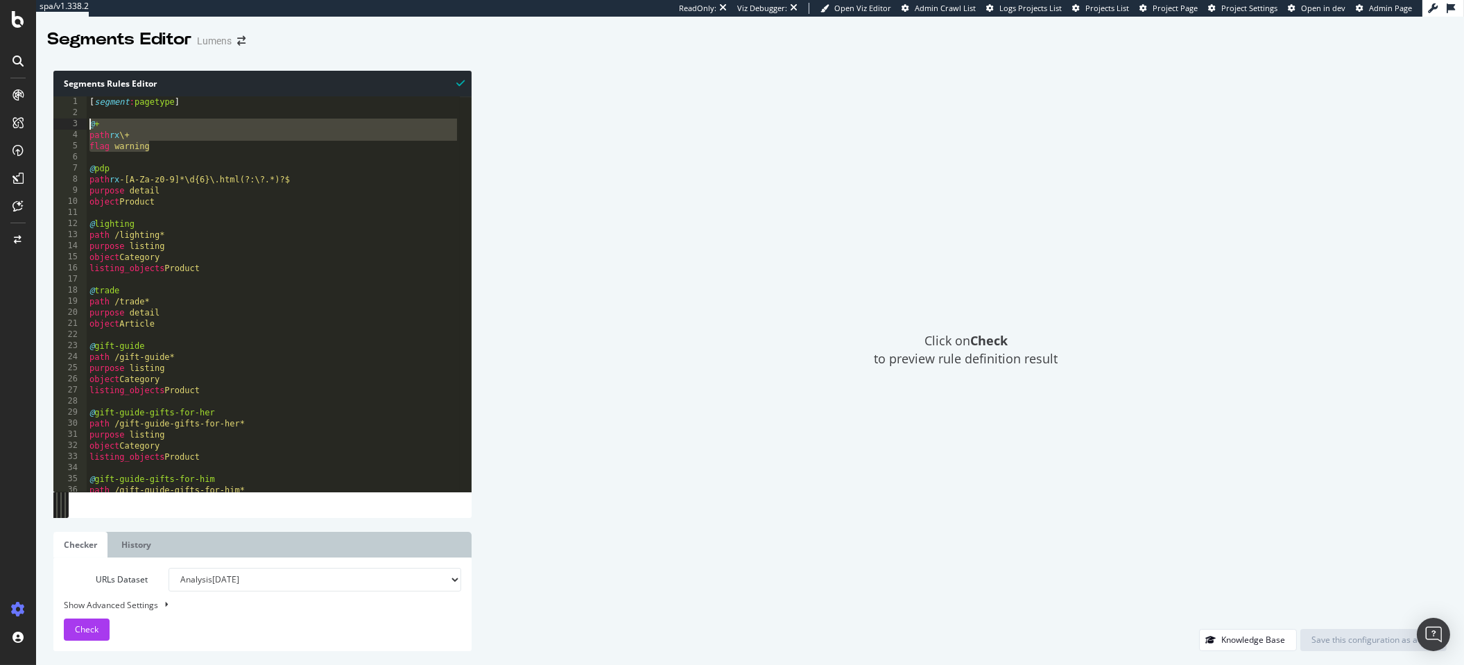
drag, startPoint x: 157, startPoint y: 146, endPoint x: 82, endPoint y: 123, distance: 79.2
click at [82, 123] on div "flag warning 1 2 3 4 5 6 7 8 9 10 11 12 13 14 15 16 17 18 19 20 21 22 23 24 25 …" at bounding box center [262, 293] width 418 height 395
type textarea "@+ path rx \+"
click at [171, 156] on div "[ segment : pagetype ] @ + path rx \+ flag warning @ pdp path rx -[A-Za-z0-9]*\…" at bounding box center [273, 304] width 373 height 417
click at [191, 144] on div "[ segment : pagetype ] @ + path rx \+ flag warning @ pdp path rx -[A-Za-z0-9]*\…" at bounding box center [273, 304] width 373 height 417
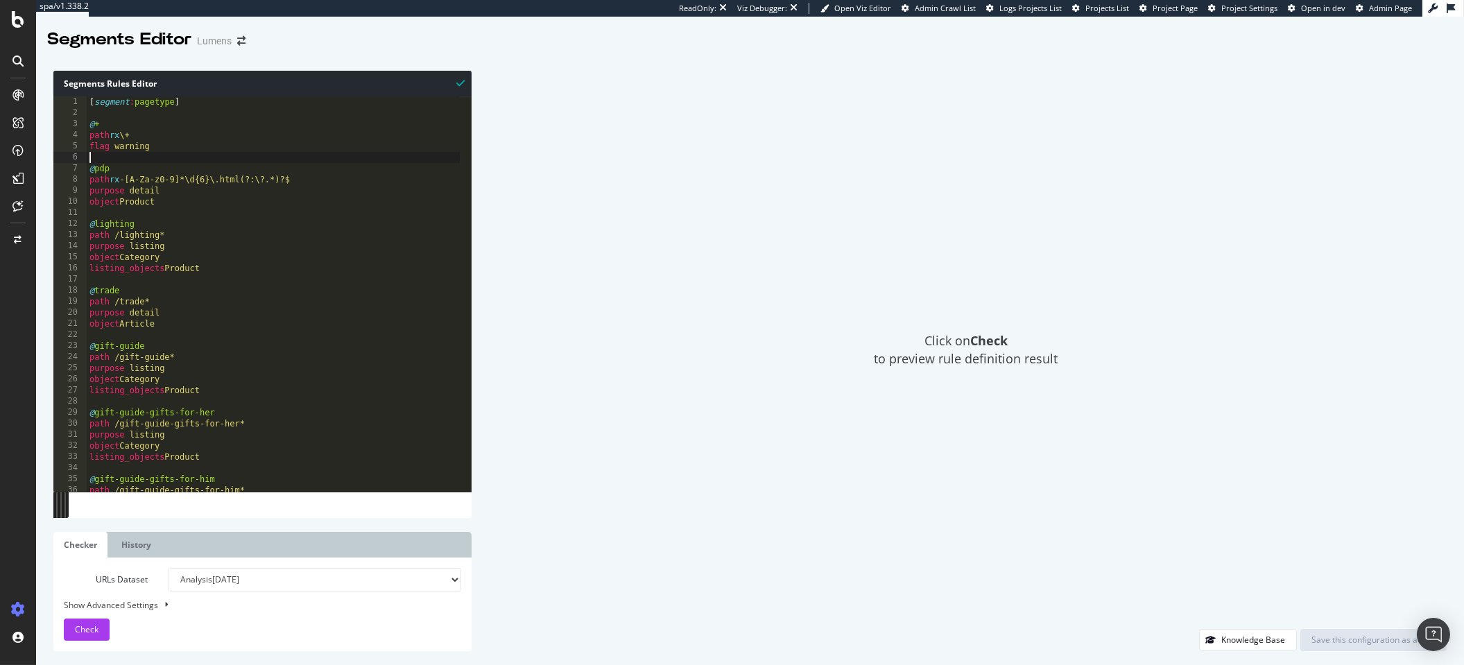
type textarea "flag warning"
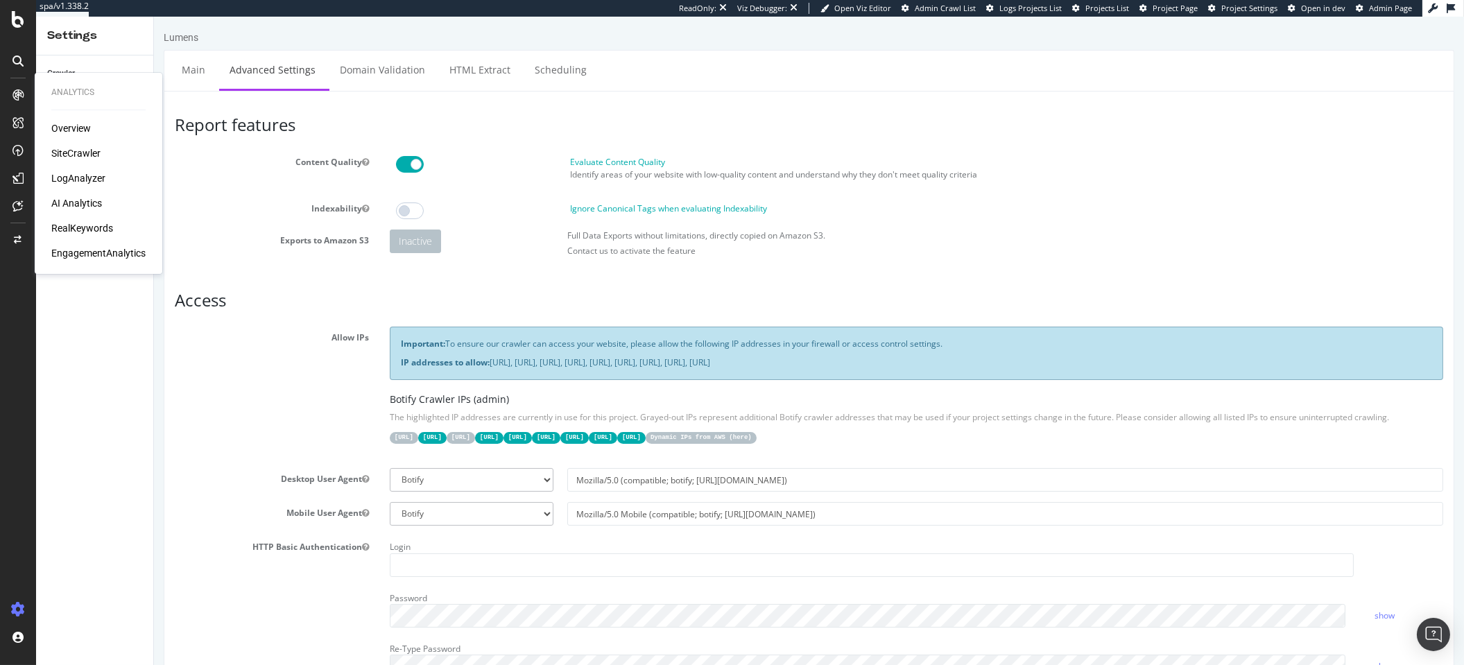
click at [90, 153] on div "SiteCrawler" at bounding box center [75, 153] width 49 height 14
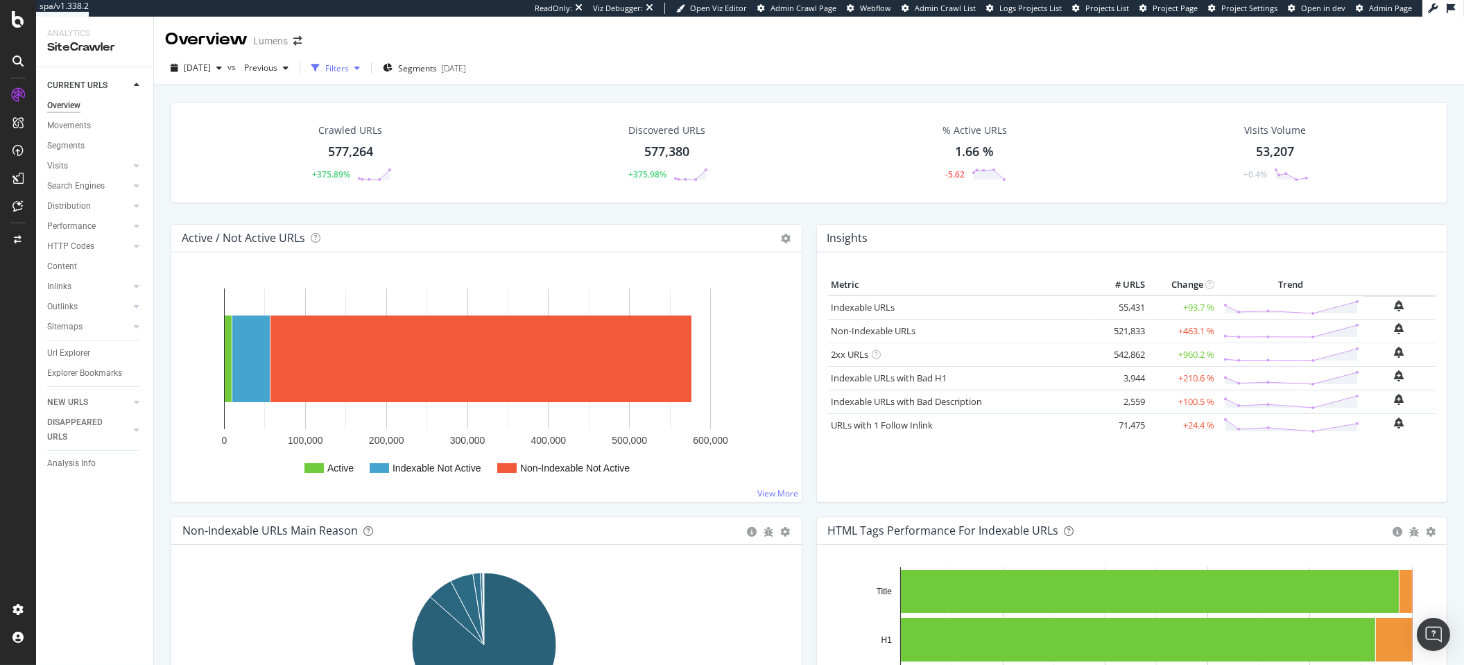
click at [320, 69] on icon "button" at bounding box center [315, 68] width 8 height 8
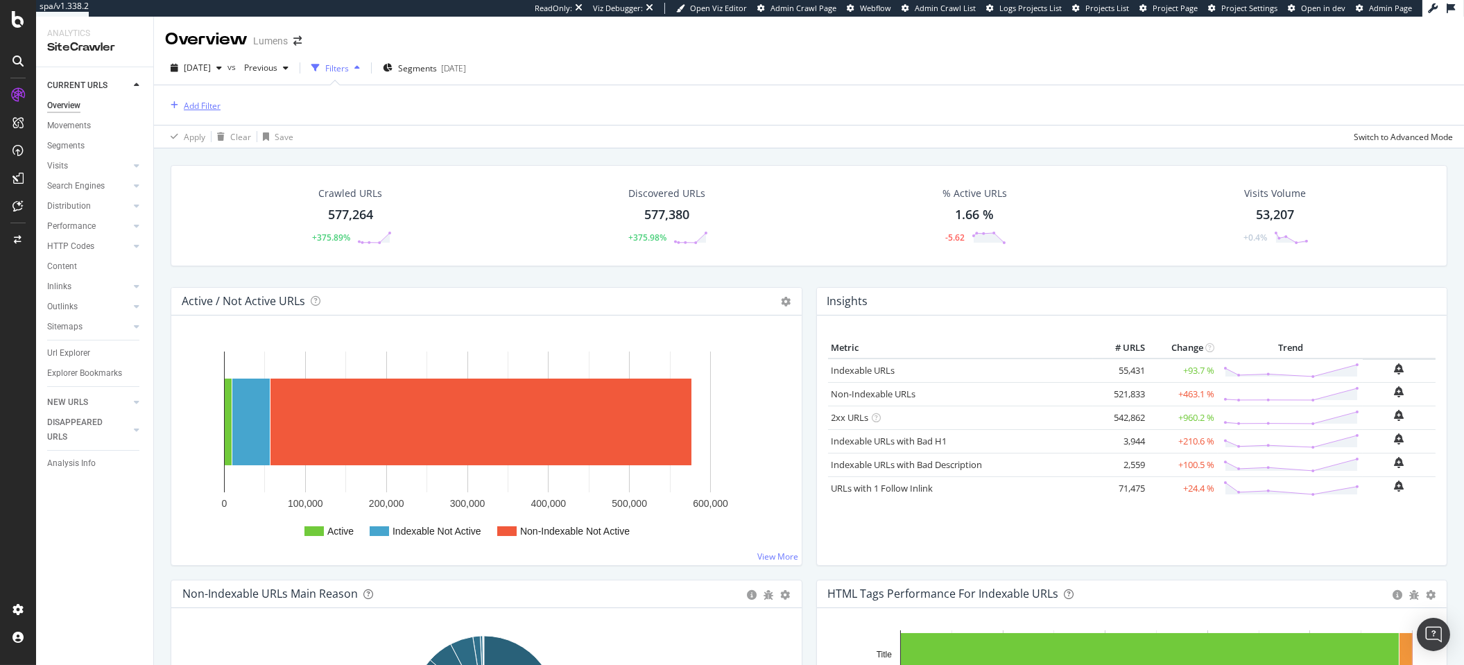
click at [202, 100] on div "Add Filter" at bounding box center [202, 106] width 37 height 12
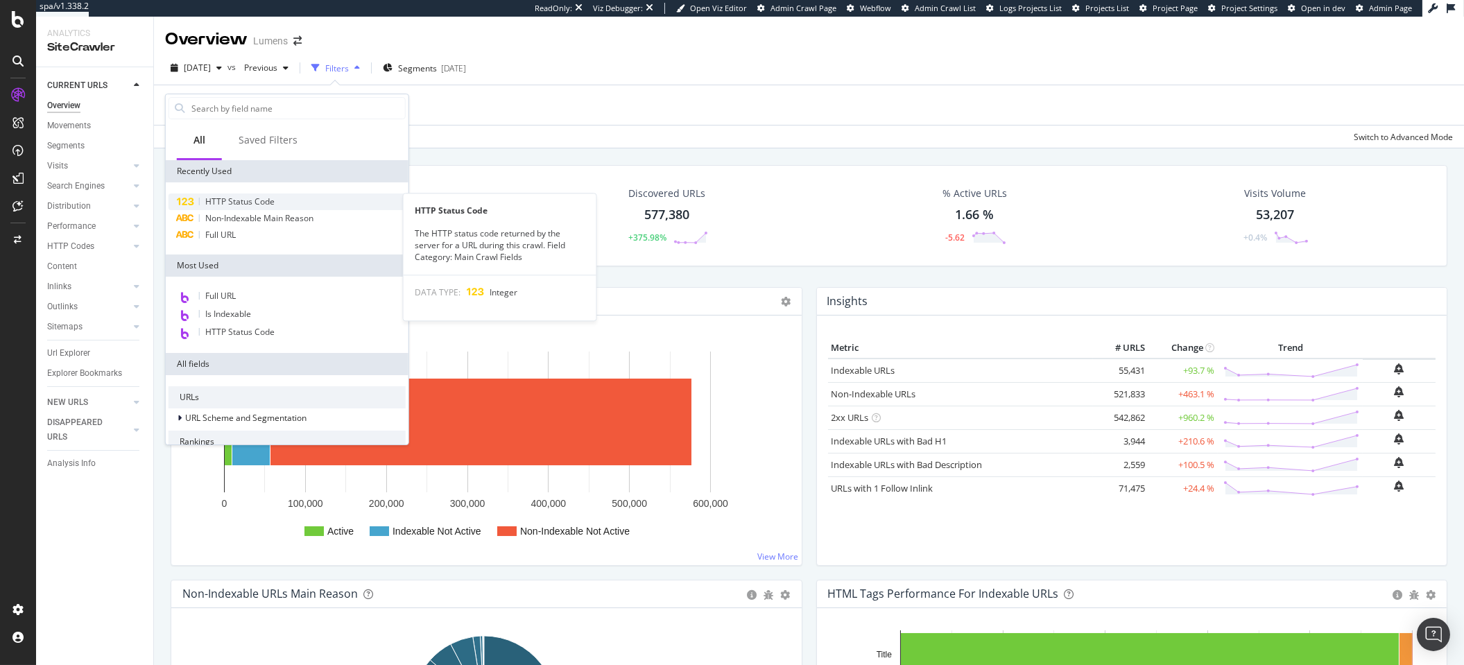
click at [230, 199] on span "HTTP Status Code" at bounding box center [239, 202] width 69 height 12
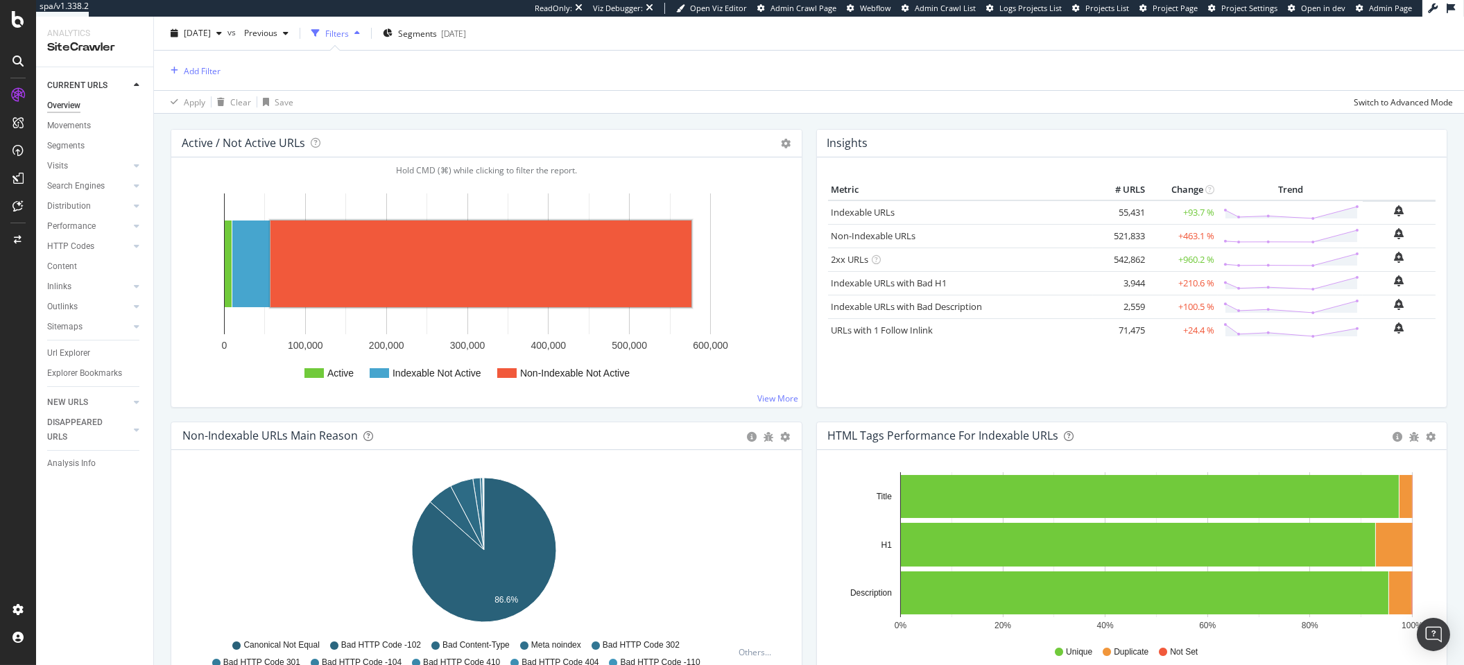
scroll to position [282, 0]
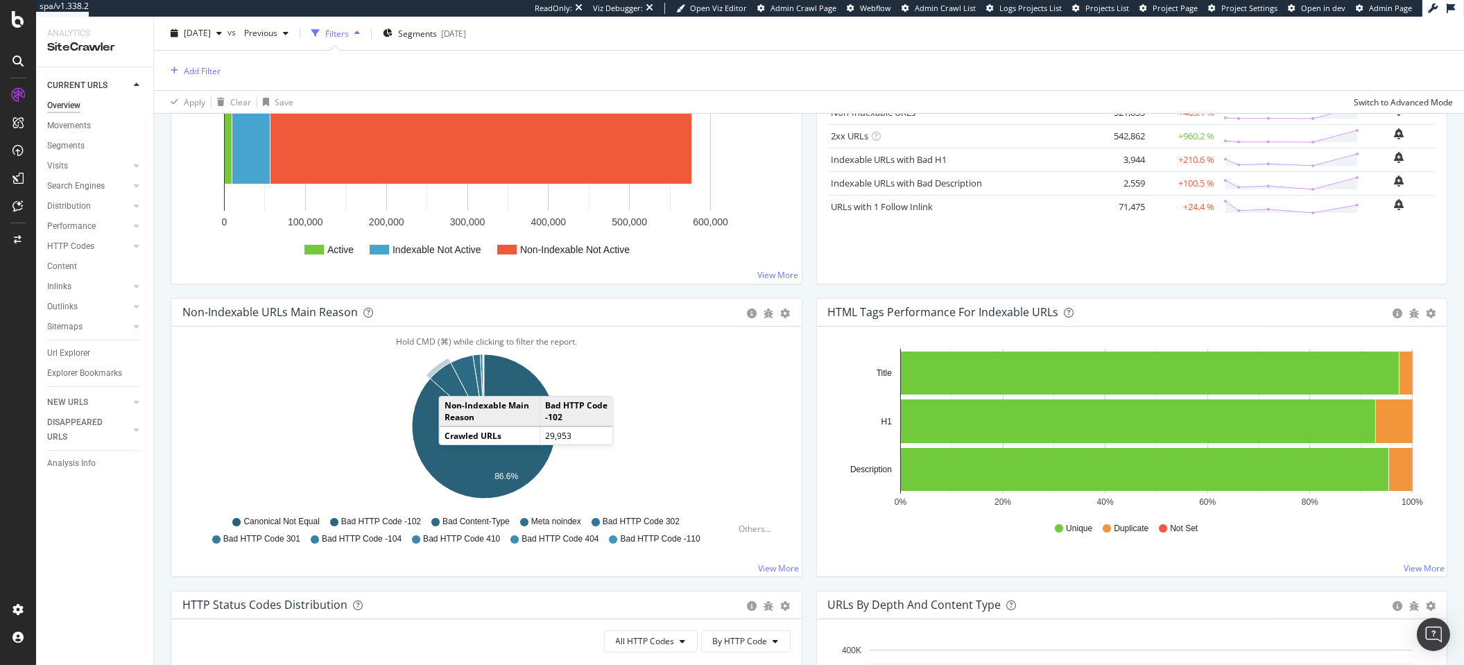
click at [451, 379] on icon "A chart." at bounding box center [457, 395] width 54 height 64
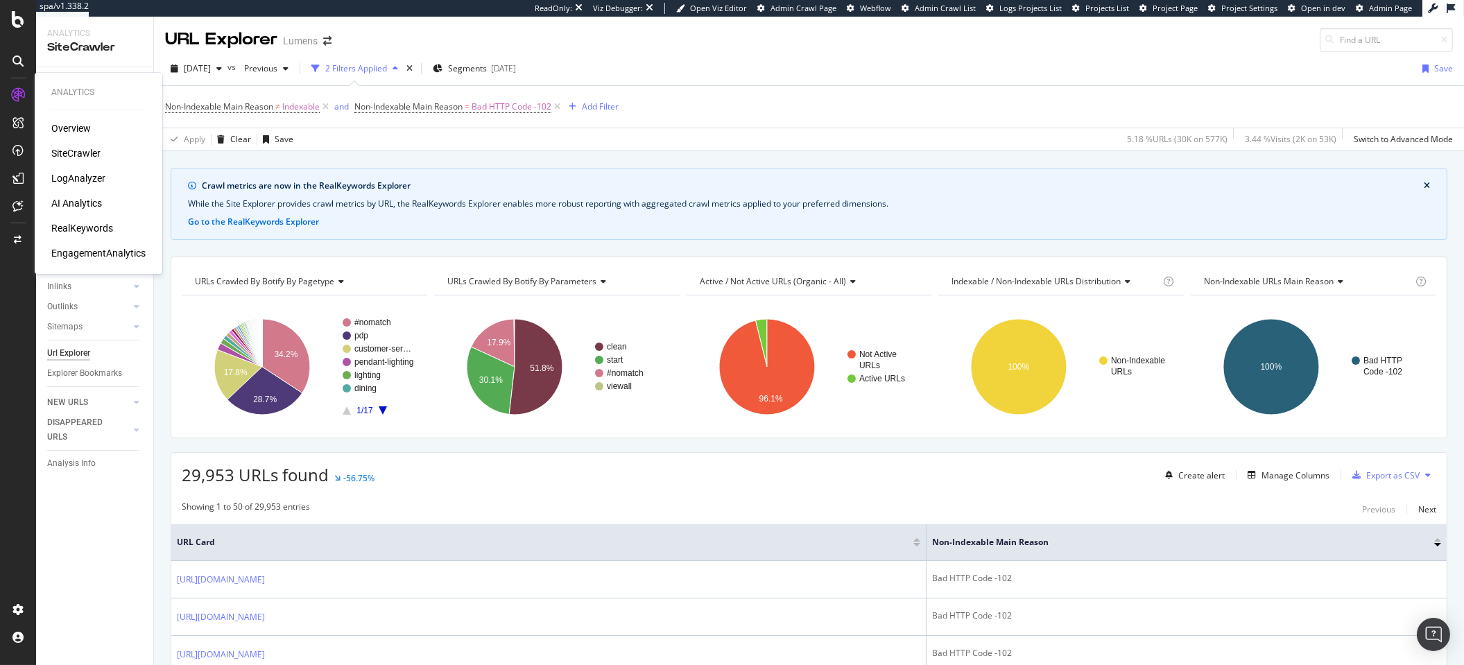
click at [67, 155] on div "SiteCrawler" at bounding box center [75, 153] width 49 height 14
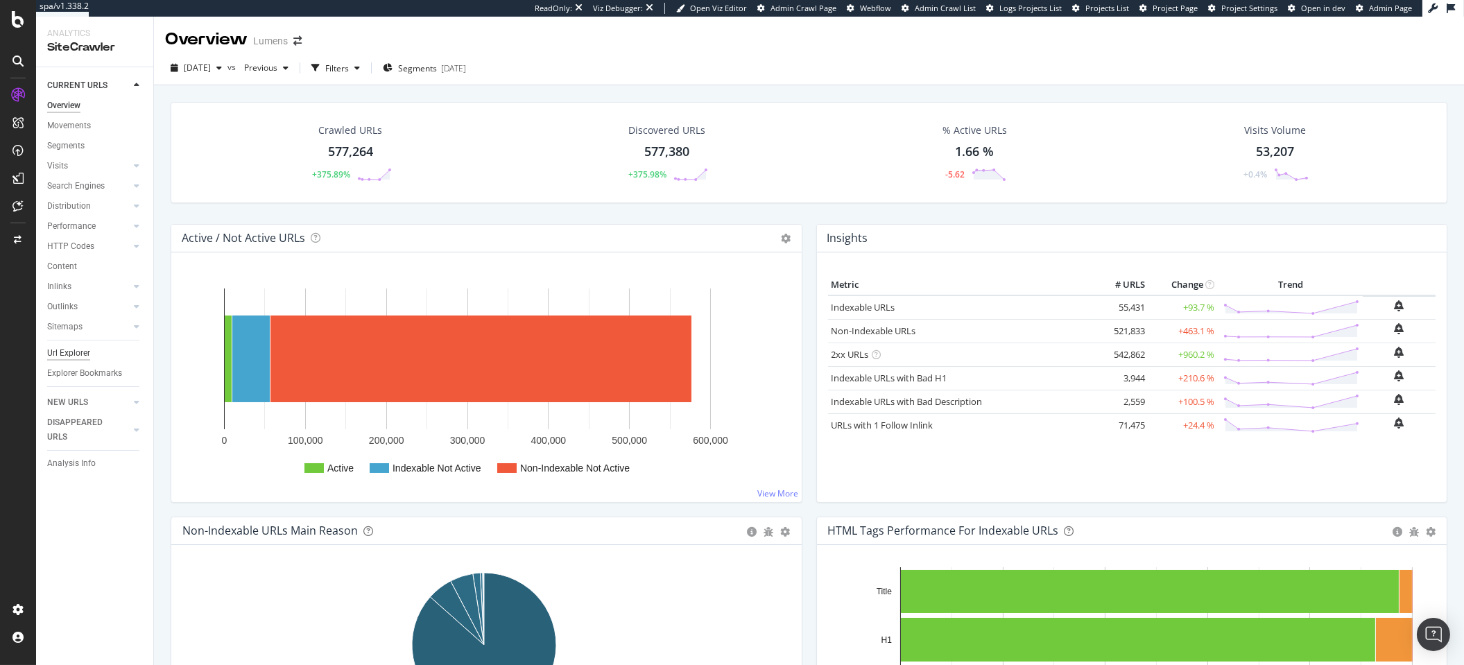
click at [52, 356] on div "Url Explorer" at bounding box center [68, 353] width 43 height 15
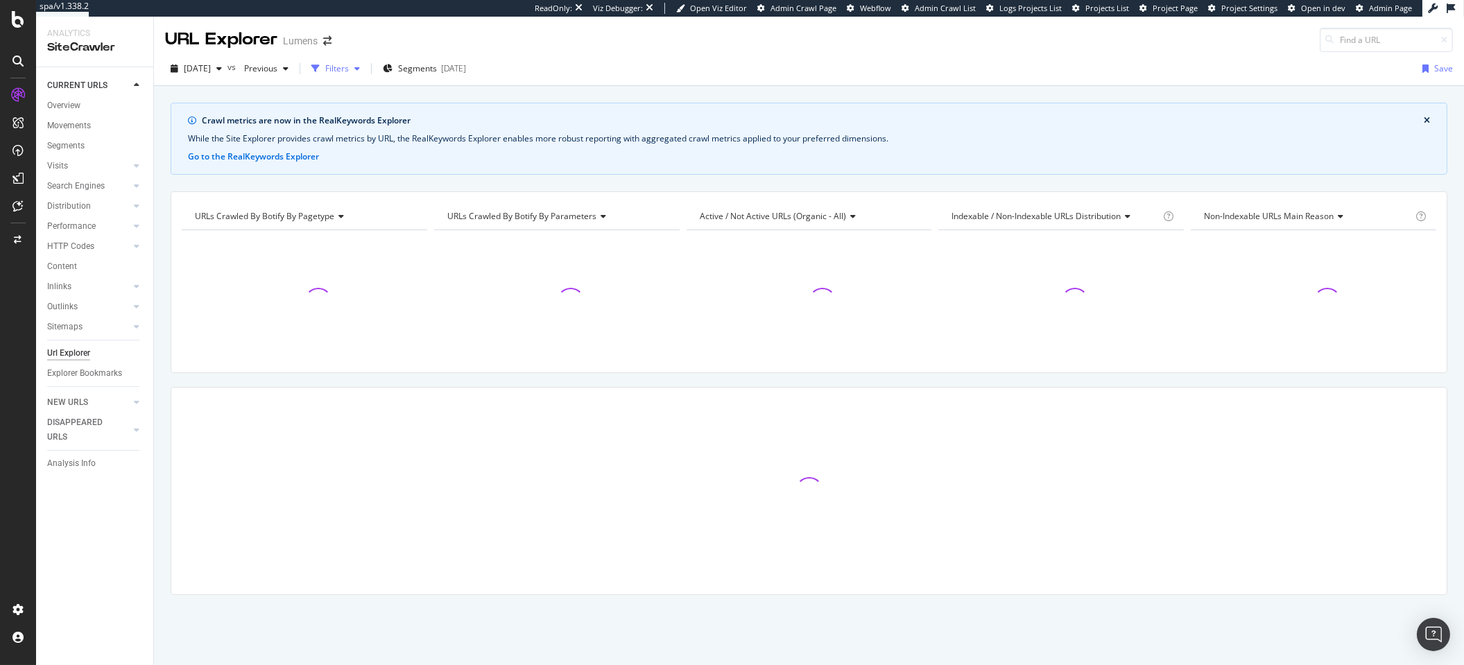
click at [365, 67] on div "button" at bounding box center [357, 68] width 17 height 8
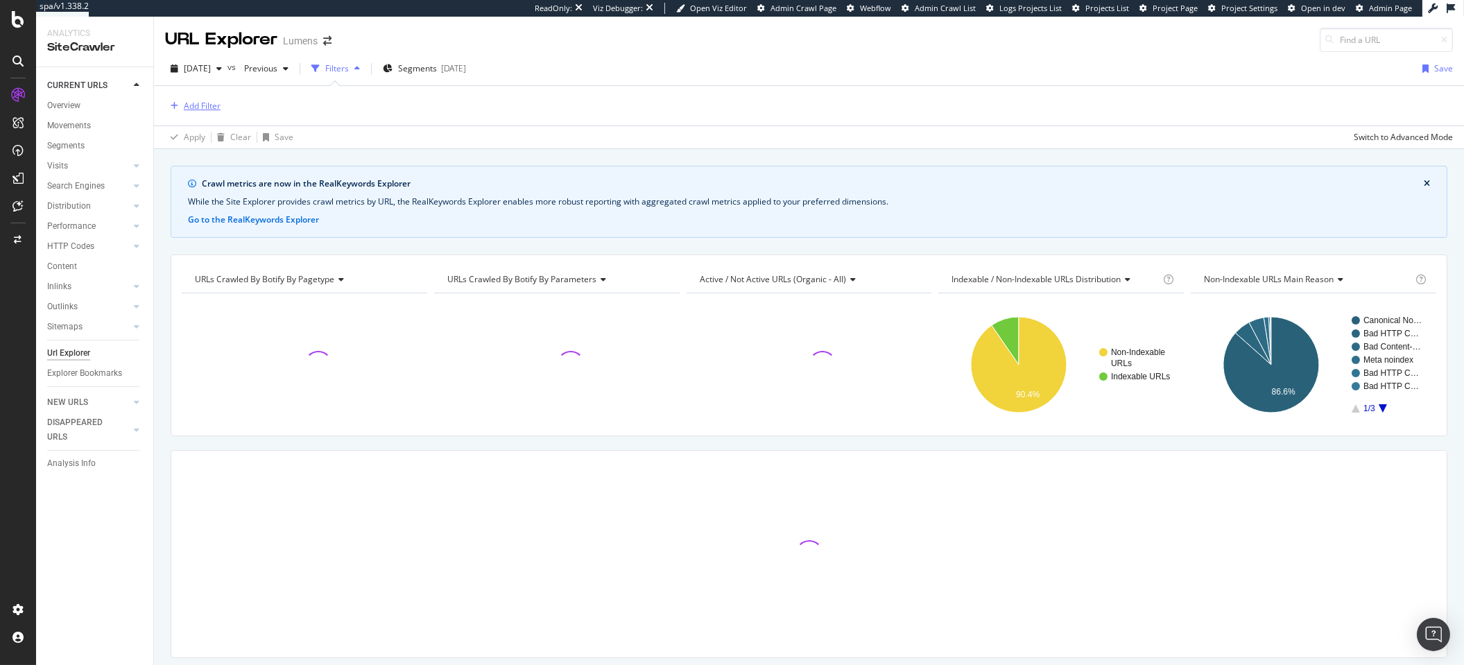
click at [193, 102] on div "Add Filter" at bounding box center [202, 106] width 37 height 12
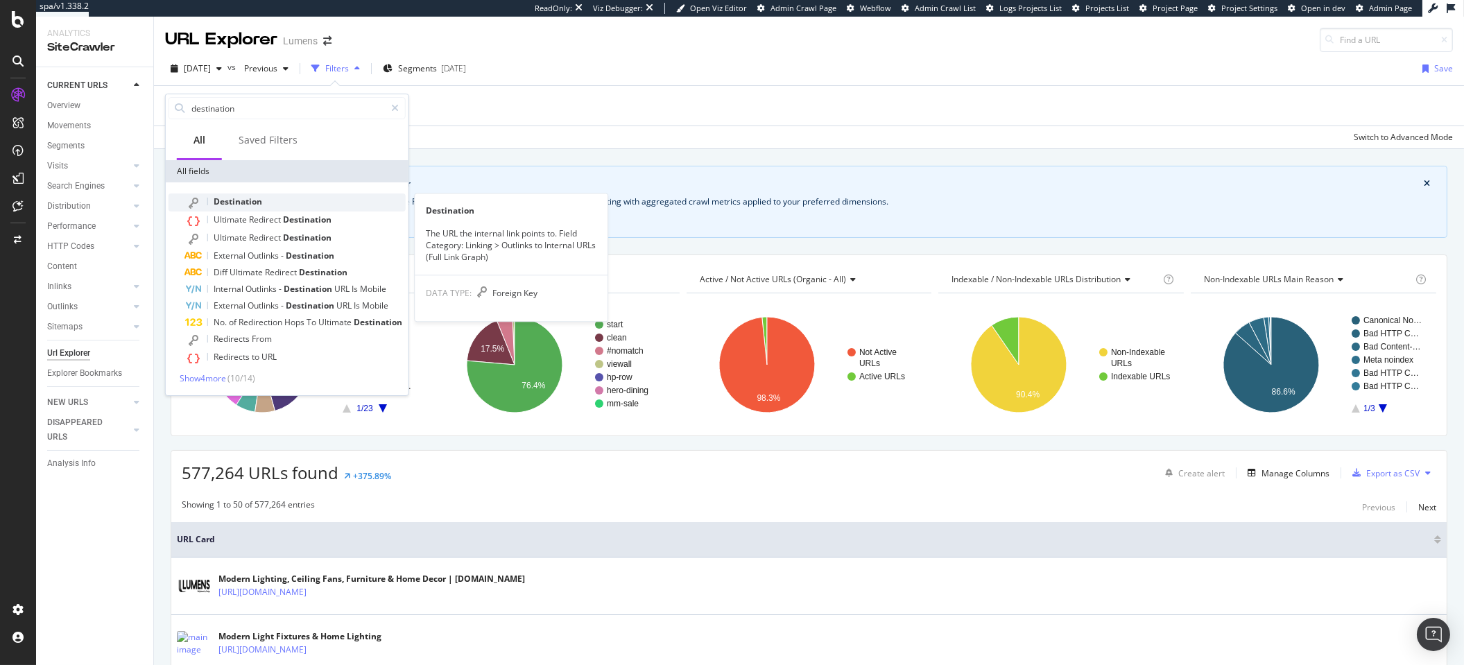
type input "destination"
click at [219, 201] on span "Destination" at bounding box center [238, 202] width 49 height 12
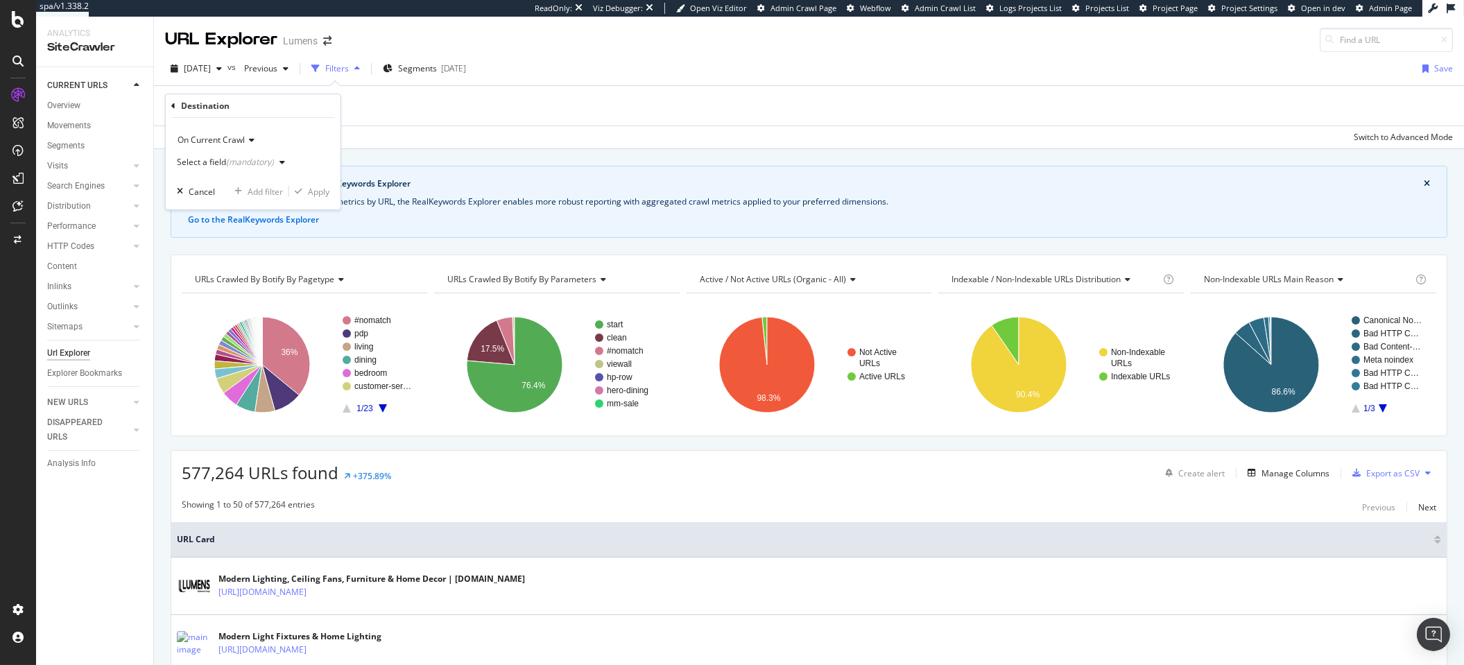
click at [206, 164] on div "Select a field (mandatory)" at bounding box center [225, 162] width 97 height 8
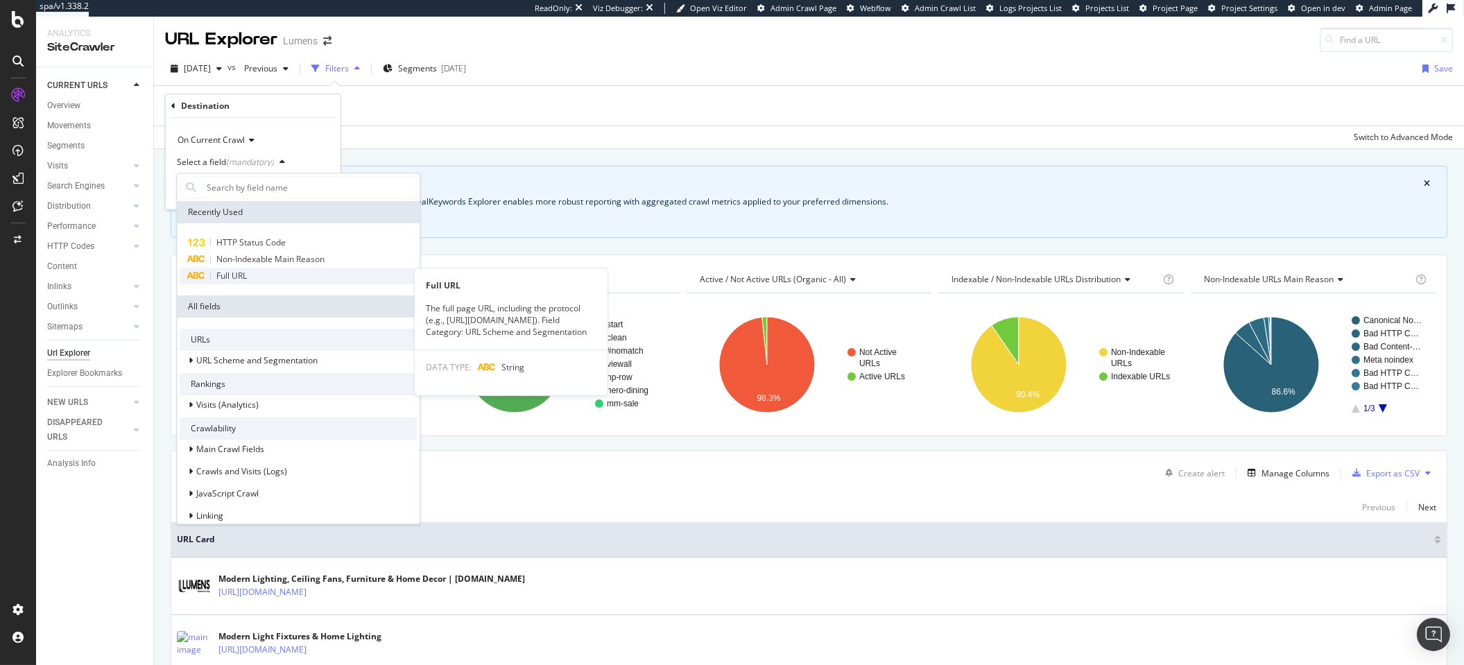
click at [232, 279] on span "Full URL" at bounding box center [231, 276] width 31 height 12
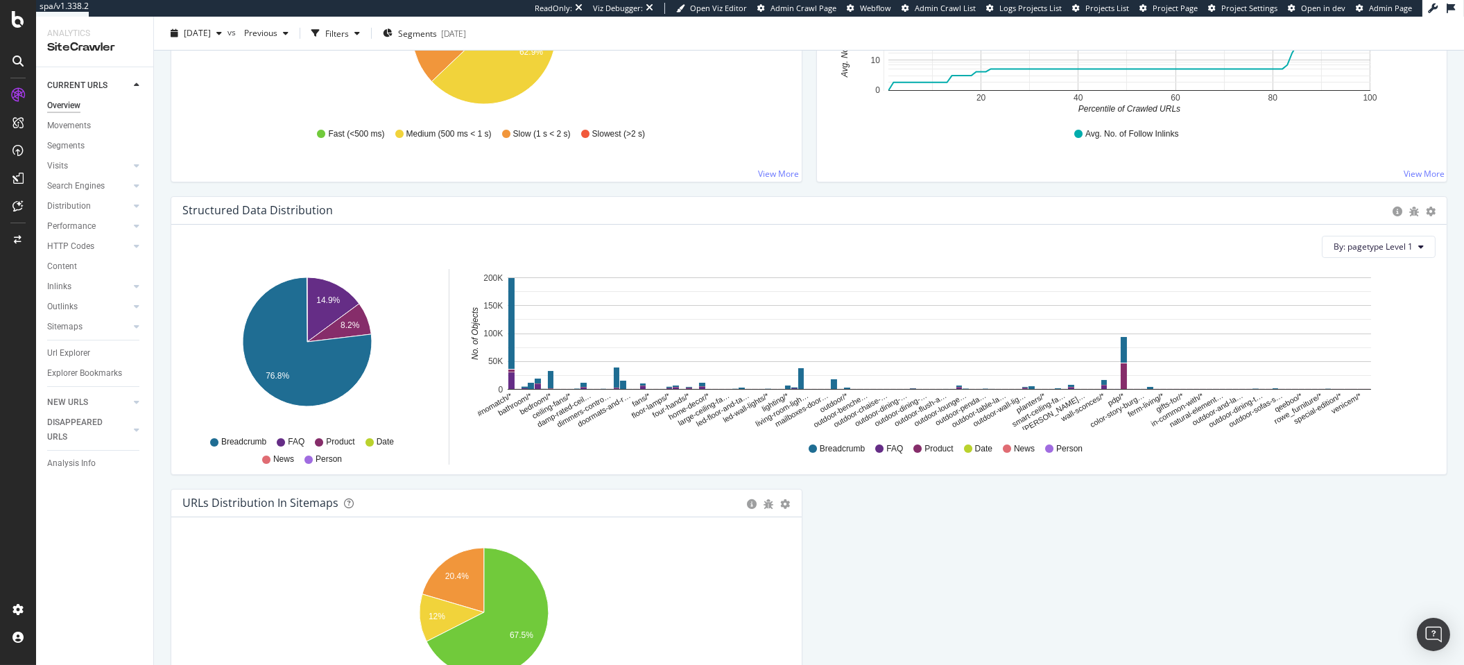
scroll to position [1358, 0]
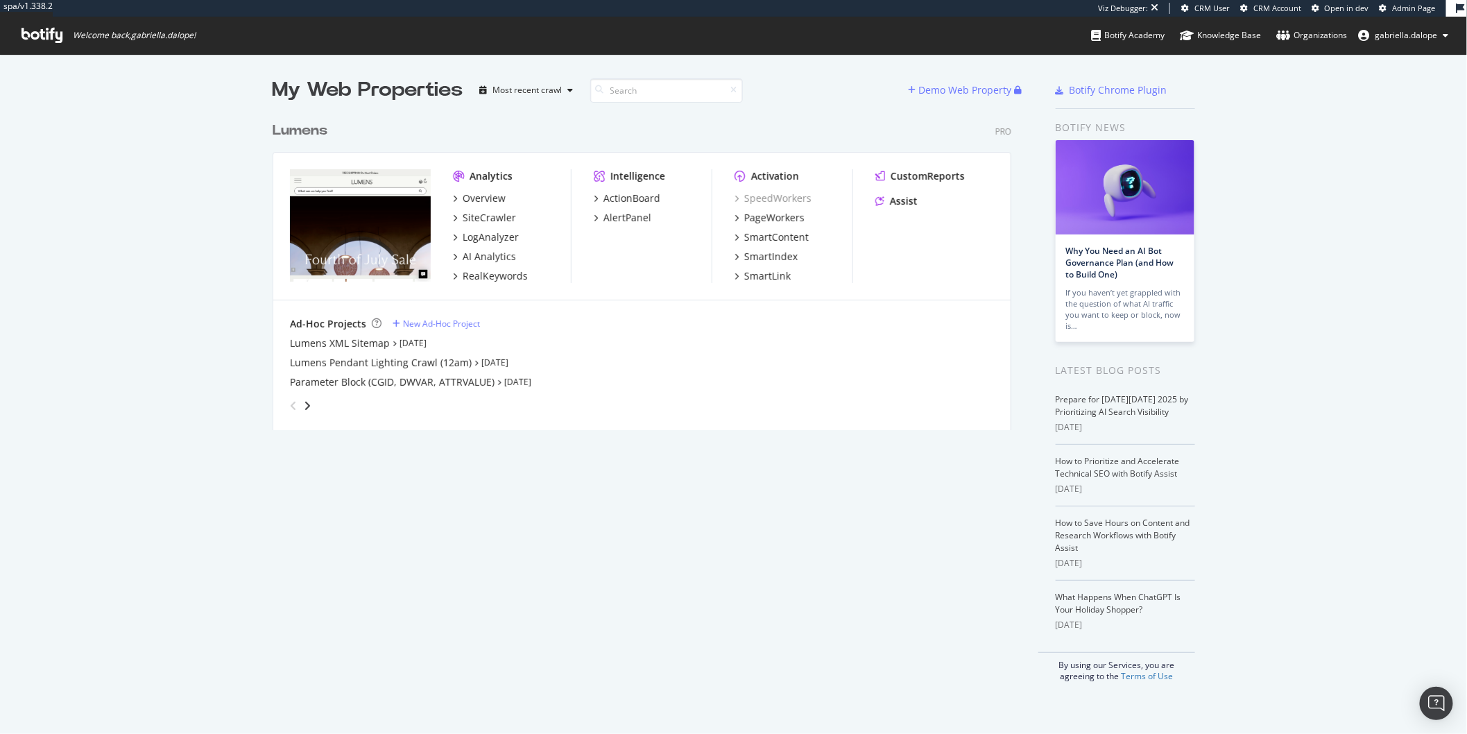
scroll to position [722, 1444]
click at [487, 238] on div "LogAnalyzer" at bounding box center [490, 237] width 56 height 14
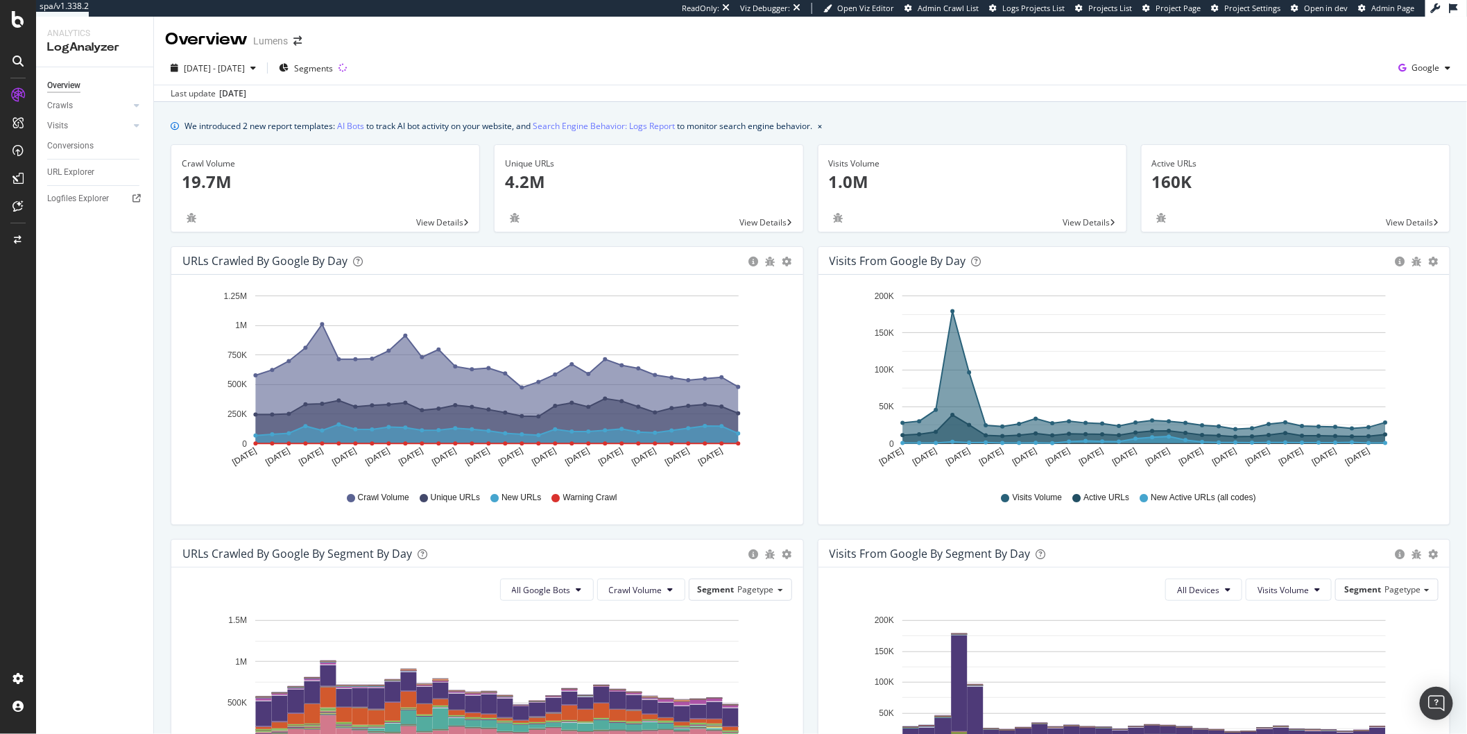
scroll to position [437, 0]
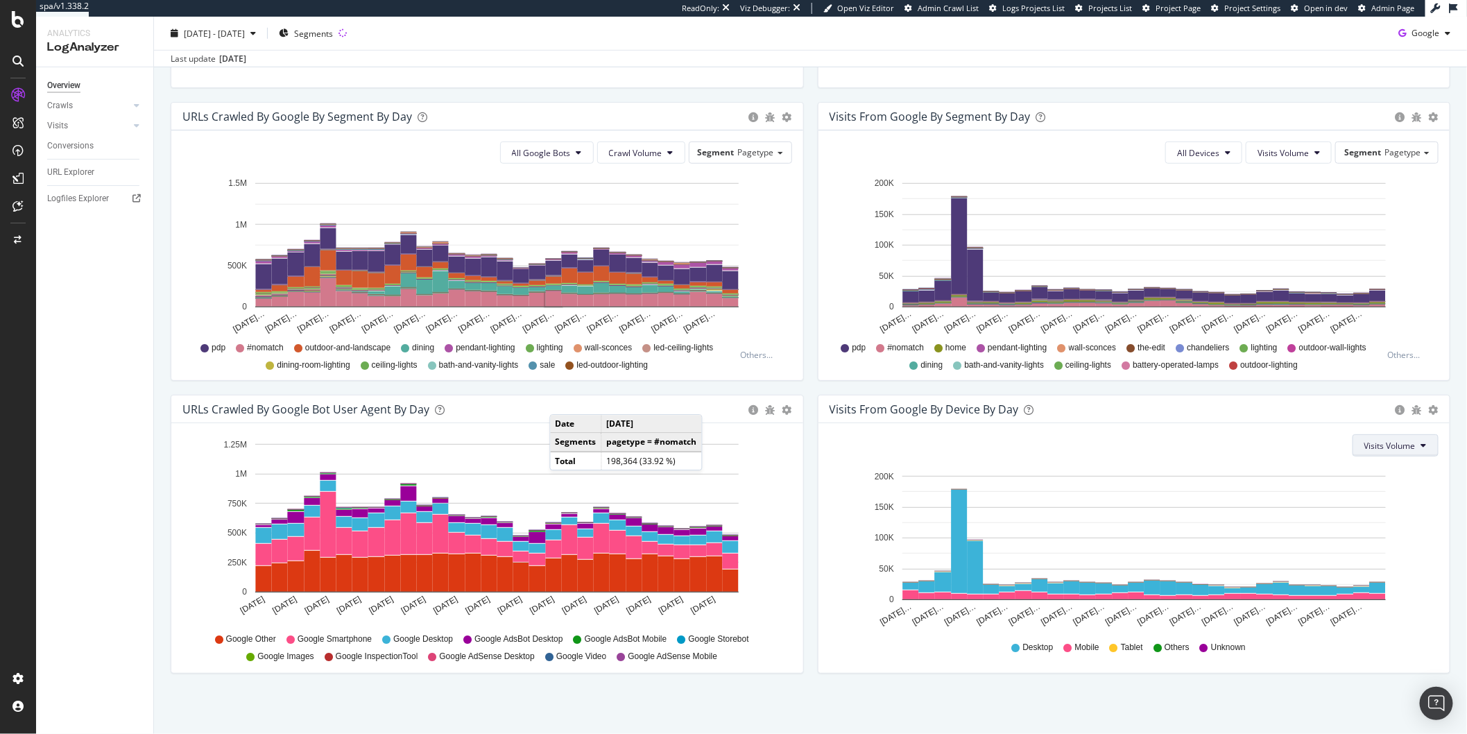
click at [1320, 444] on span "Visits Volume" at bounding box center [1389, 446] width 51 height 12
click at [1300, 436] on div "Visits Volume" at bounding box center [1133, 445] width 609 height 22
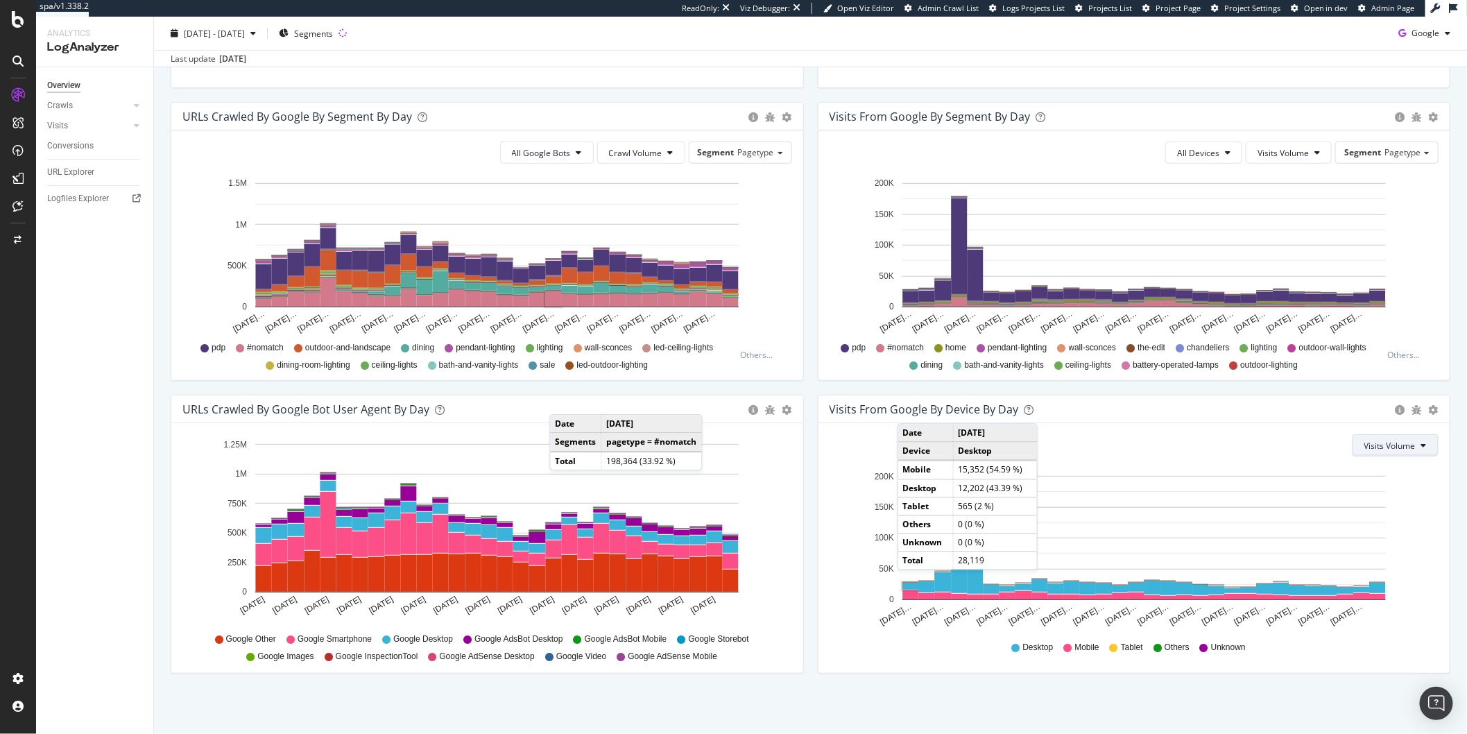
click at [1320, 448] on span "Visits Volume" at bounding box center [1389, 446] width 51 height 12
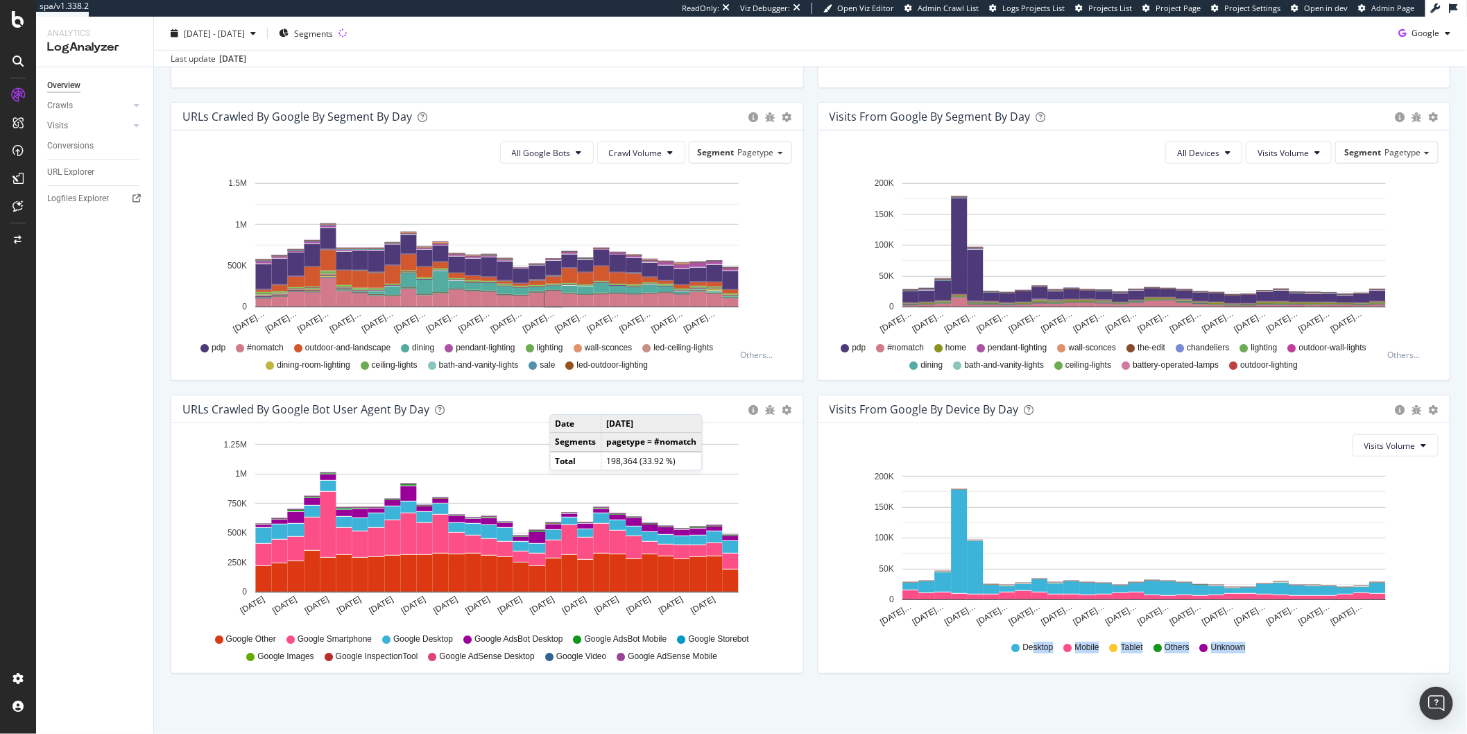
drag, startPoint x: 1243, startPoint y: 648, endPoint x: 1022, endPoint y: 647, distance: 220.5
click at [1022, 636] on div "Desktop Mobile Tablet Others Unknown" at bounding box center [1134, 647] width 596 height 31
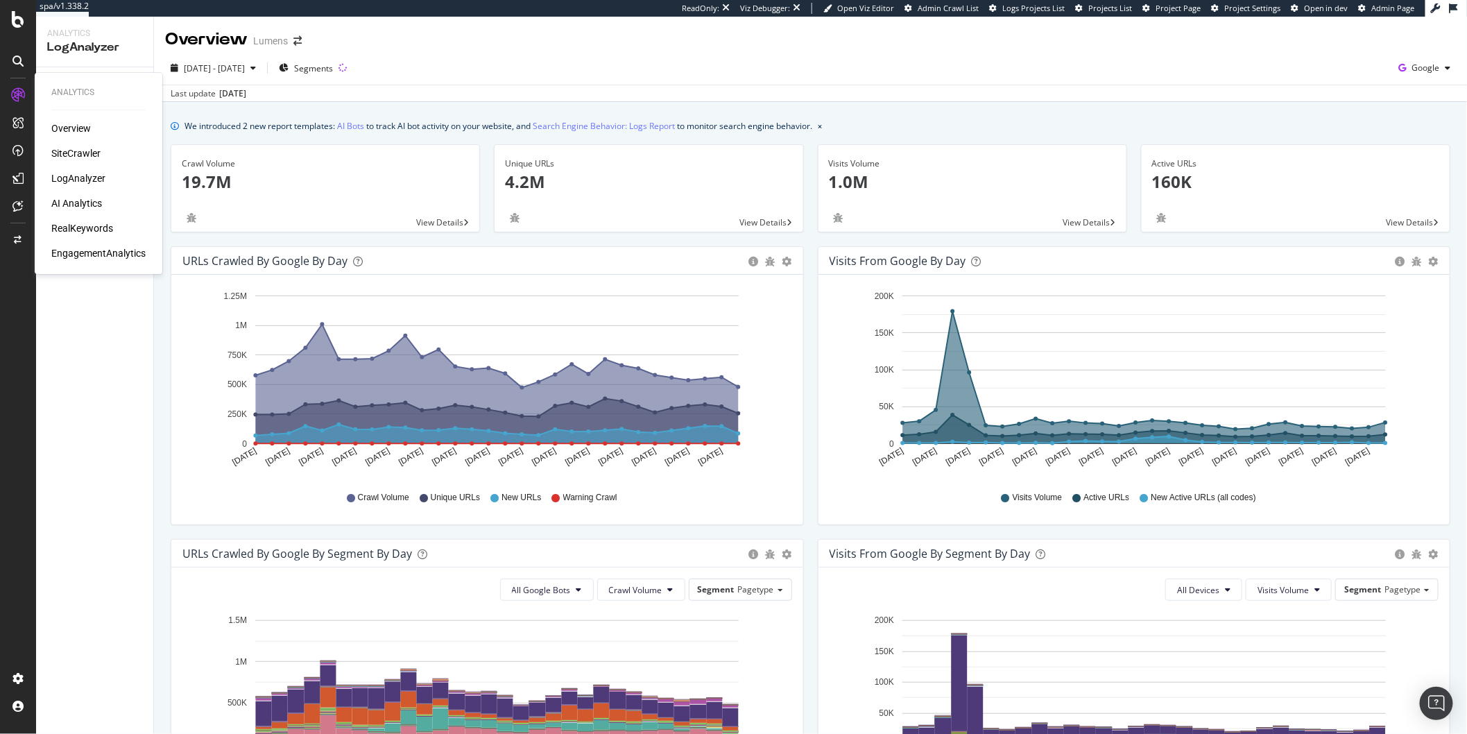
click at [78, 153] on div "SiteCrawler" at bounding box center [75, 153] width 49 height 14
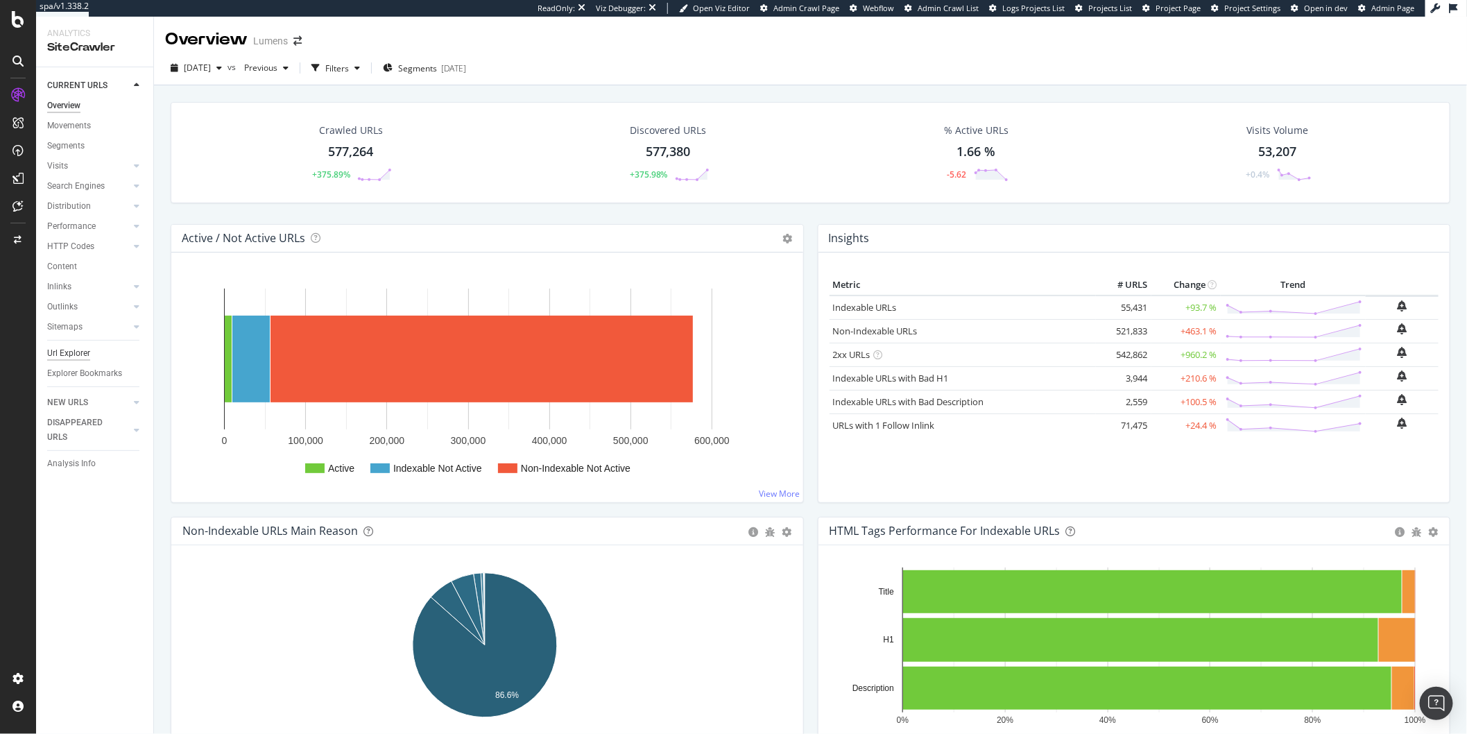
click at [69, 350] on div "Url Explorer" at bounding box center [68, 353] width 43 height 15
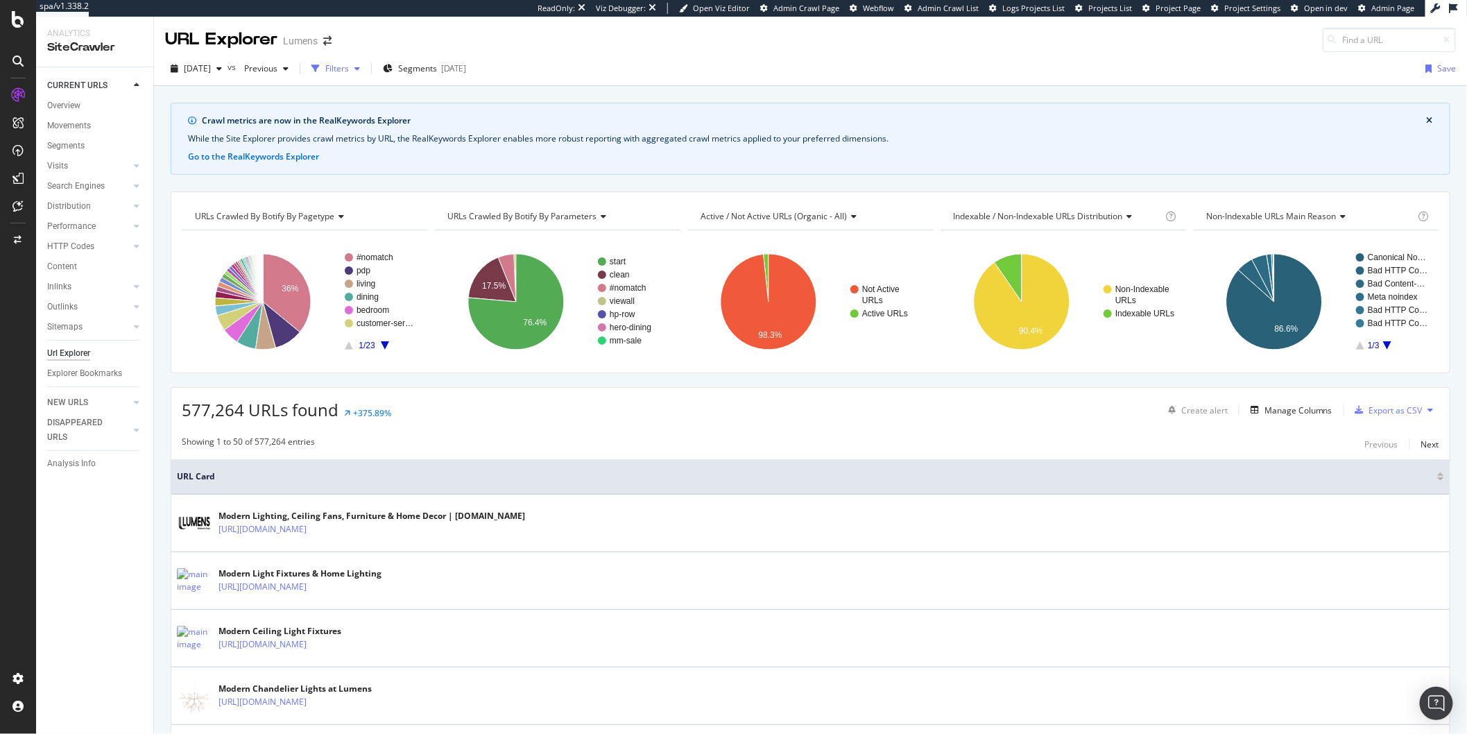
click at [325, 59] on div "button" at bounding box center [315, 68] width 19 height 19
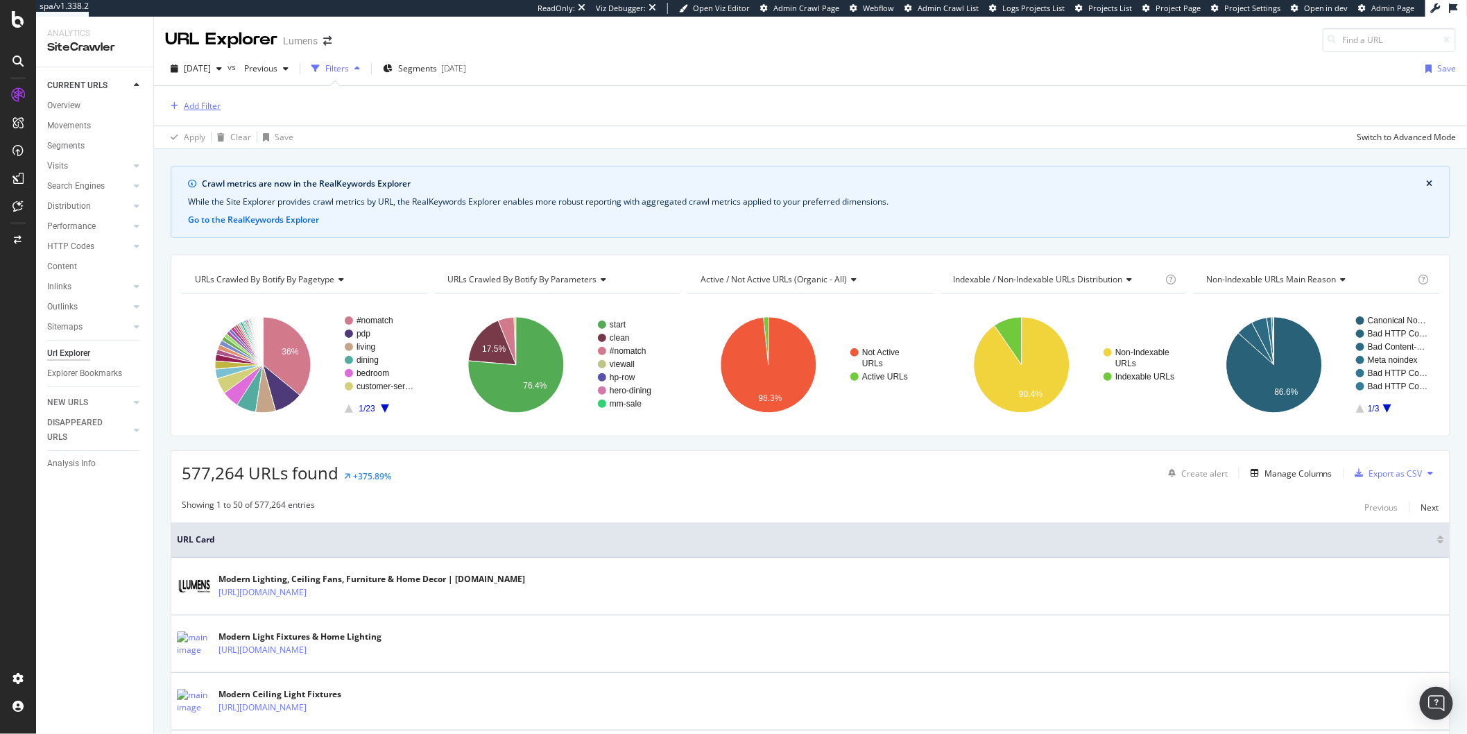
click at [179, 104] on div "button" at bounding box center [174, 106] width 19 height 8
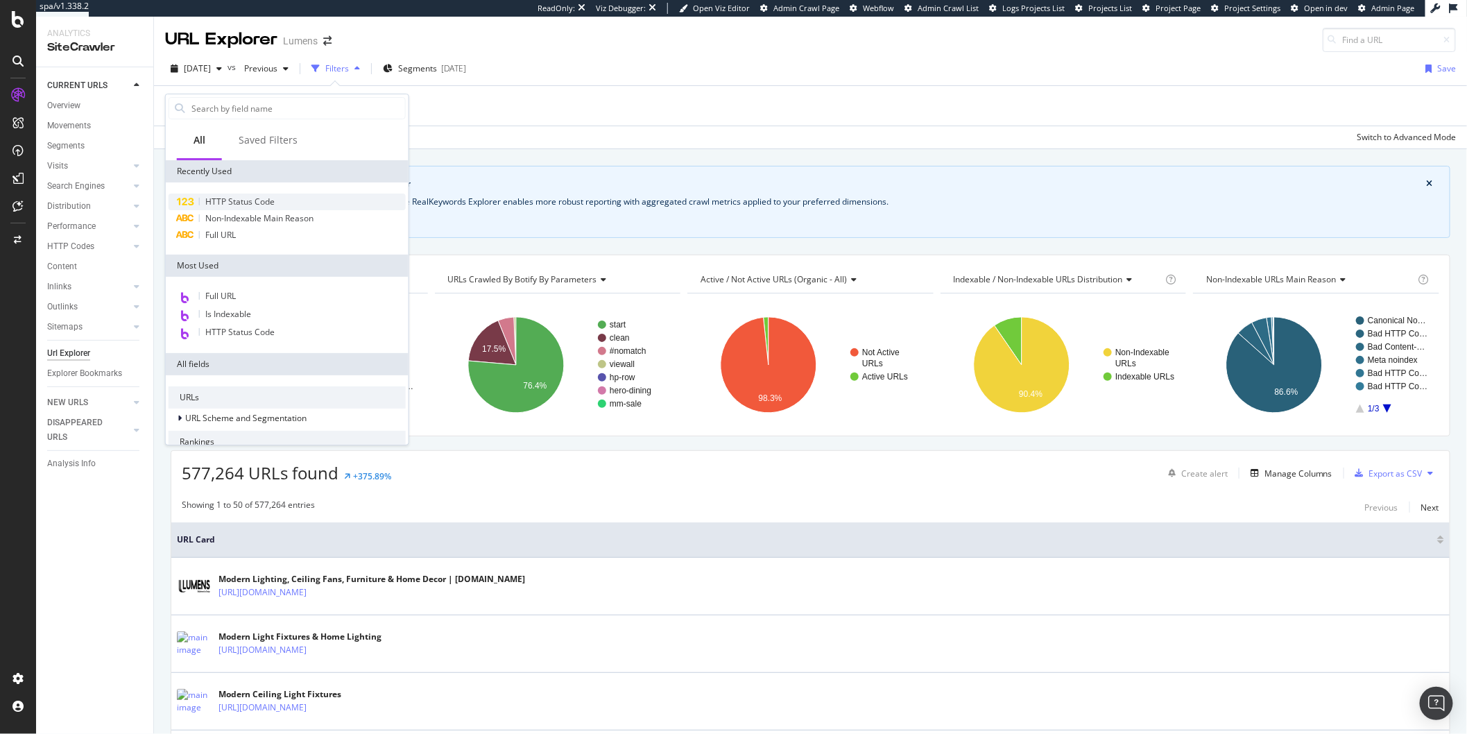
click at [216, 204] on span "HTTP Status Code" at bounding box center [239, 202] width 69 height 12
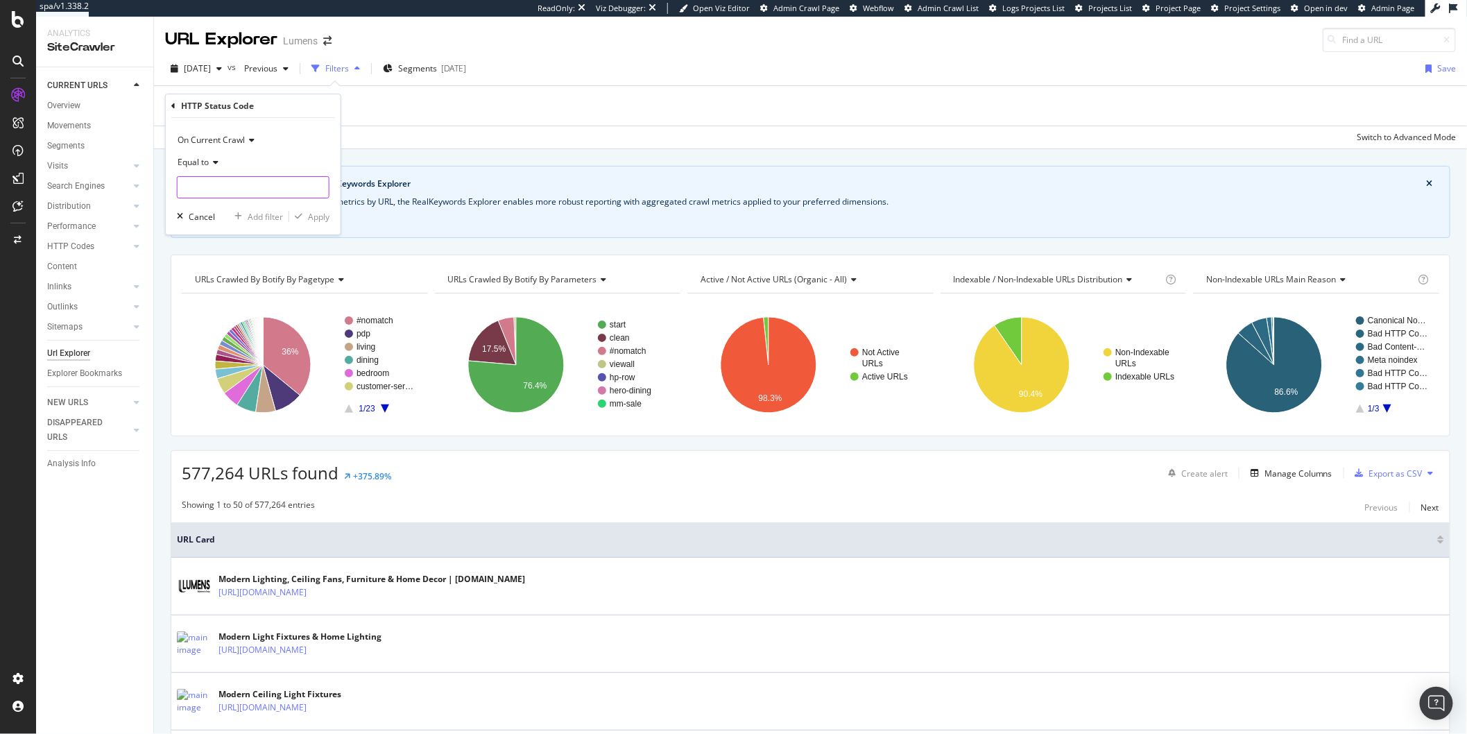
click at [207, 189] on input "number" at bounding box center [253, 187] width 153 height 22
type input "302"
click at [216, 198] on div "302 2,699 URLS" at bounding box center [255, 205] width 154 height 15
click at [316, 216] on div "Apply" at bounding box center [318, 217] width 21 height 12
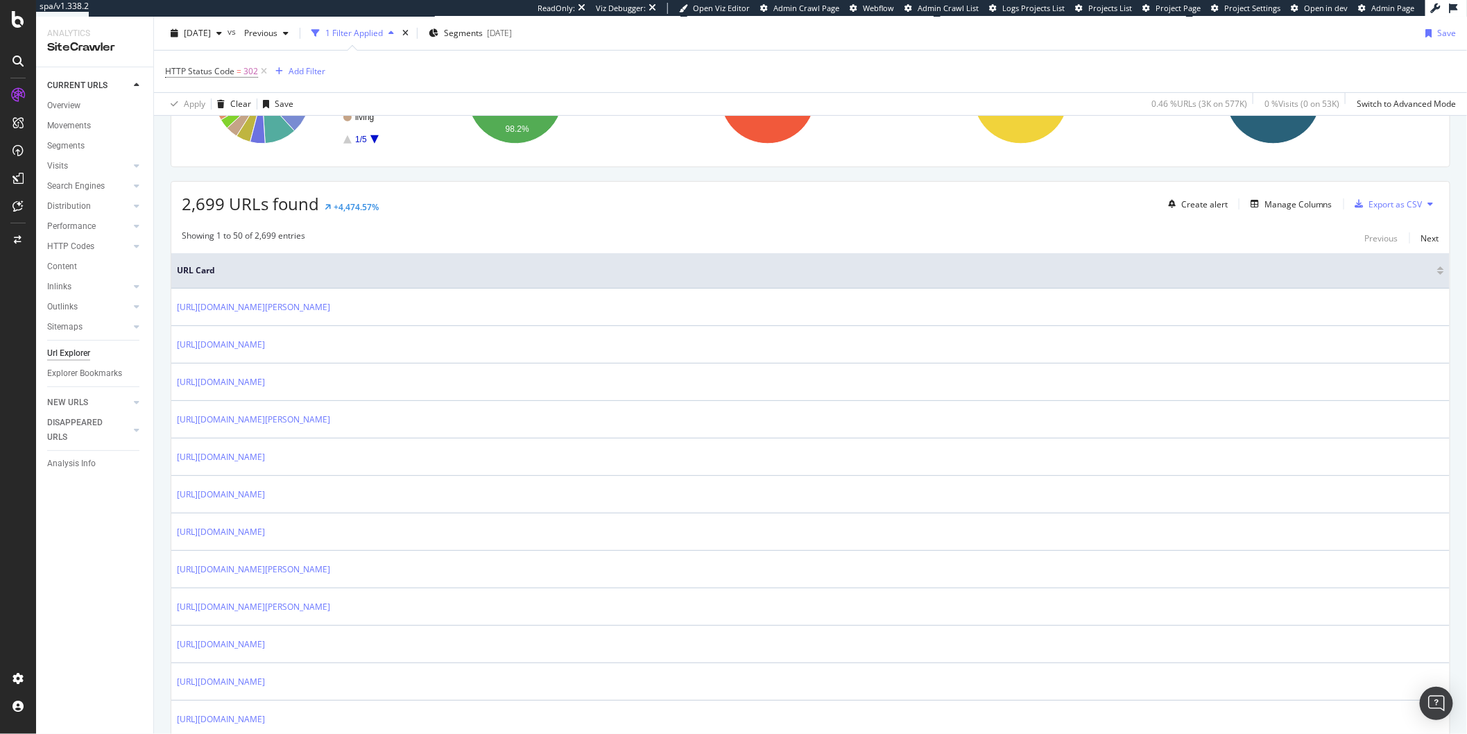
scroll to position [272, 0]
click at [1250, 202] on icon "button" at bounding box center [1254, 203] width 8 height 8
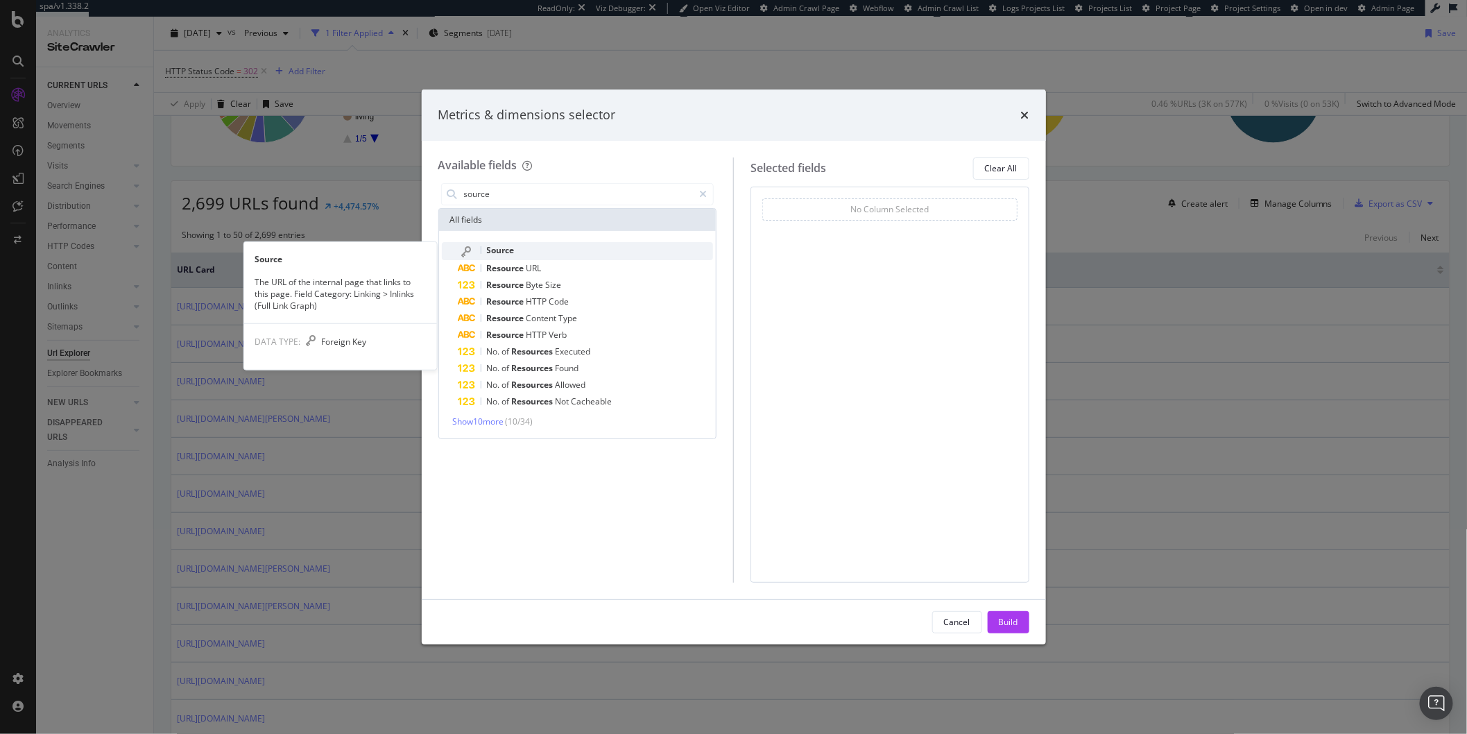
type input "source"
click at [513, 251] on span "Source" at bounding box center [501, 250] width 28 height 12
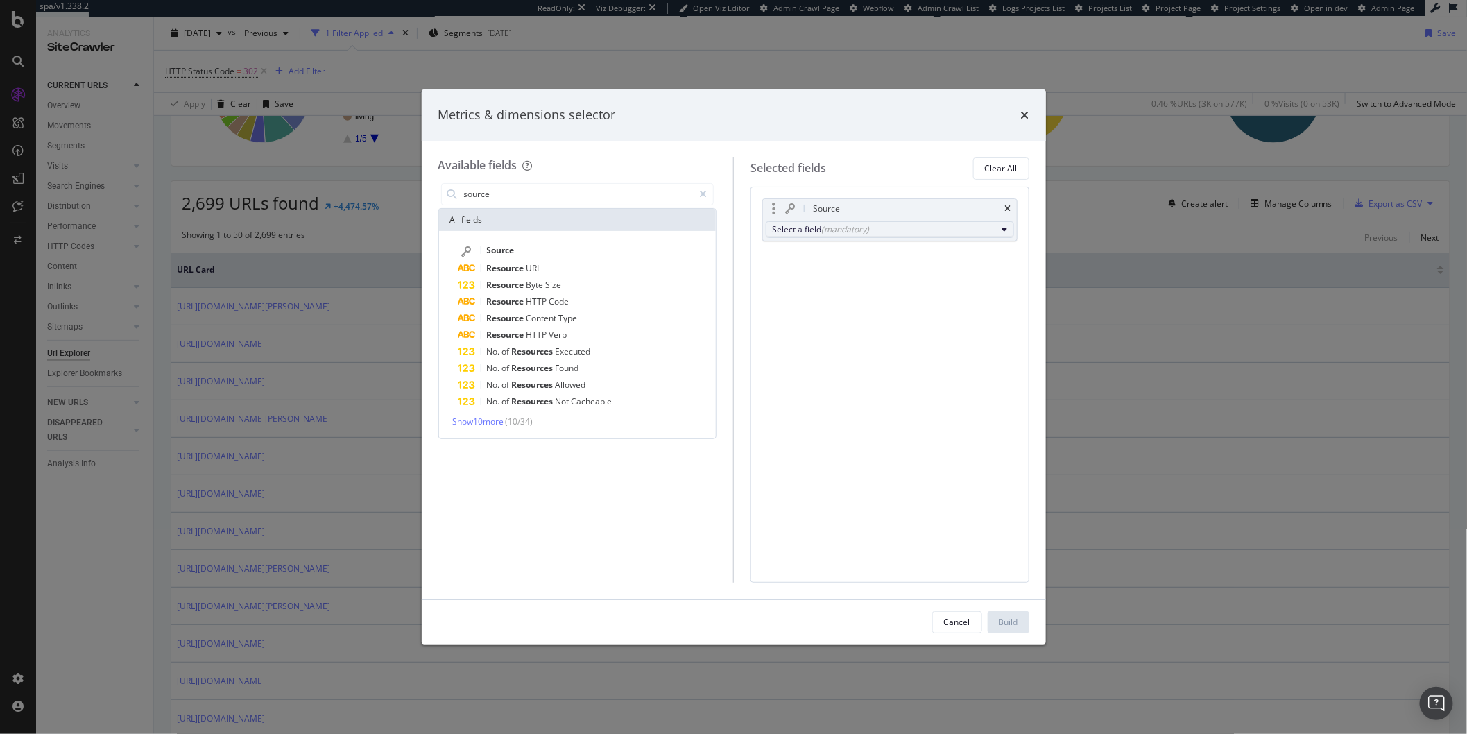
click at [800, 232] on div "Select a field (mandatory)" at bounding box center [884, 229] width 225 height 12
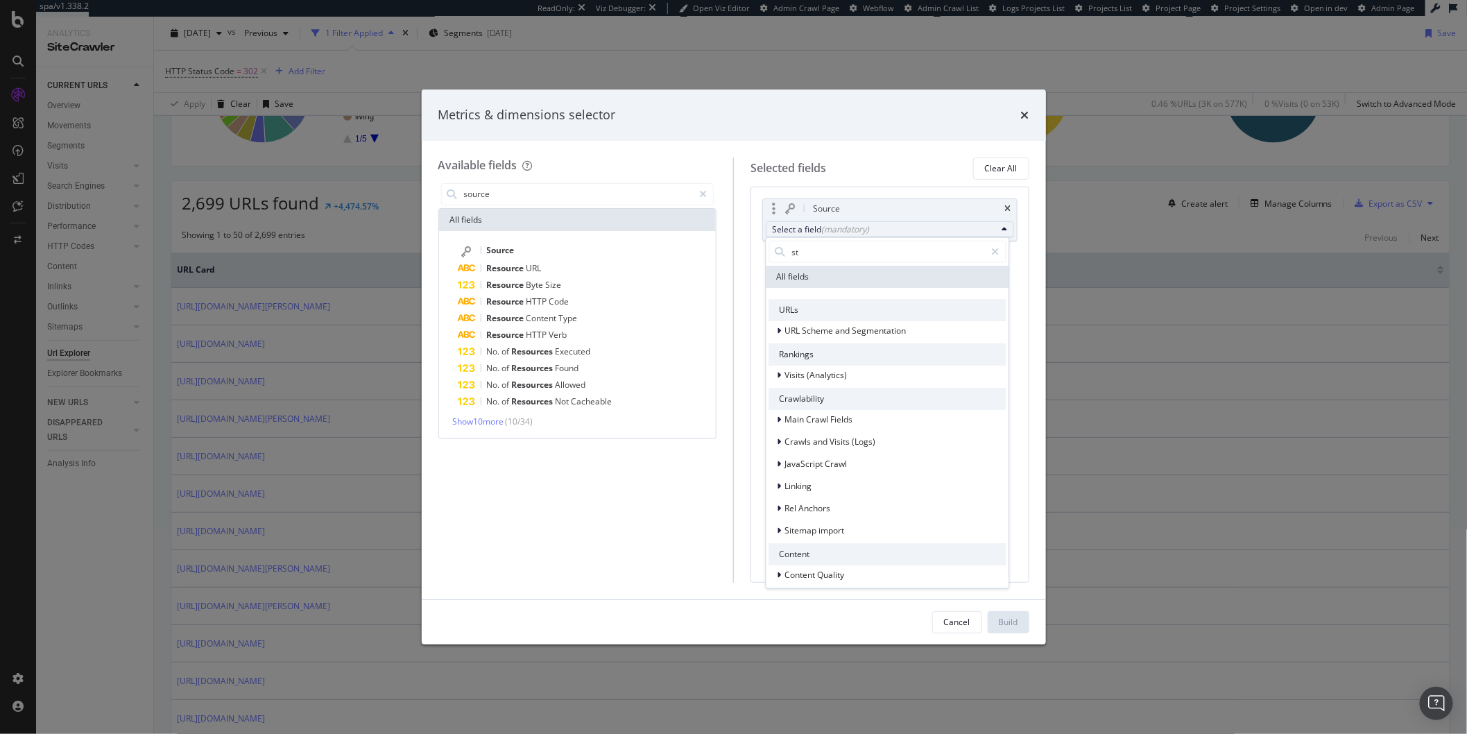
type input "s"
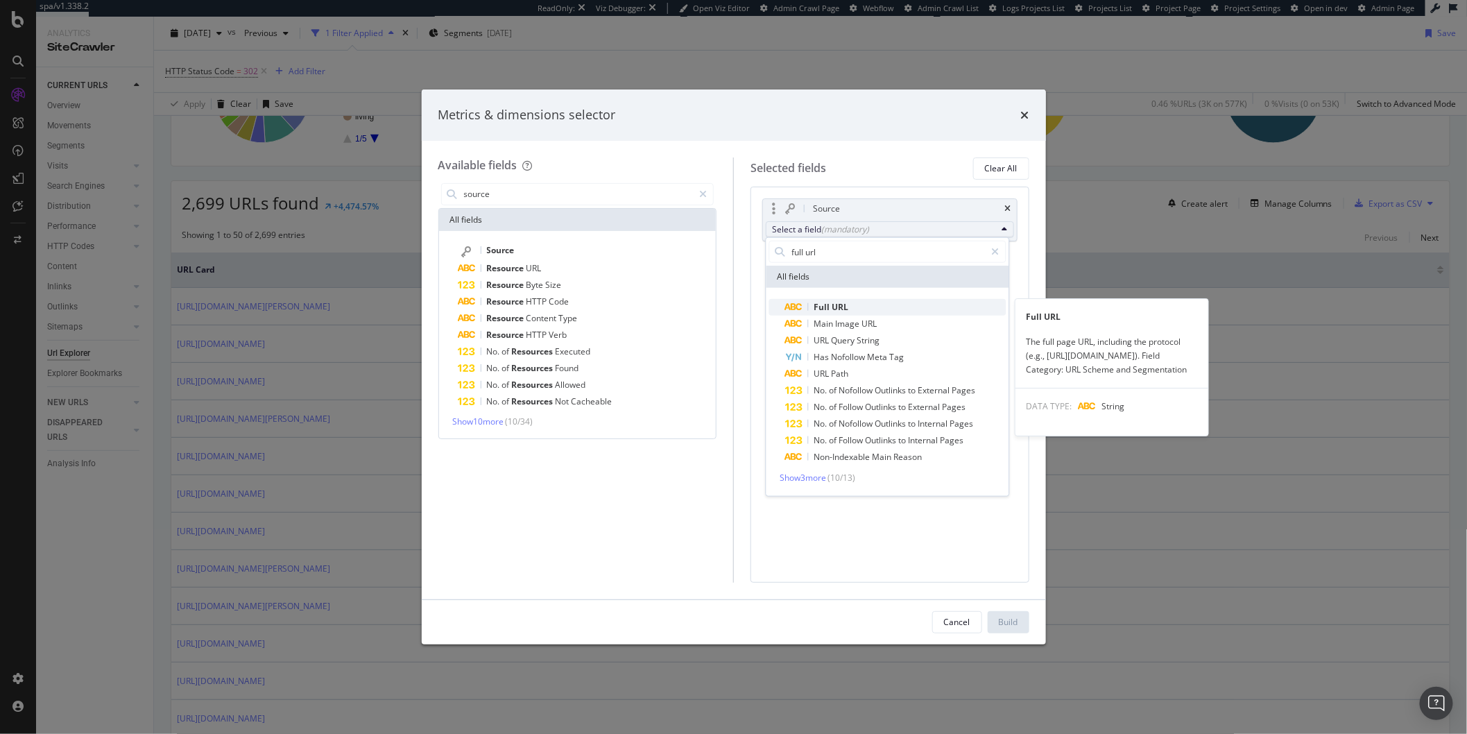
type input "full url"
click at [831, 309] on span "URL" at bounding box center [839, 307] width 17 height 12
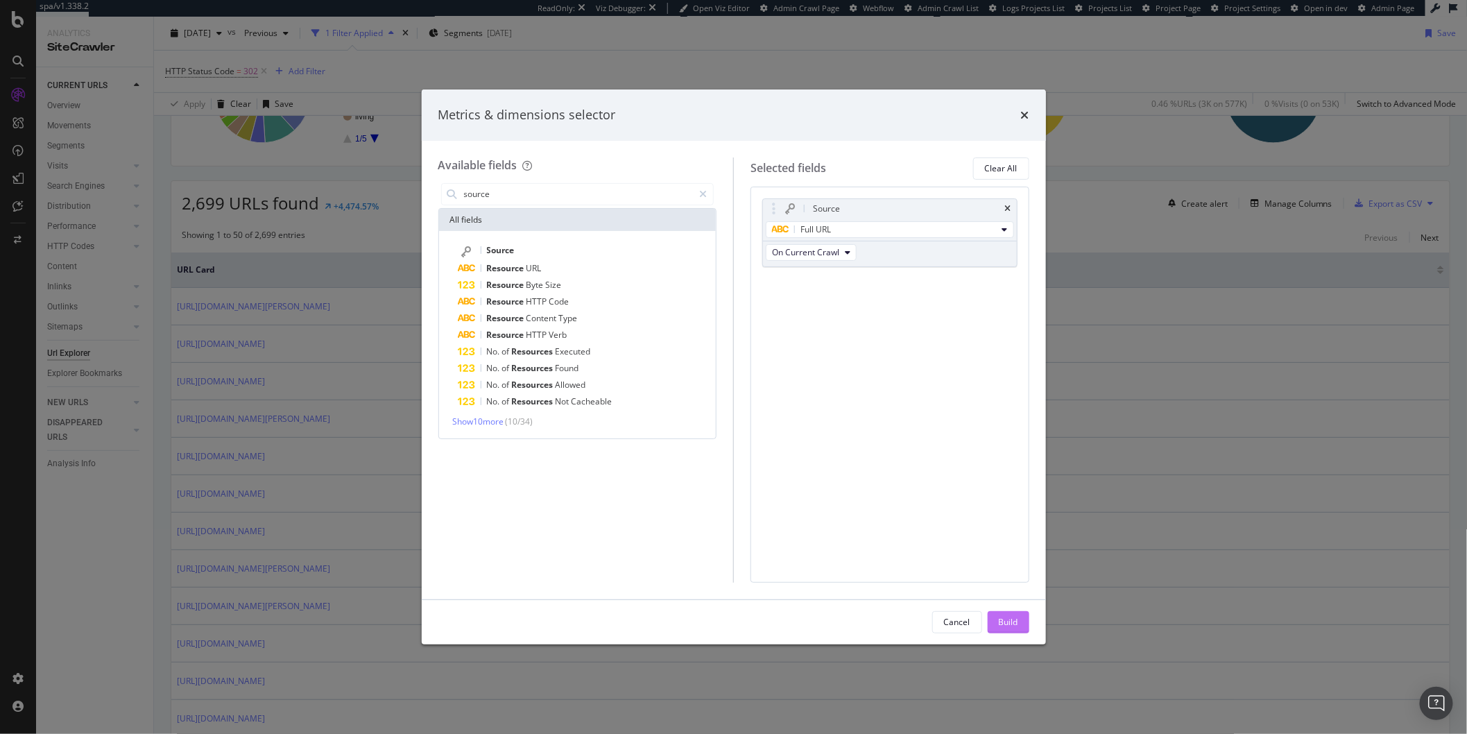
click at [1004, 615] on div "Build" at bounding box center [1007, 622] width 19 height 21
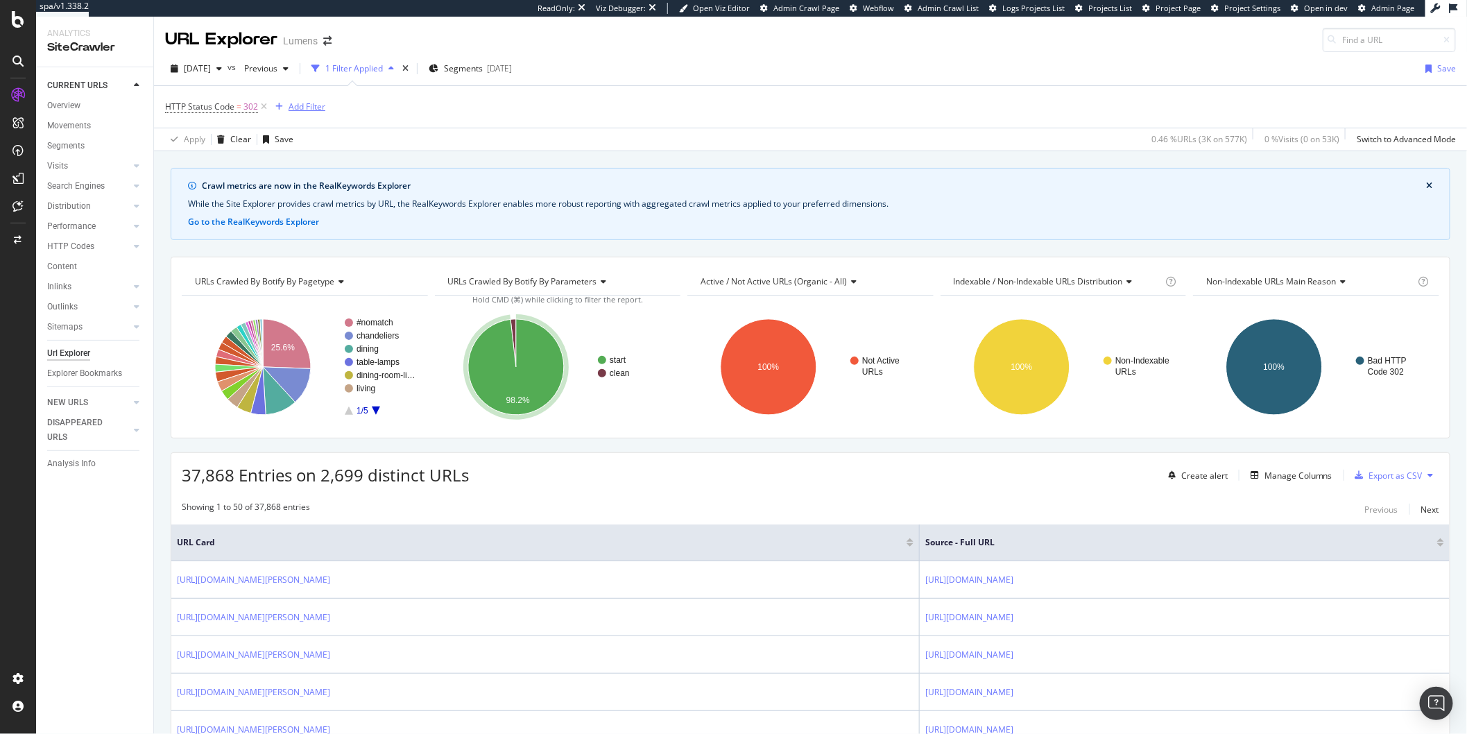
click at [297, 108] on div "Add Filter" at bounding box center [306, 107] width 37 height 12
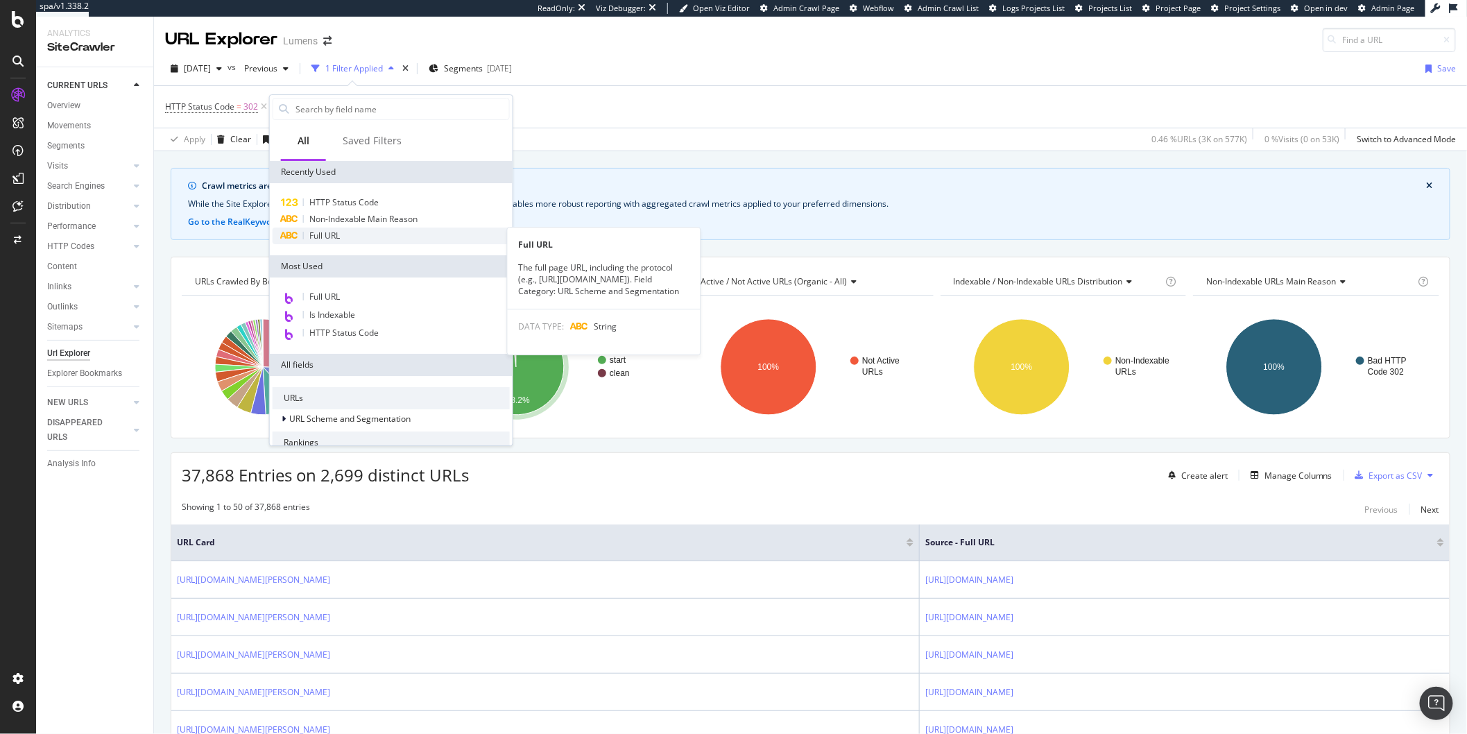
click at [332, 236] on span "Full URL" at bounding box center [324, 236] width 31 height 12
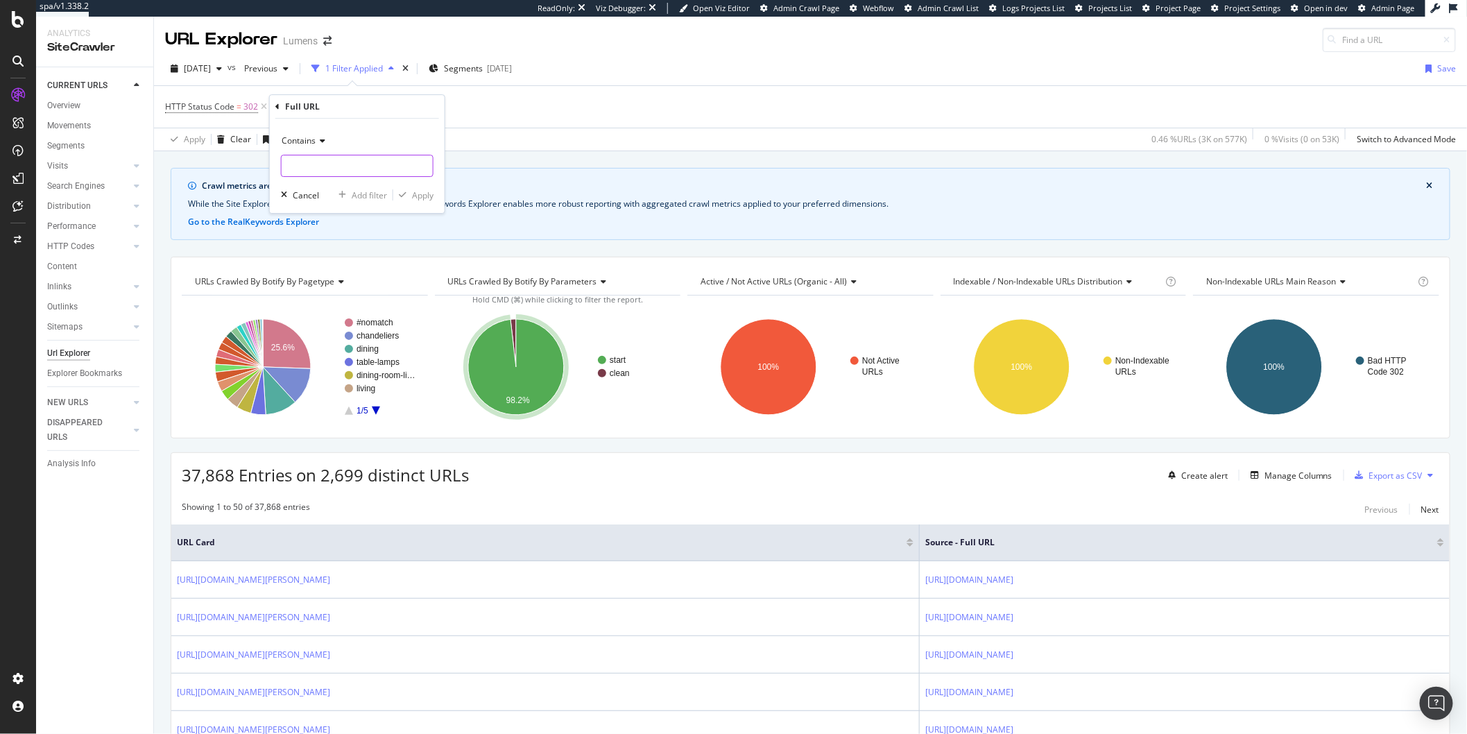
click at [318, 168] on input "text" at bounding box center [357, 166] width 151 height 22
type input "pendant"
click at [420, 197] on div "Apply" at bounding box center [422, 195] width 21 height 12
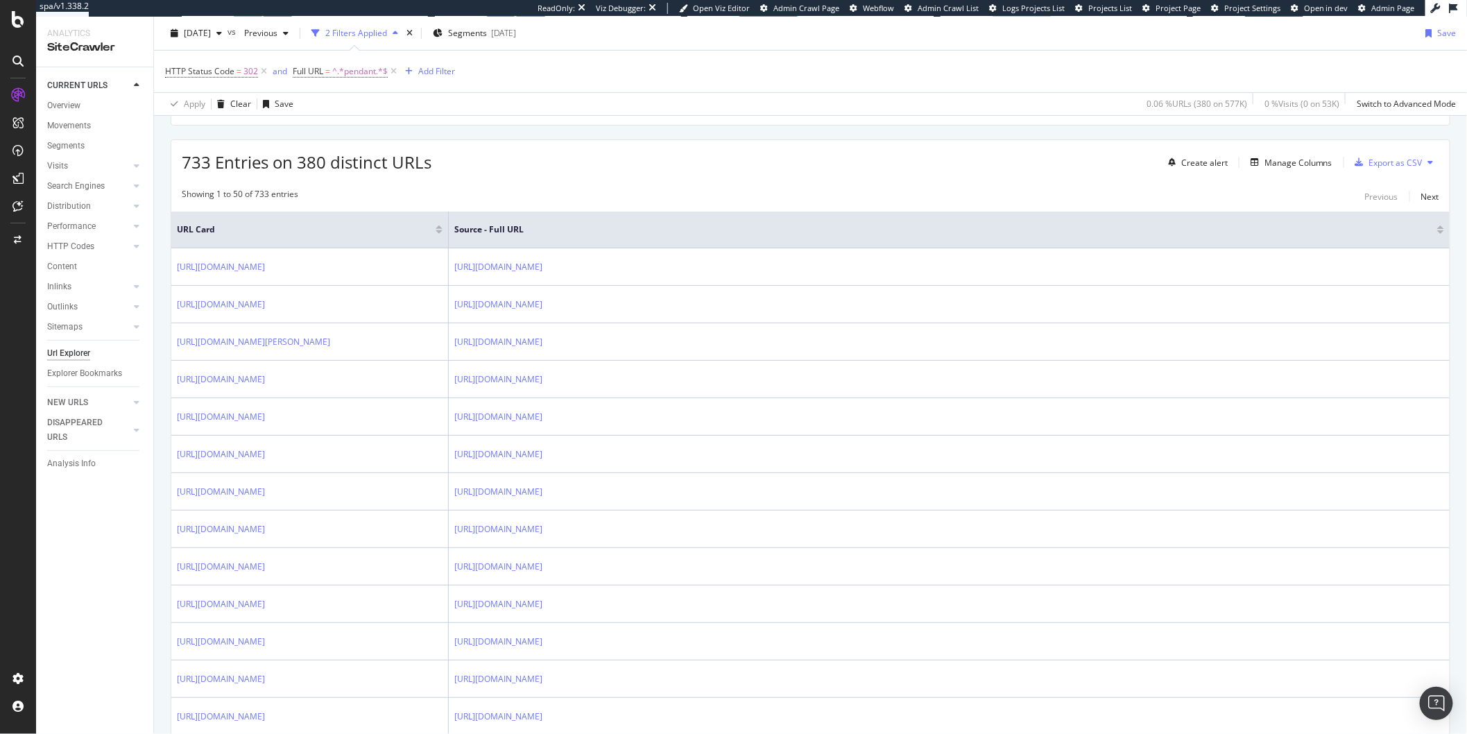
scroll to position [295, 0]
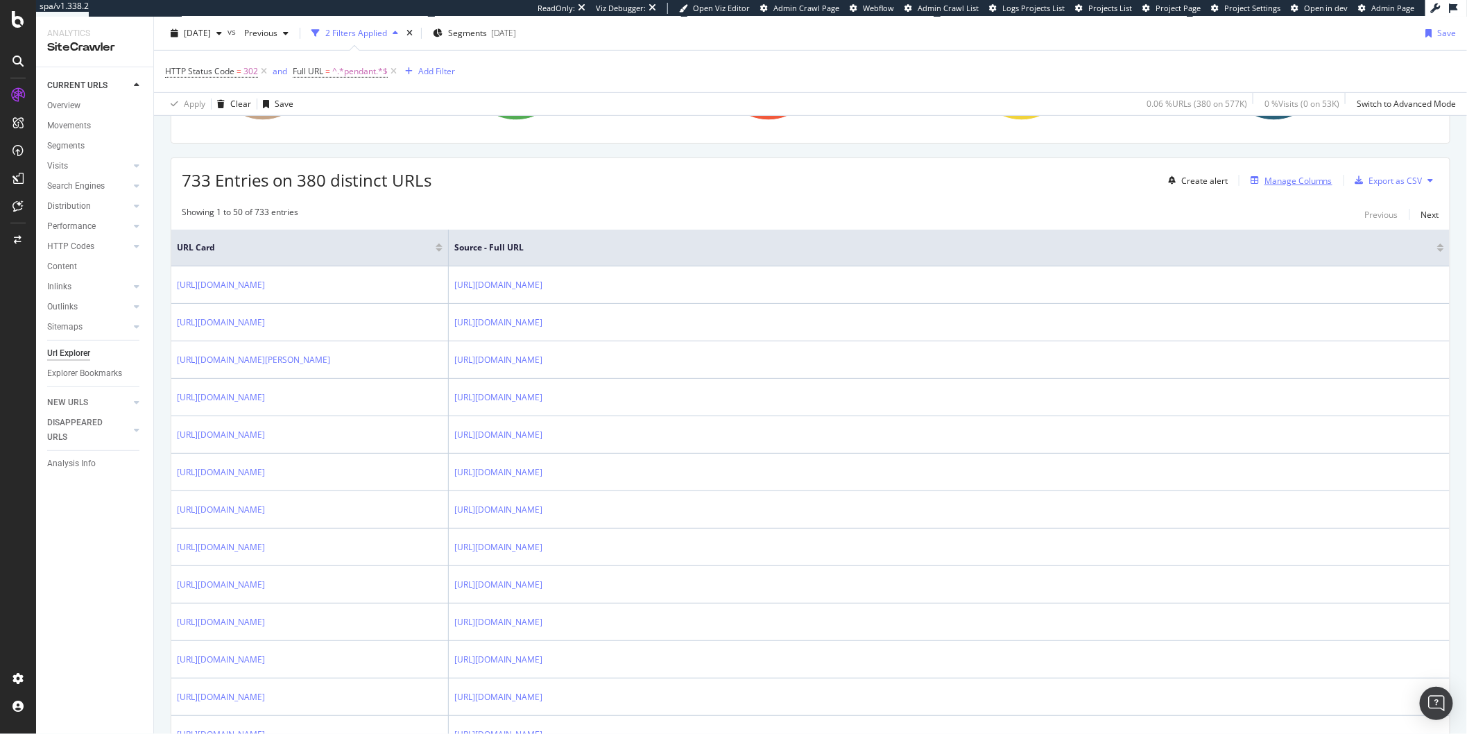
click at [1295, 175] on div "Manage Columns" at bounding box center [1298, 181] width 68 height 12
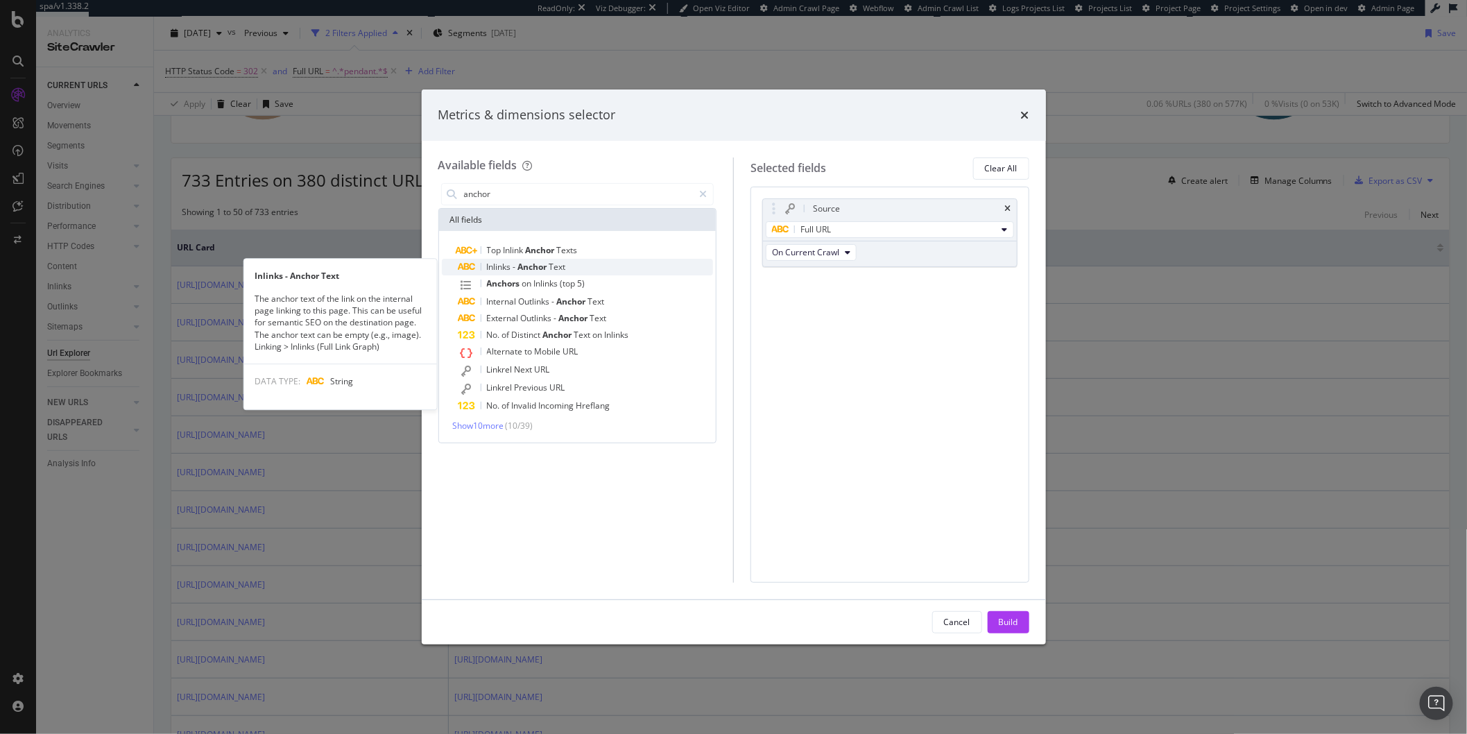
type input "anchor"
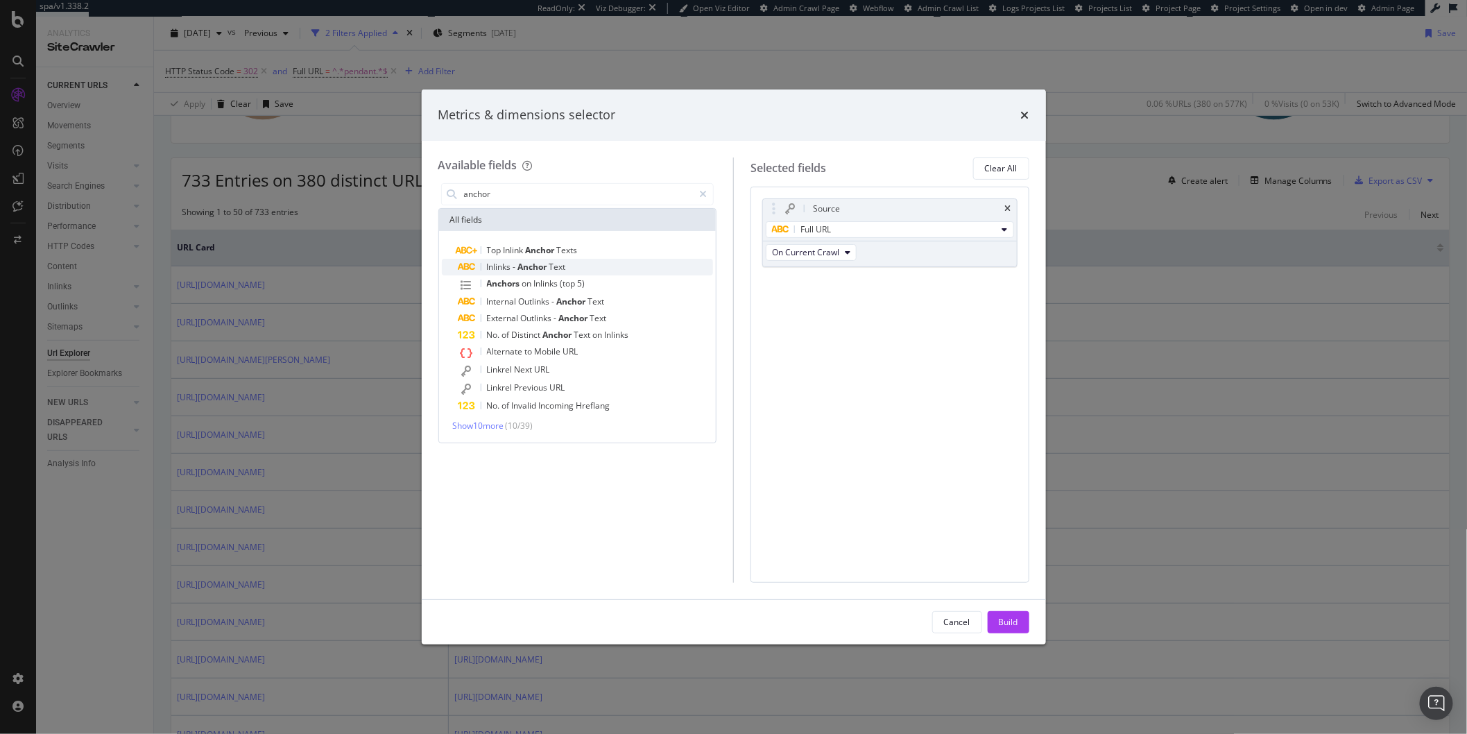
click at [512, 268] on span "Inlinks" at bounding box center [500, 267] width 26 height 12
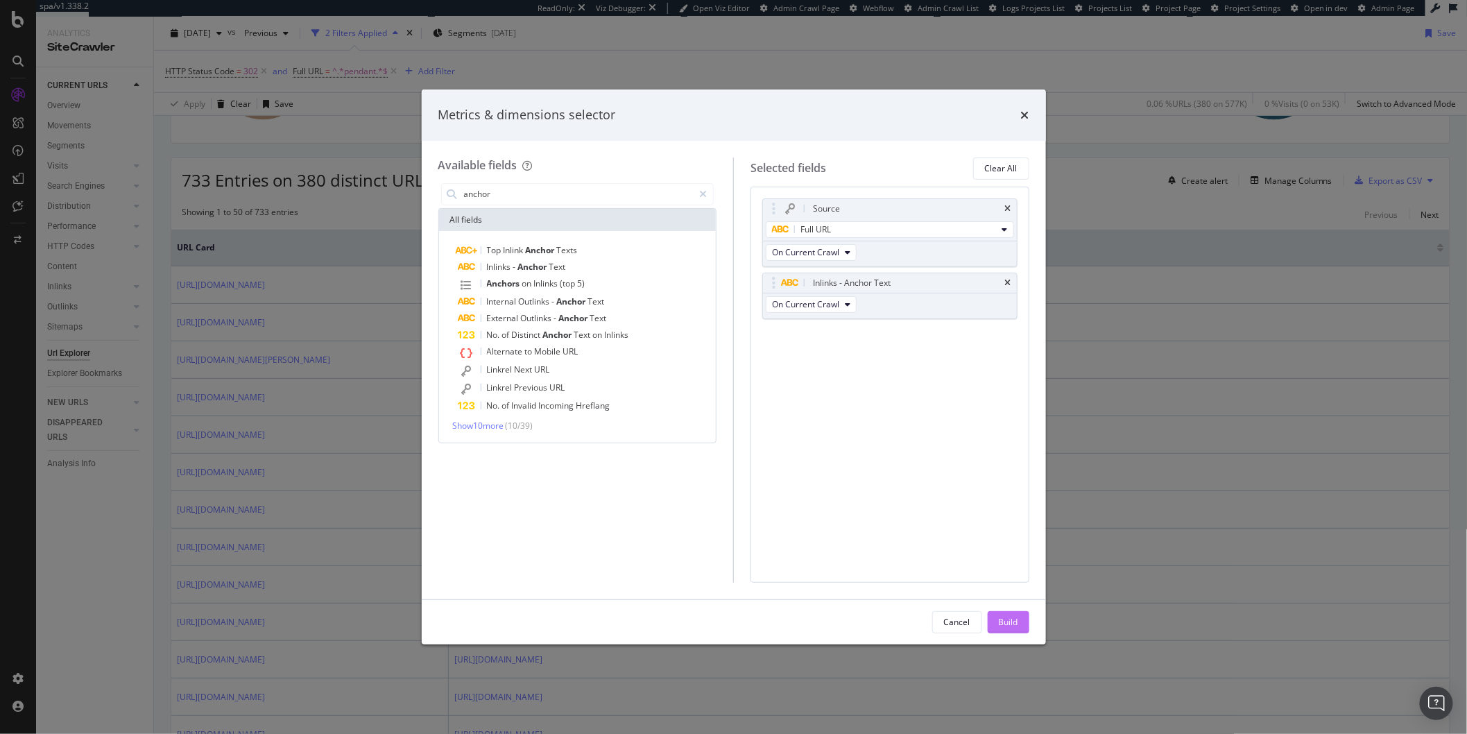
click at [1000, 619] on div "Build" at bounding box center [1007, 622] width 19 height 12
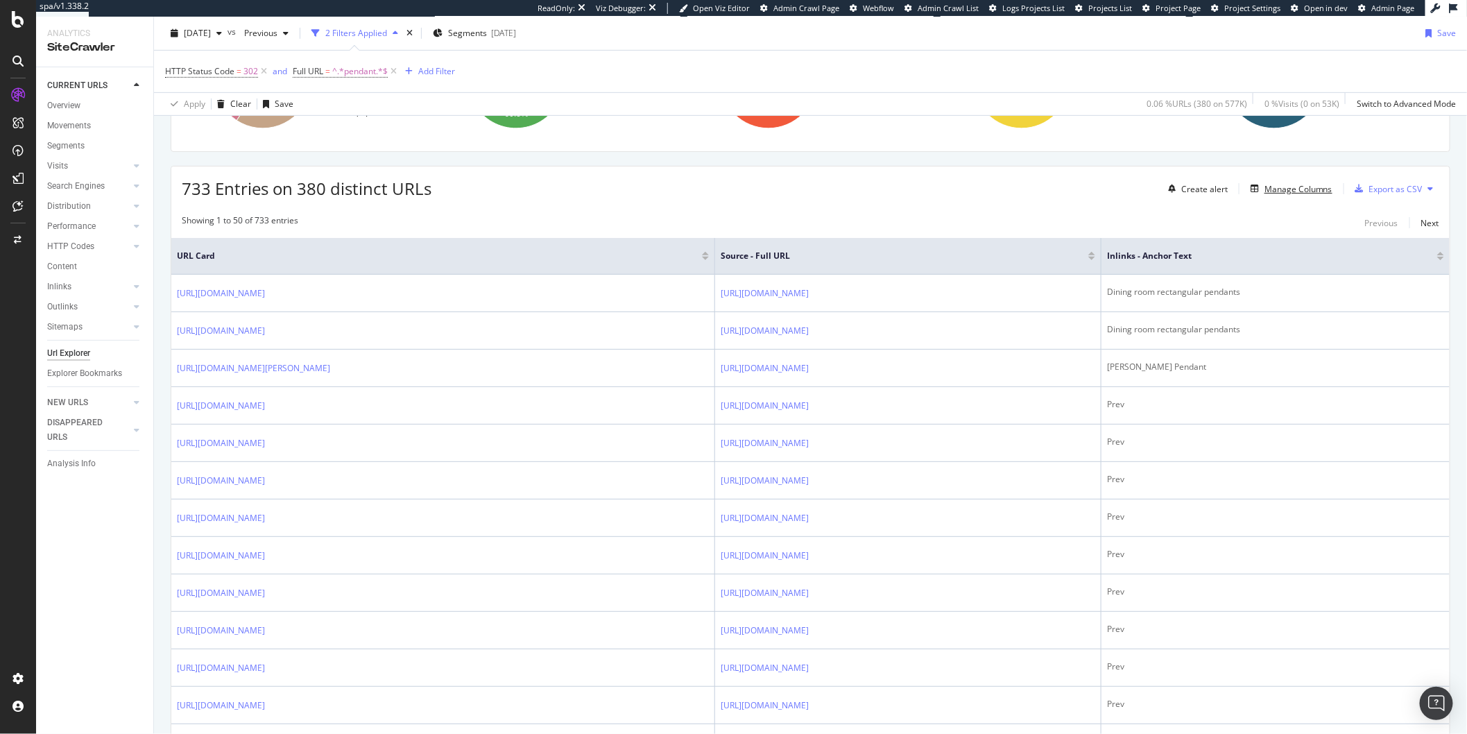
scroll to position [191, 0]
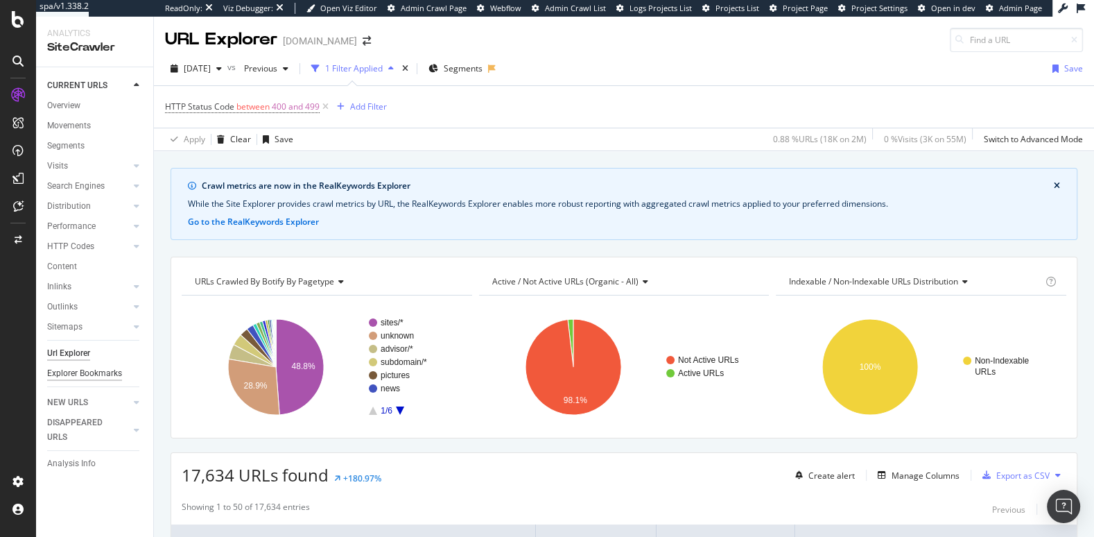
click at [68, 374] on div "Explorer Bookmarks" at bounding box center [84, 373] width 75 height 15
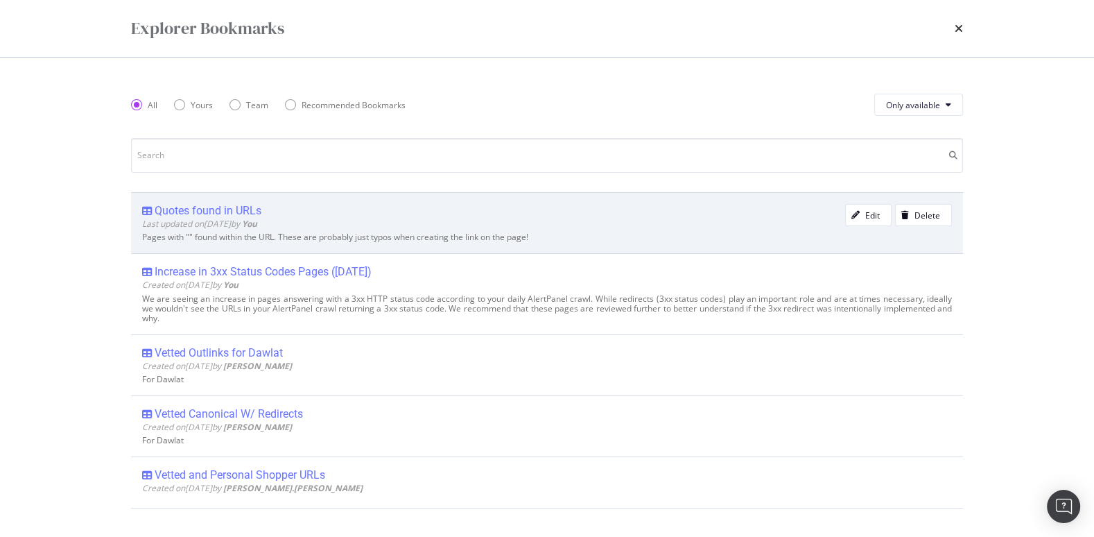
scroll to position [1, 0]
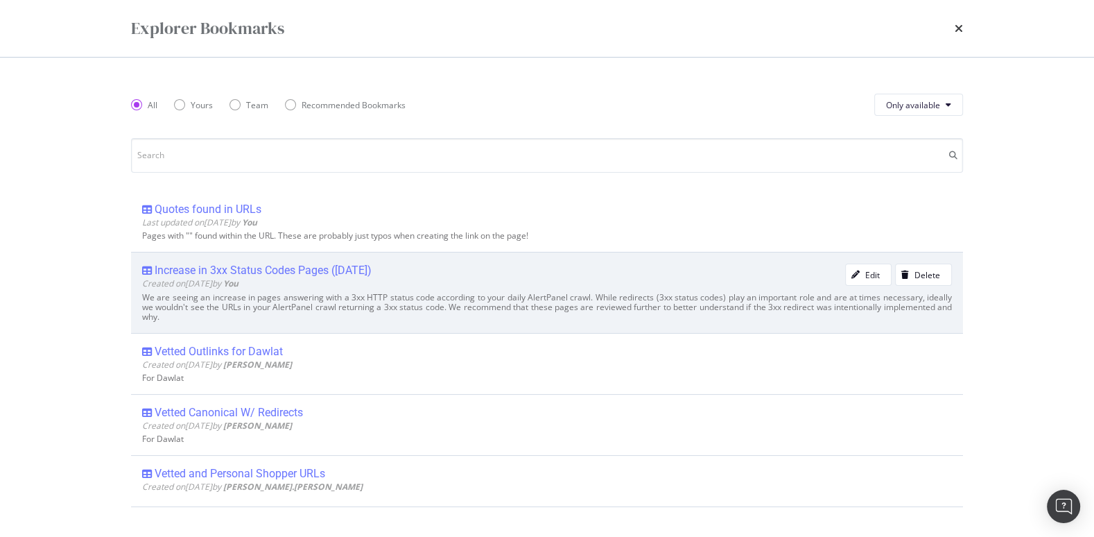
click at [513, 263] on div "Increase in 3xx Status Codes Pages ([DATE])" at bounding box center [493, 270] width 703 height 14
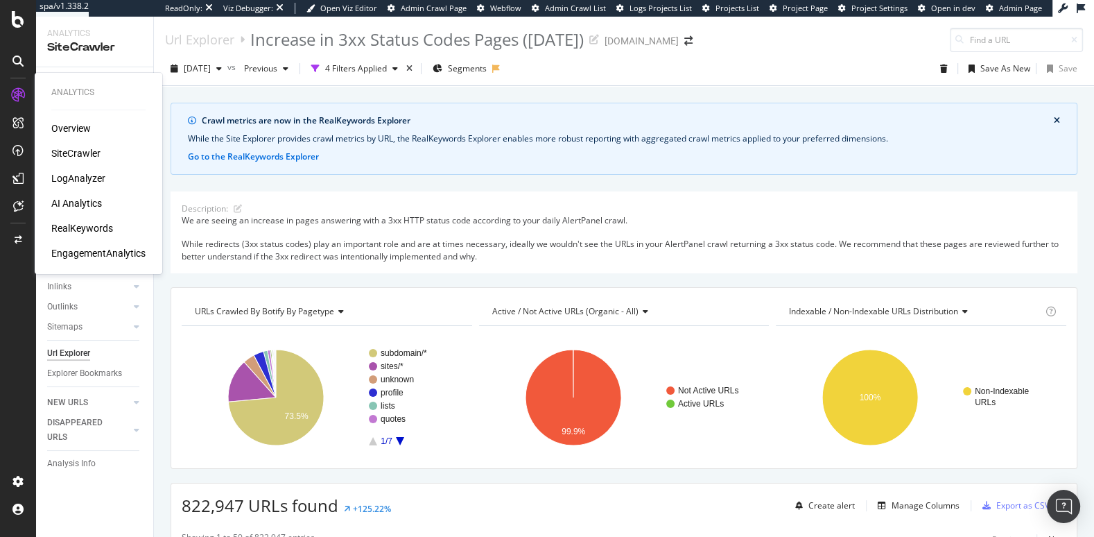
click at [85, 232] on div "RealKeywords" at bounding box center [82, 228] width 62 height 14
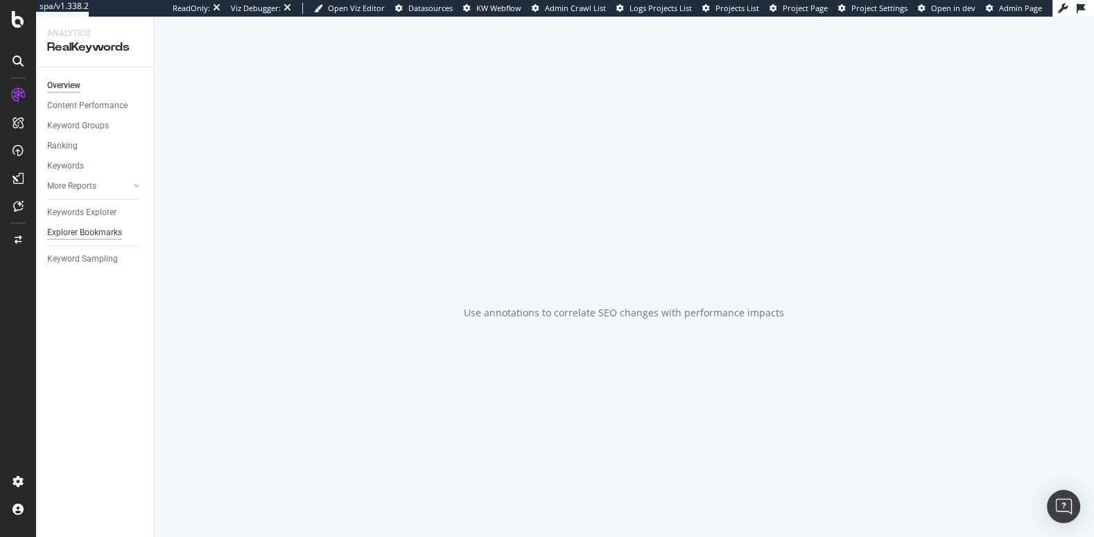
click at [93, 236] on div "Explorer Bookmarks" at bounding box center [84, 232] width 75 height 15
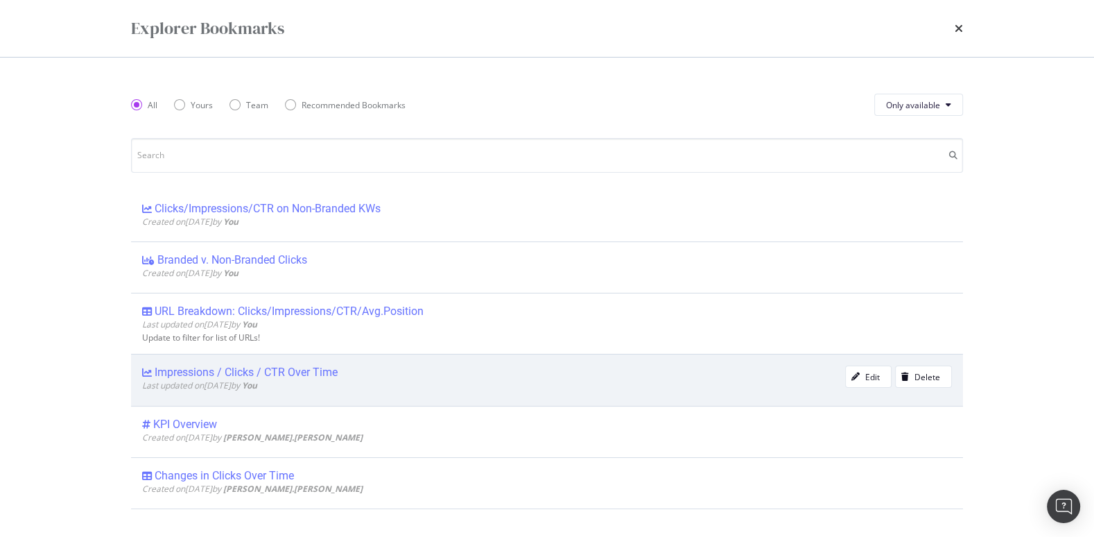
scroll to position [799, 0]
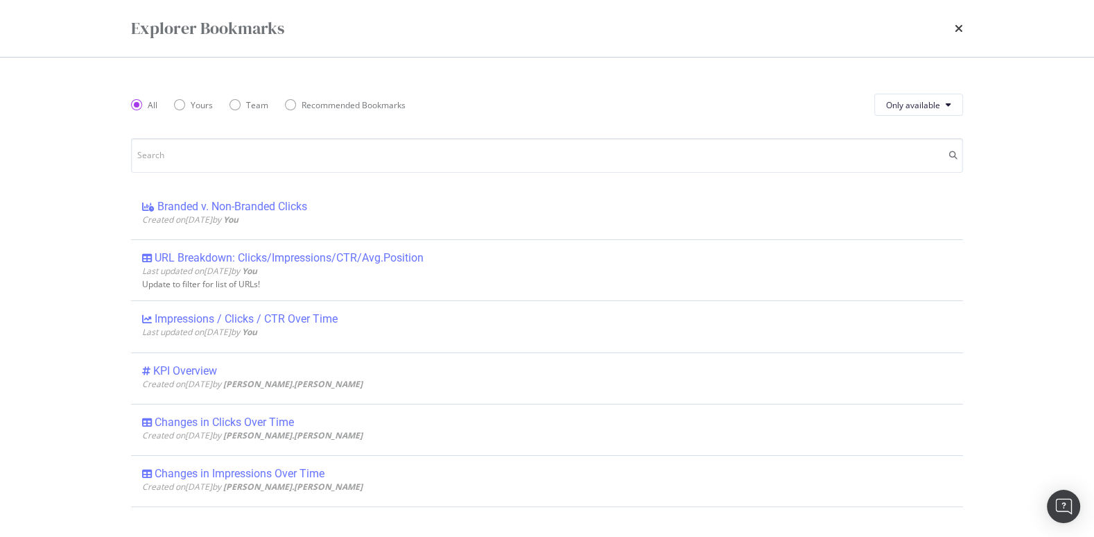
click at [953, 28] on div "Explorer Bookmarks" at bounding box center [547, 29] width 832 height 24
click at [958, 26] on icon "times" at bounding box center [959, 28] width 8 height 11
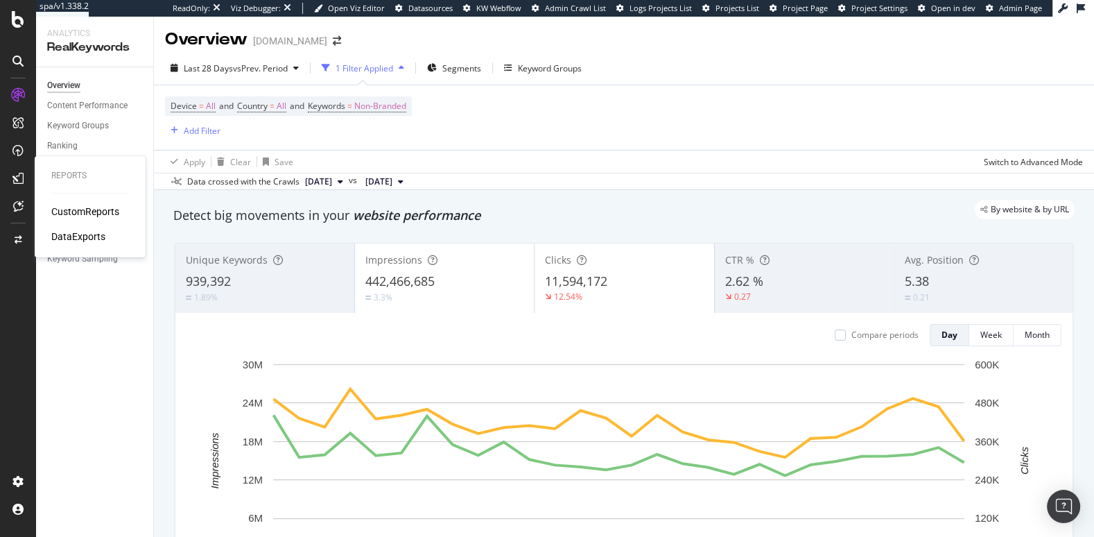
click at [71, 210] on div "CustomReports" at bounding box center [85, 212] width 68 height 14
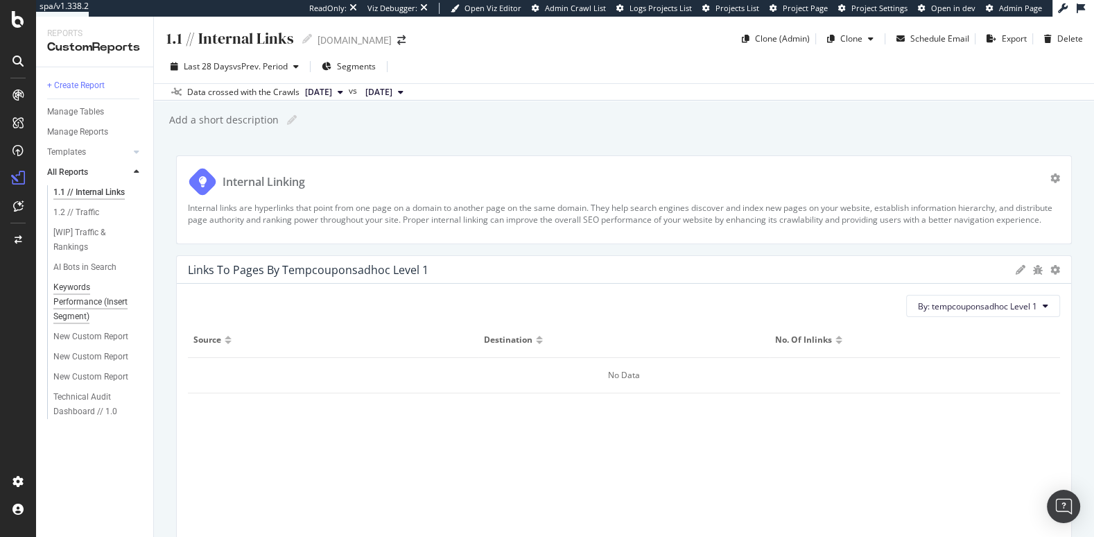
click at [74, 303] on div "Keywords Performance (Insert Segment)" at bounding box center [94, 302] width 83 height 44
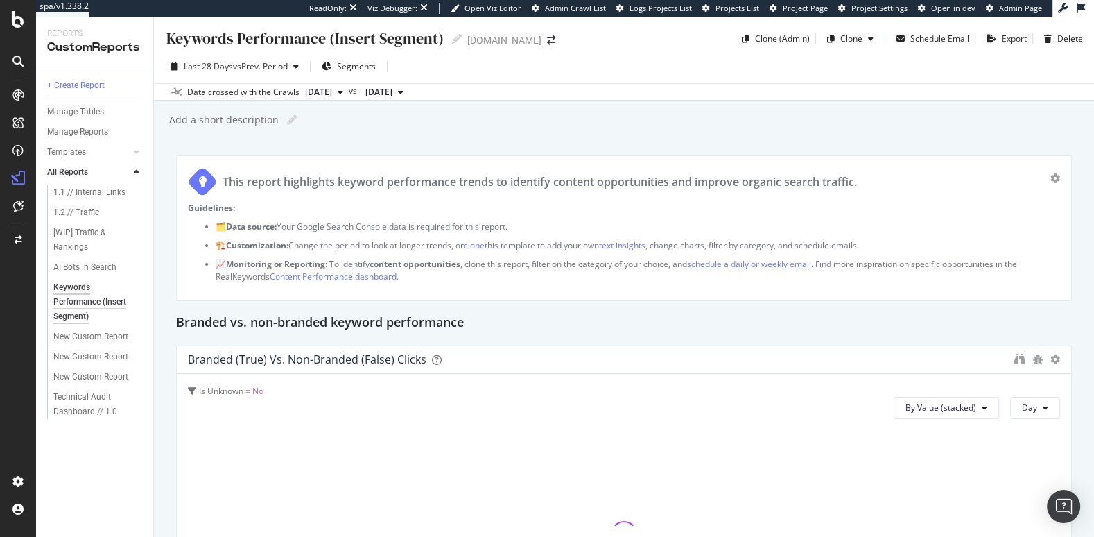
click at [469, 123] on div "Add a short description Add a short description" at bounding box center [631, 120] width 926 height 21
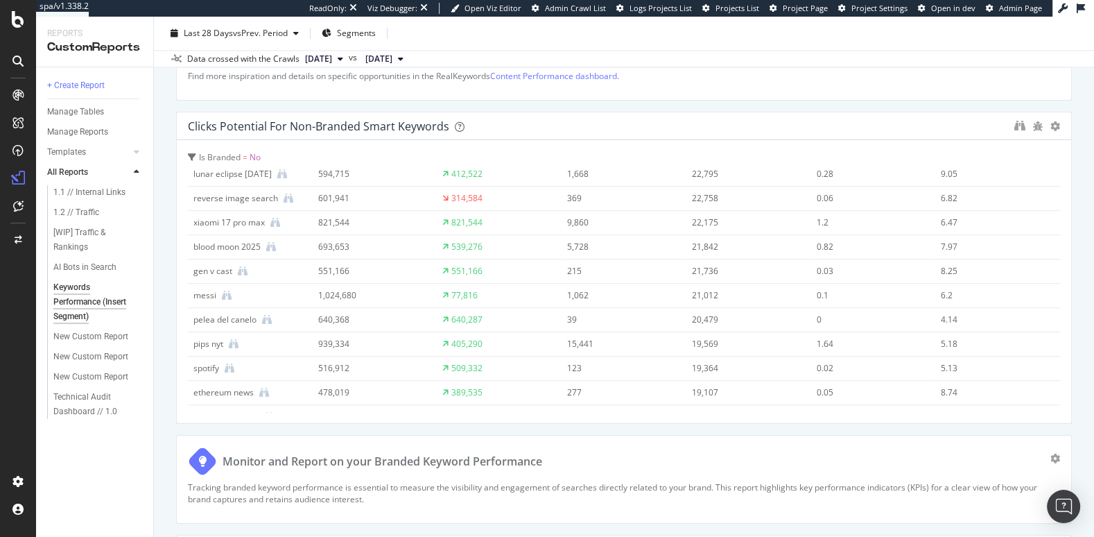
scroll to position [2679, 0]
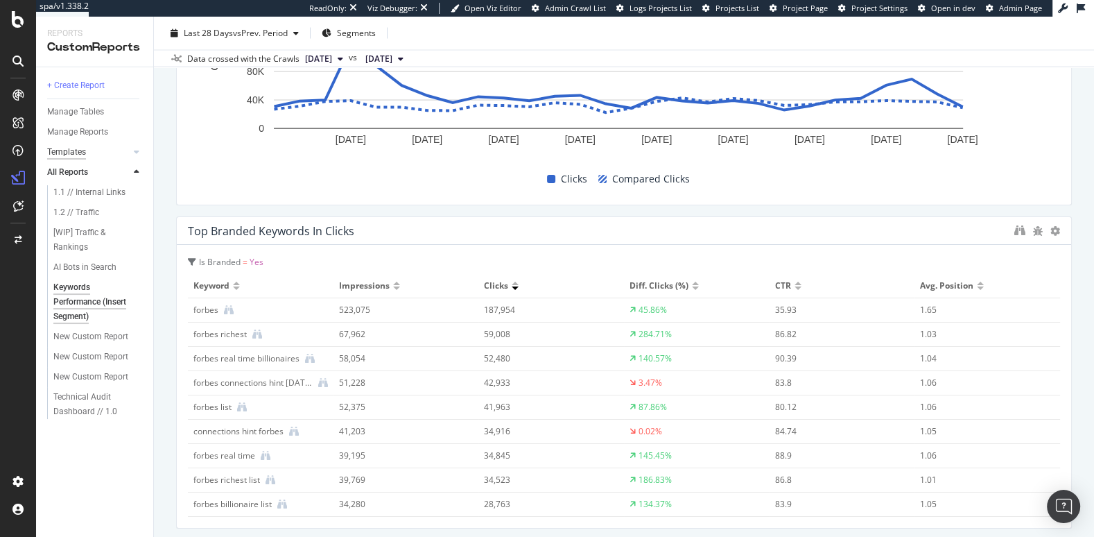
click at [77, 148] on div "Templates" at bounding box center [66, 152] width 39 height 15
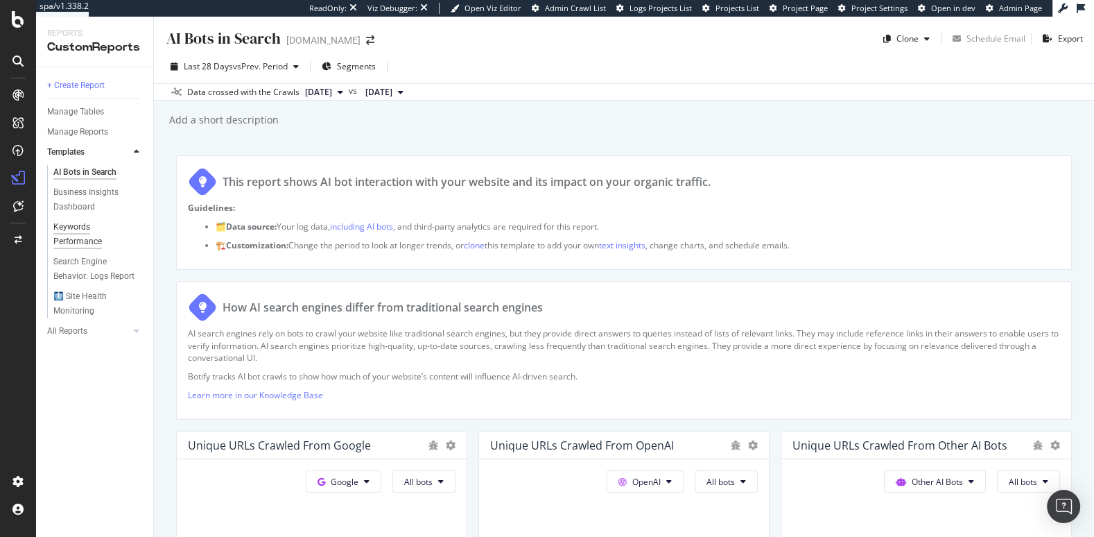
click at [84, 229] on div "Keywords Performance" at bounding box center [92, 234] width 78 height 29
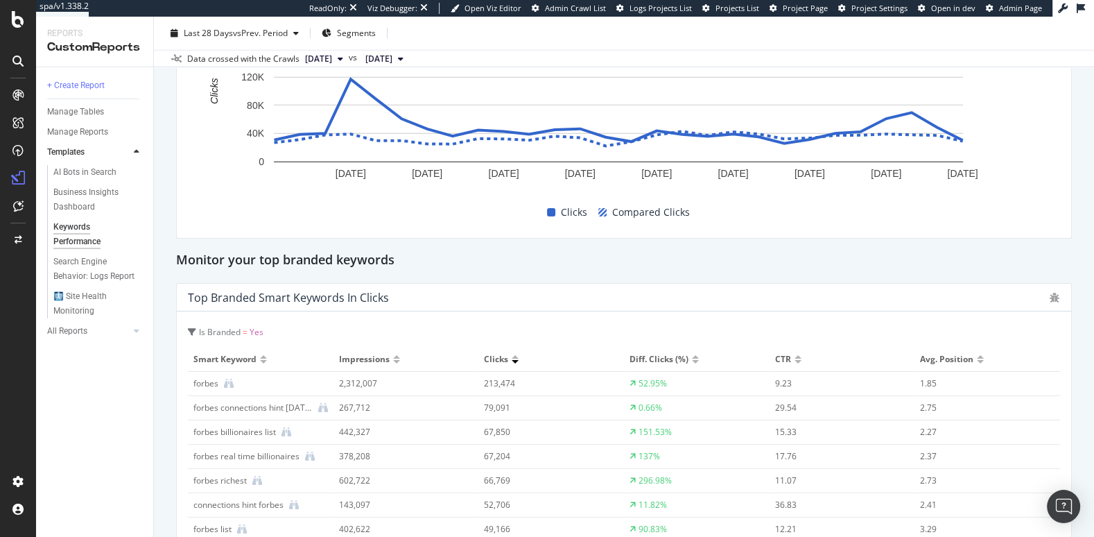
scroll to position [3717, 0]
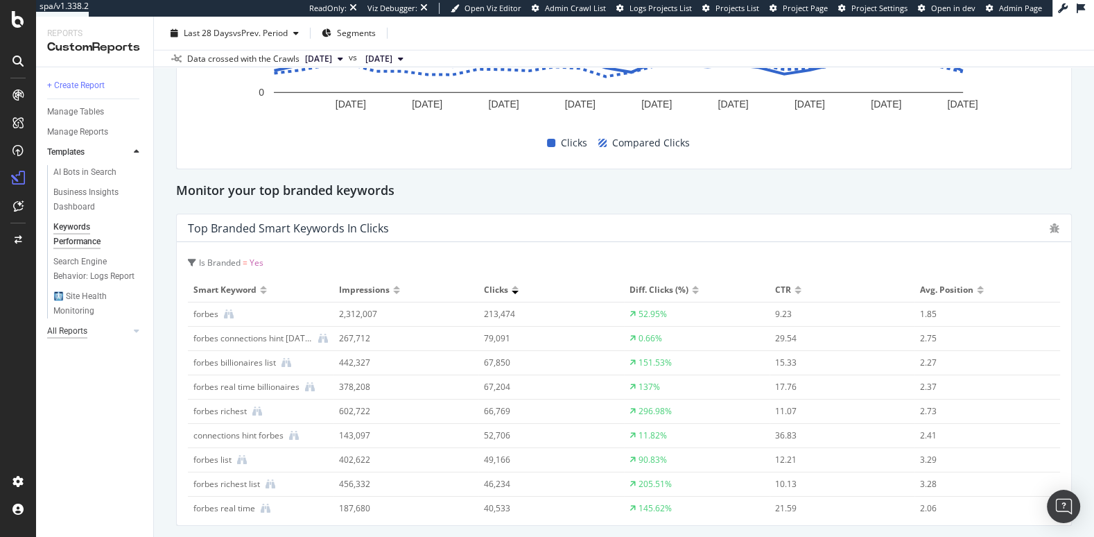
click at [72, 327] on div "All Reports" at bounding box center [67, 331] width 40 height 15
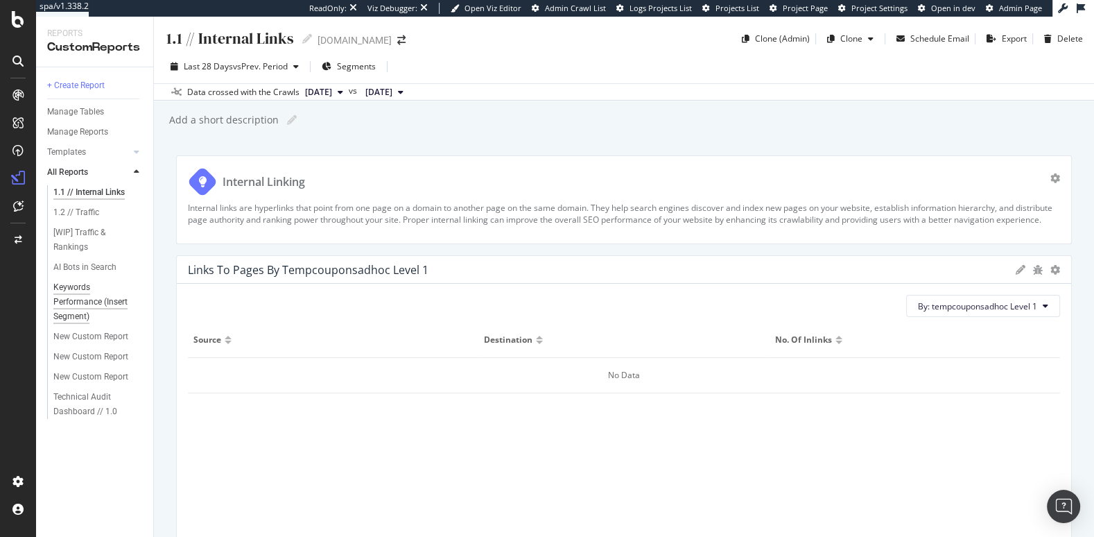
click at [82, 290] on div "Keywords Performance (Insert Segment)" at bounding box center [94, 302] width 83 height 44
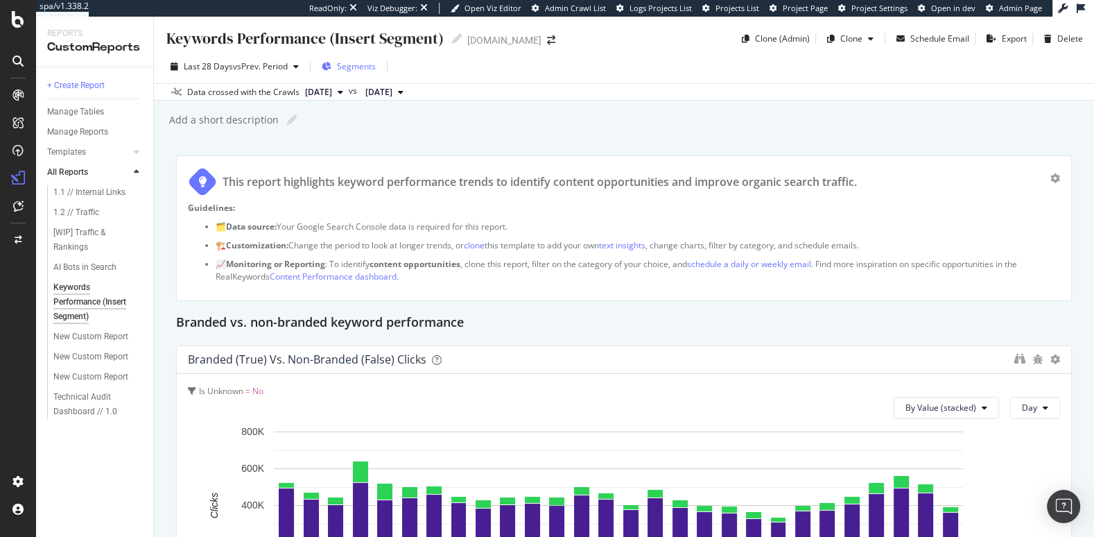
click at [363, 59] on div "Segments" at bounding box center [349, 66] width 54 height 21
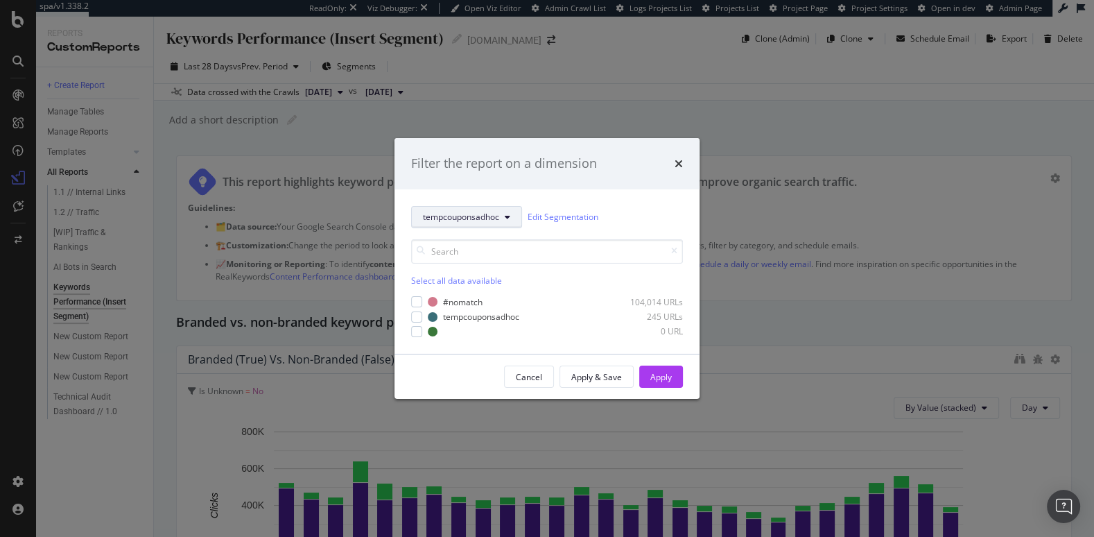
click at [444, 223] on button "tempcouponsadhoc" at bounding box center [466, 217] width 111 height 22
click at [426, 292] on span "pagetype" at bounding box center [462, 292] width 79 height 12
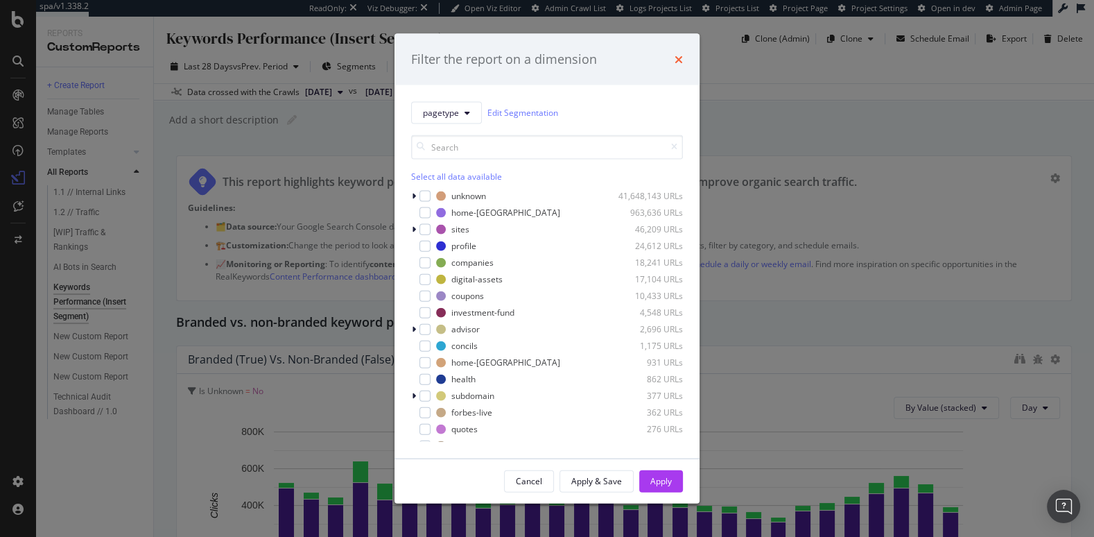
click at [680, 60] on icon "times" at bounding box center [679, 58] width 8 height 11
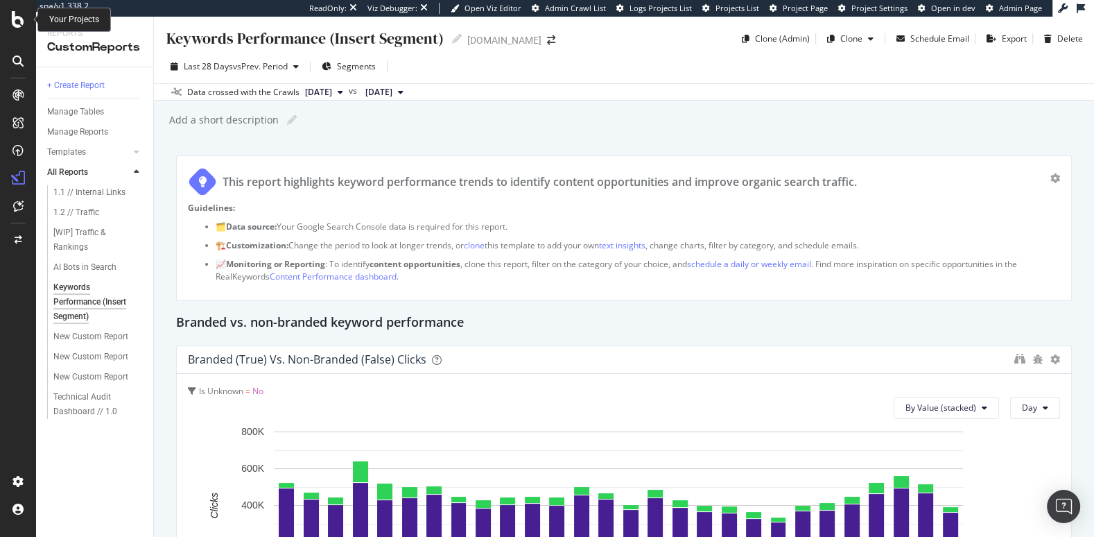
click at [16, 19] on icon at bounding box center [18, 19] width 12 height 17
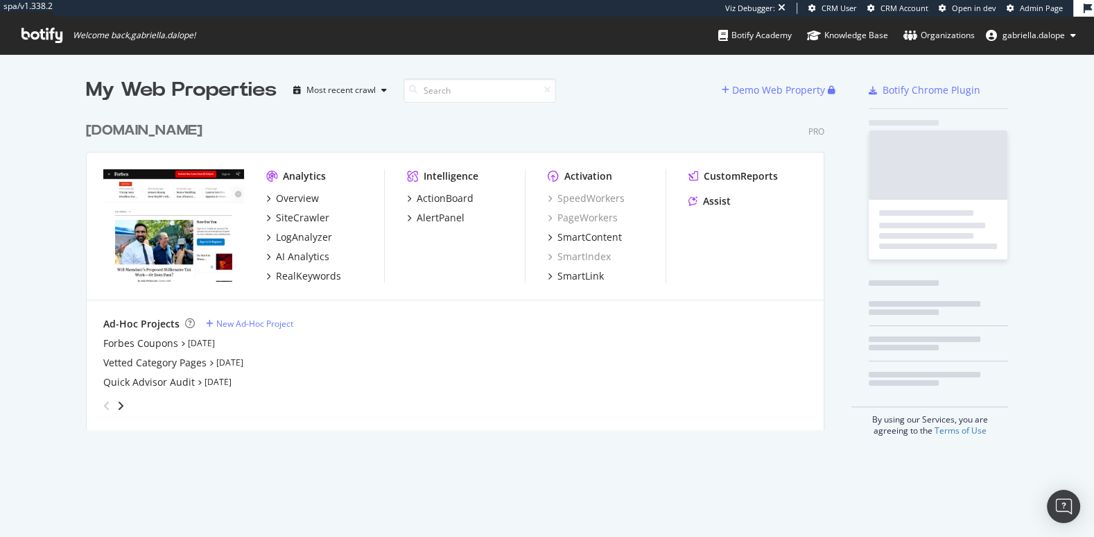
scroll to position [314, 738]
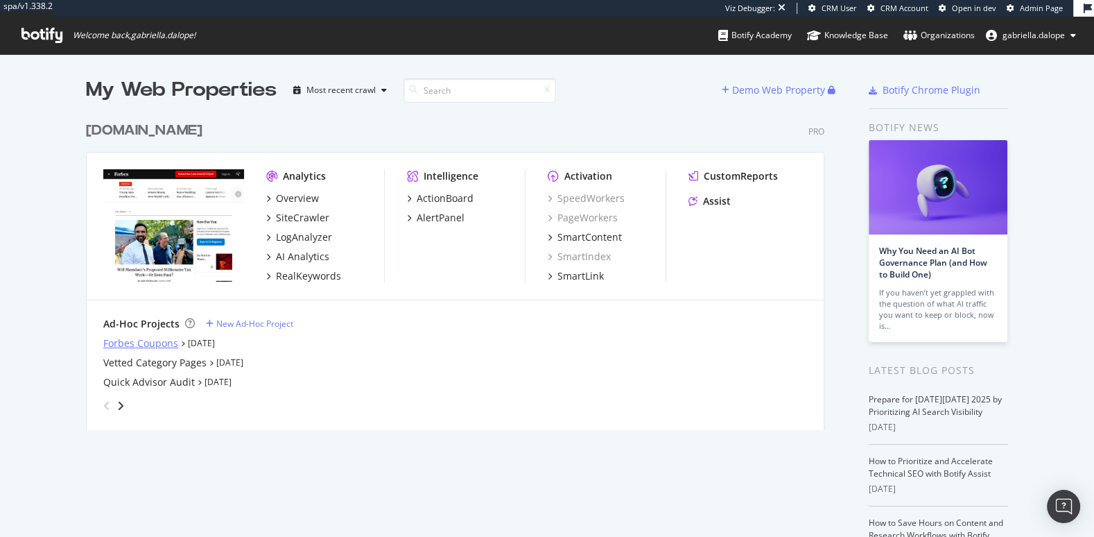
click at [139, 337] on div "Forbes Coupons" at bounding box center [140, 343] width 75 height 14
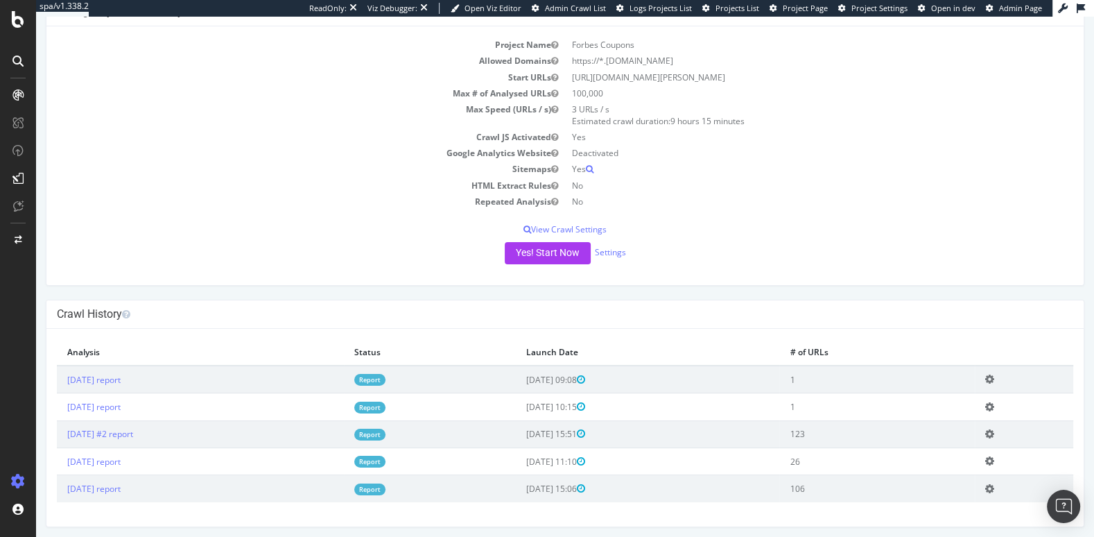
scroll to position [90, 0]
click at [121, 403] on link "2025 Aug. 15th report" at bounding box center [93, 407] width 53 height 12
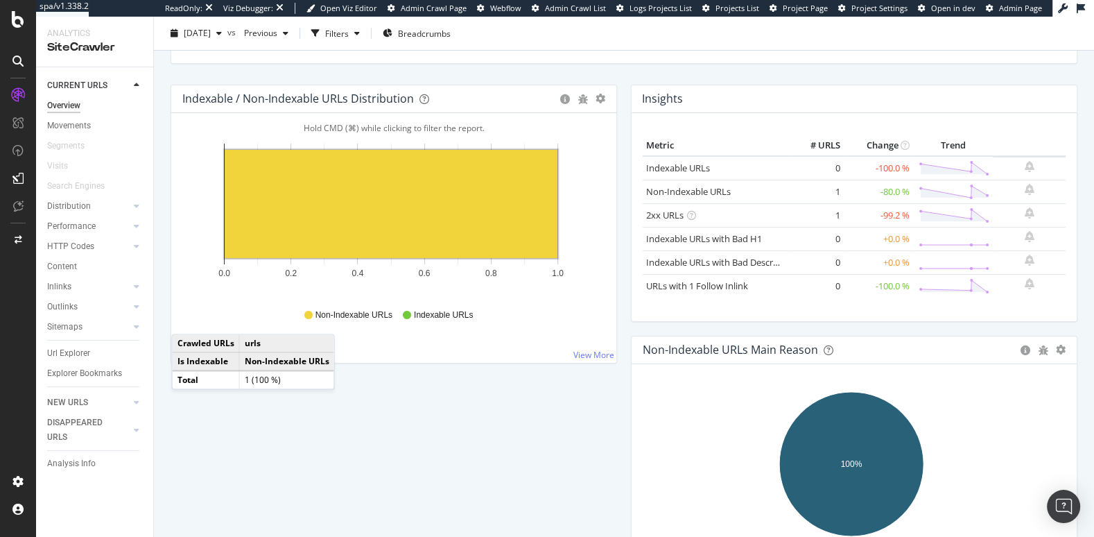
scroll to position [140, 0]
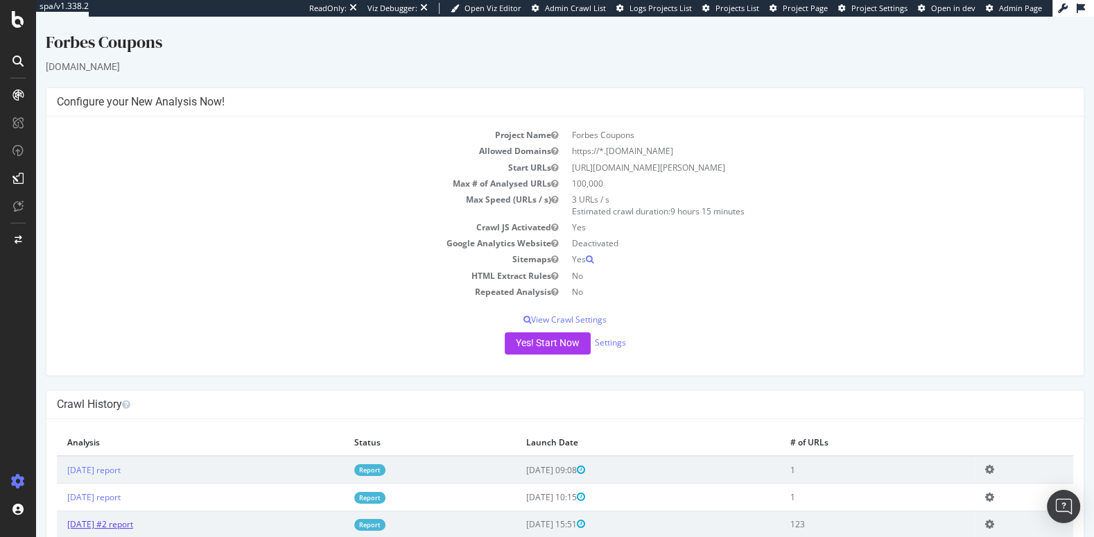
click at [110, 524] on link "2025 Aug. 6th #2 report" at bounding box center [100, 524] width 66 height 12
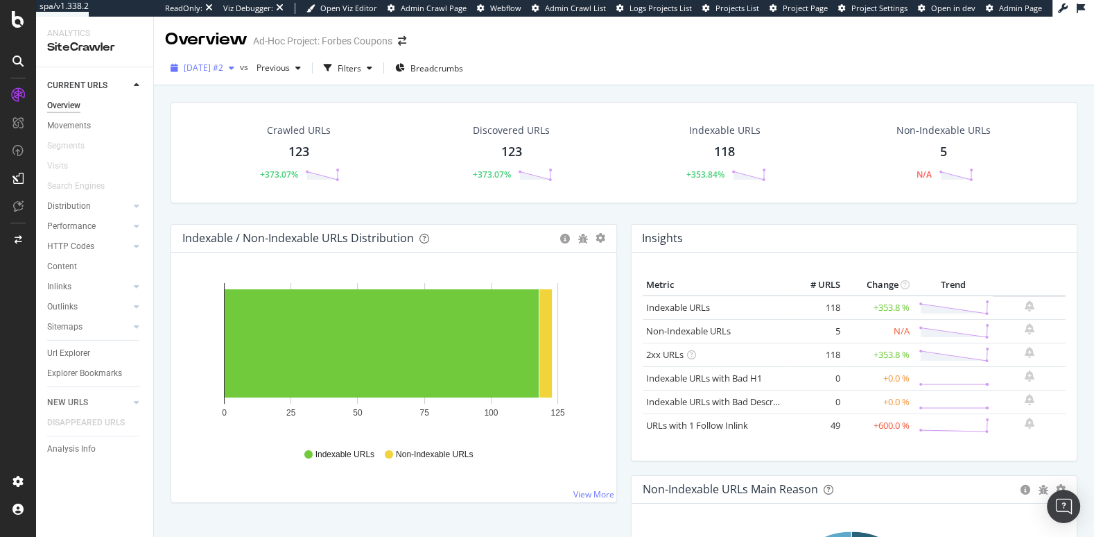
click at [216, 71] on span "2025 Aug. 6th #2" at bounding box center [204, 68] width 40 height 12
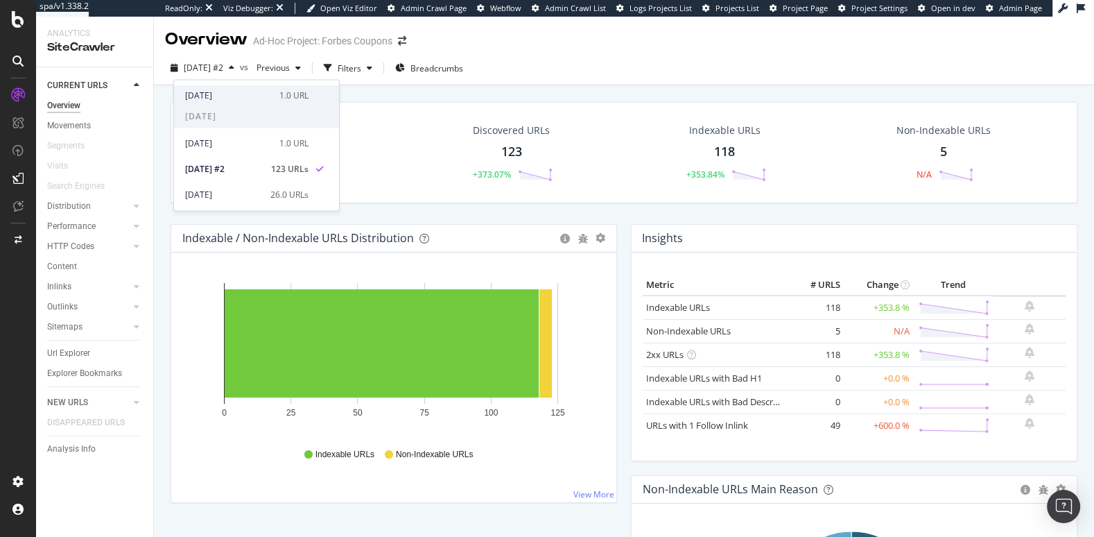
click at [223, 93] on div "2025 Oct. 7th" at bounding box center [228, 95] width 86 height 12
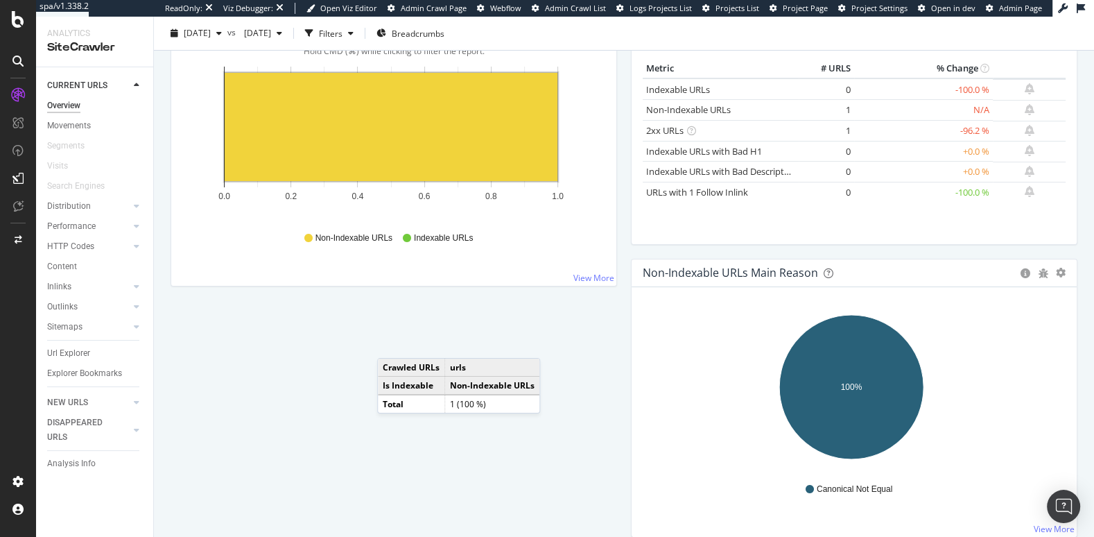
scroll to position [222, 0]
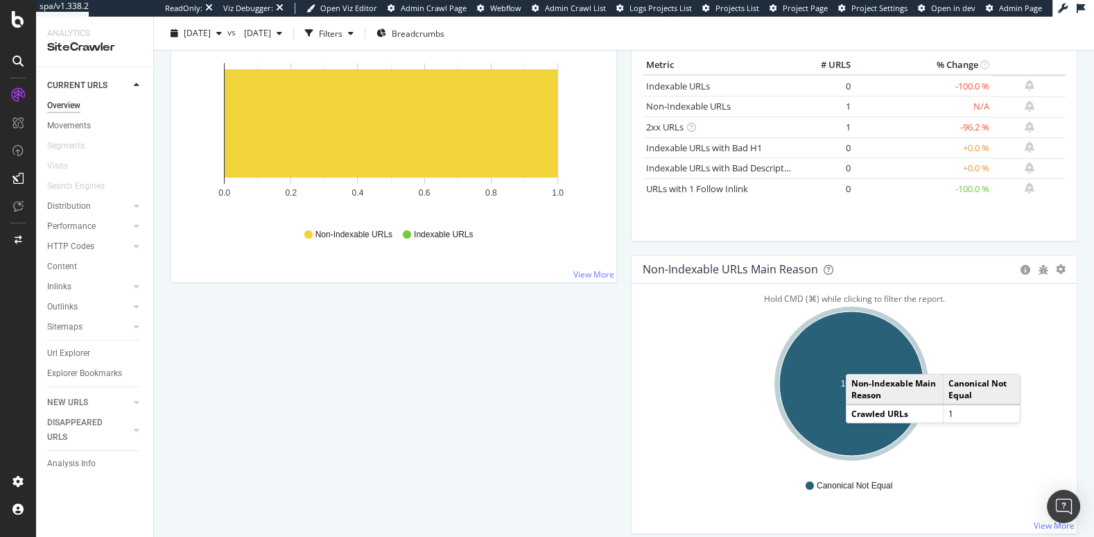
click at [852, 357] on ellipse "A chart." at bounding box center [851, 383] width 144 height 144
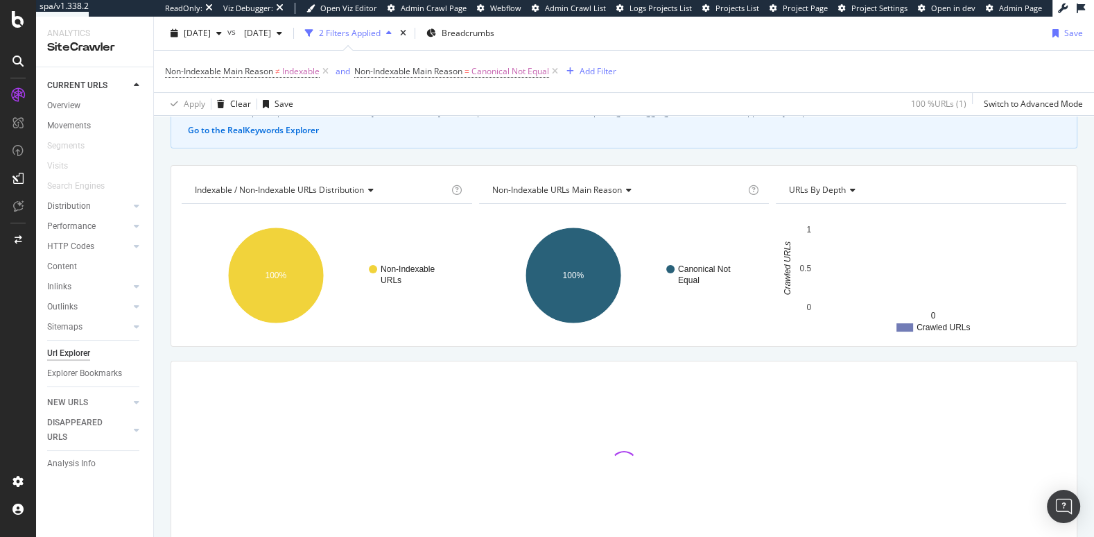
scroll to position [168, 0]
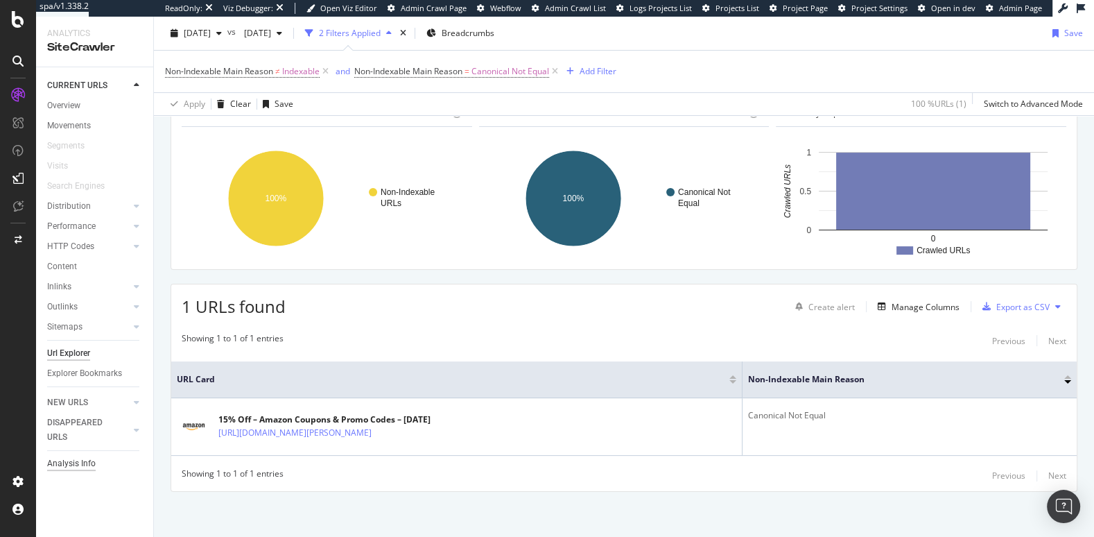
click at [67, 465] on div "Analysis Info" at bounding box center [71, 463] width 49 height 15
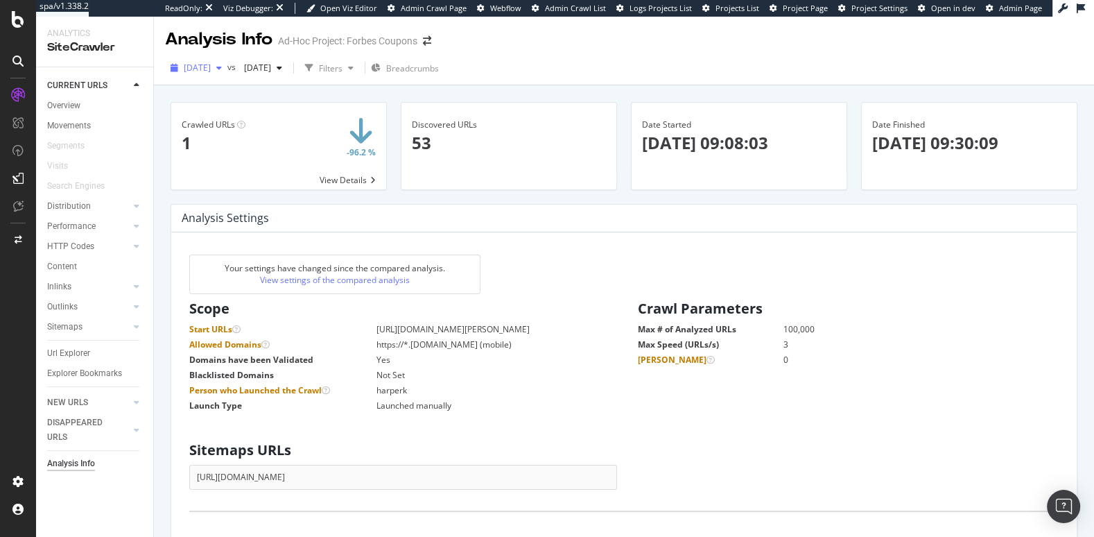
scroll to position [209, 410]
click at [211, 67] on span "2025 Oct. 7th" at bounding box center [197, 68] width 27 height 12
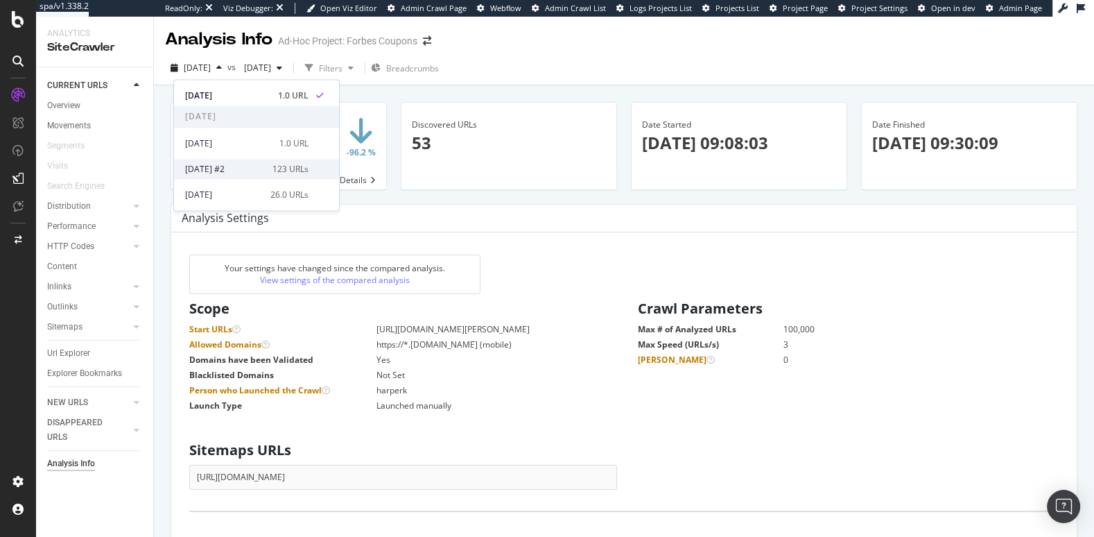
click at [239, 163] on div "2025 Aug. 6th #2" at bounding box center [224, 169] width 79 height 12
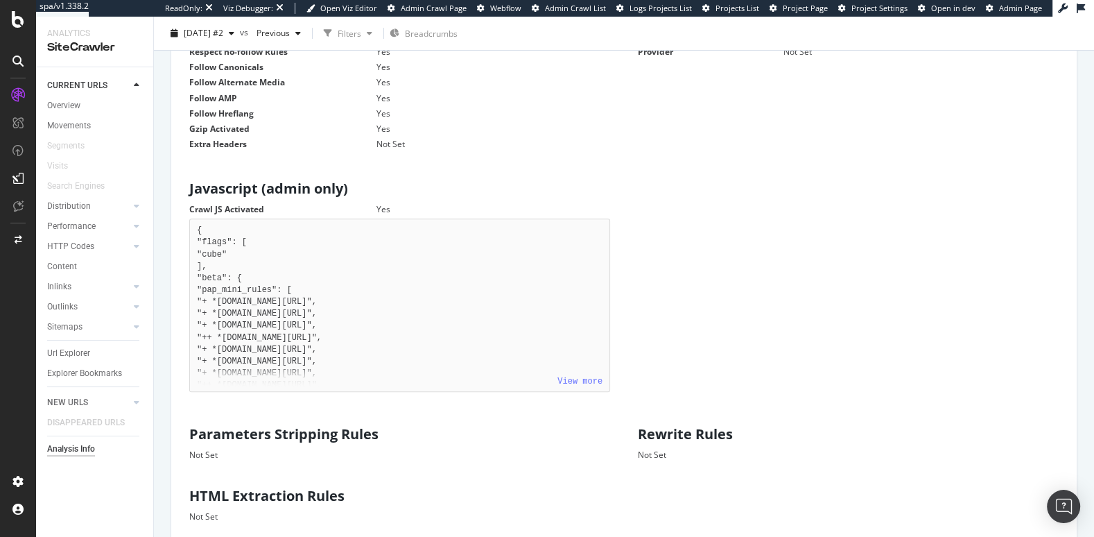
scroll to position [617, 0]
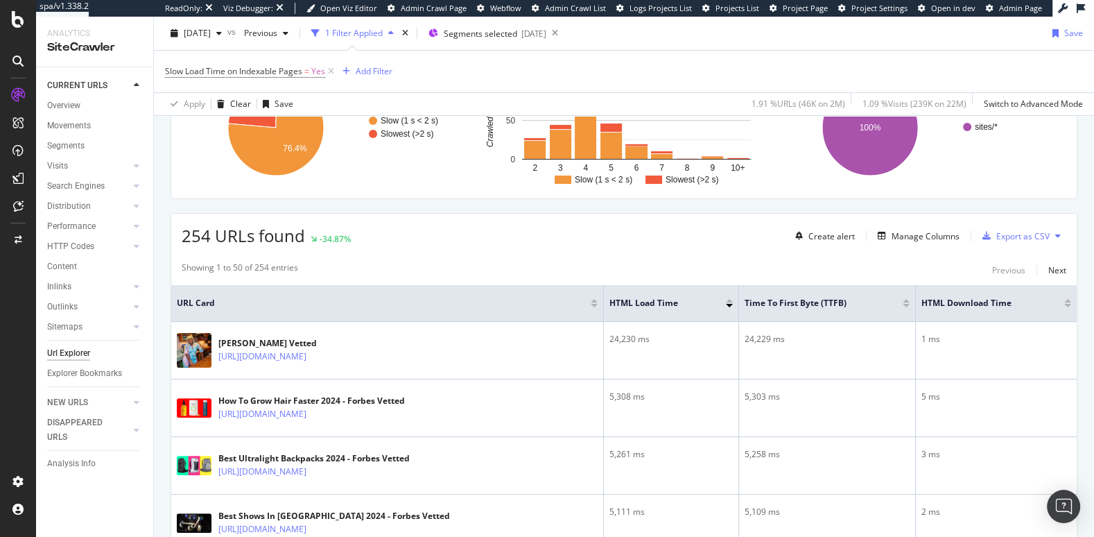
scroll to position [243, 0]
